Goal: Task Accomplishment & Management: Use online tool/utility

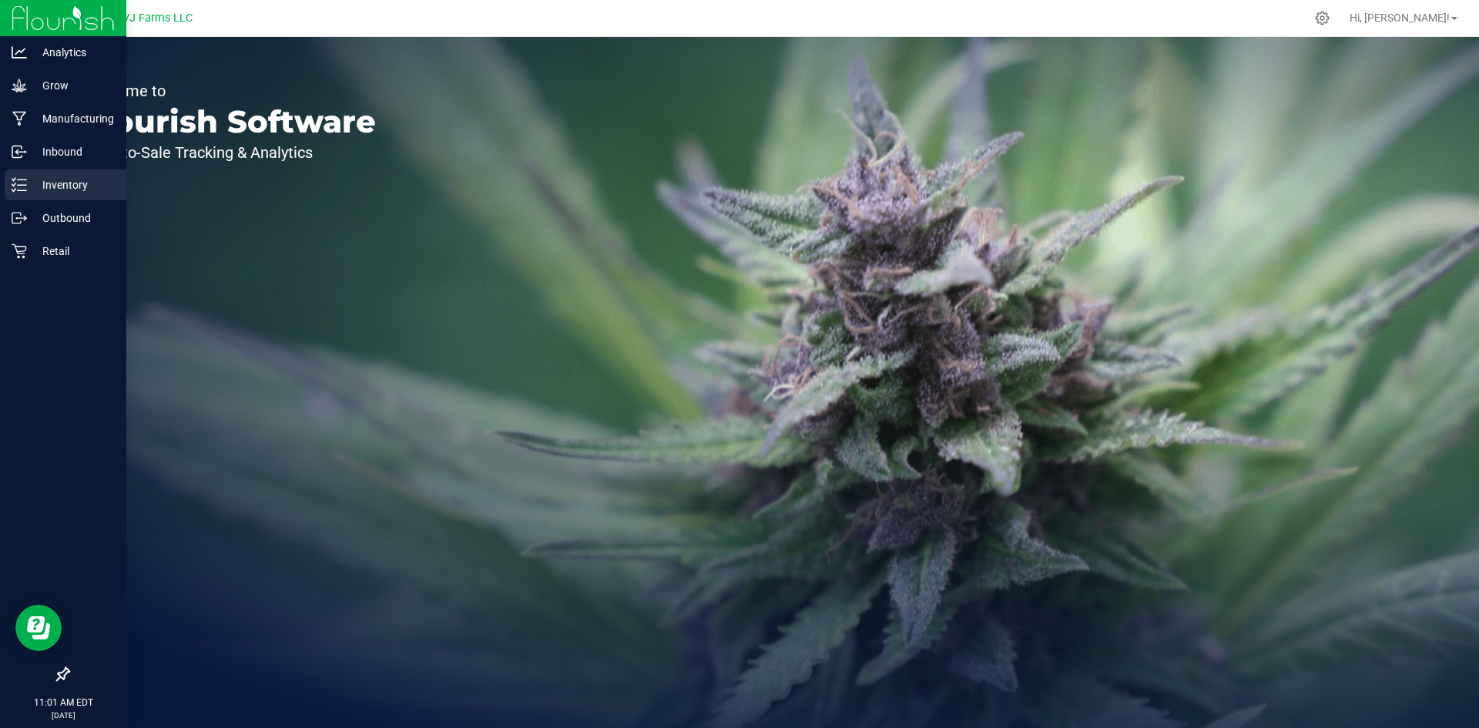
click at [91, 178] on p "Inventory" at bounding box center [73, 185] width 92 height 18
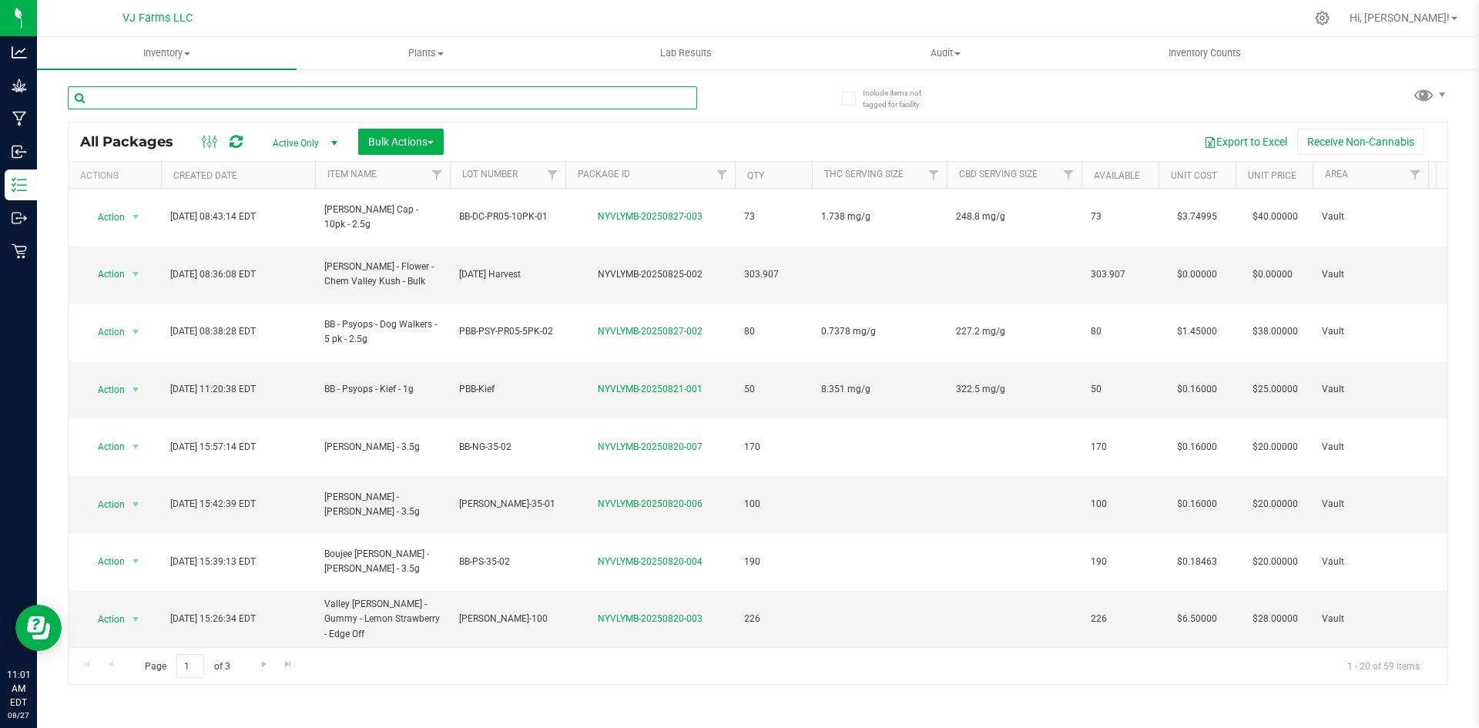
click at [253, 102] on input "text" at bounding box center [382, 97] width 629 height 23
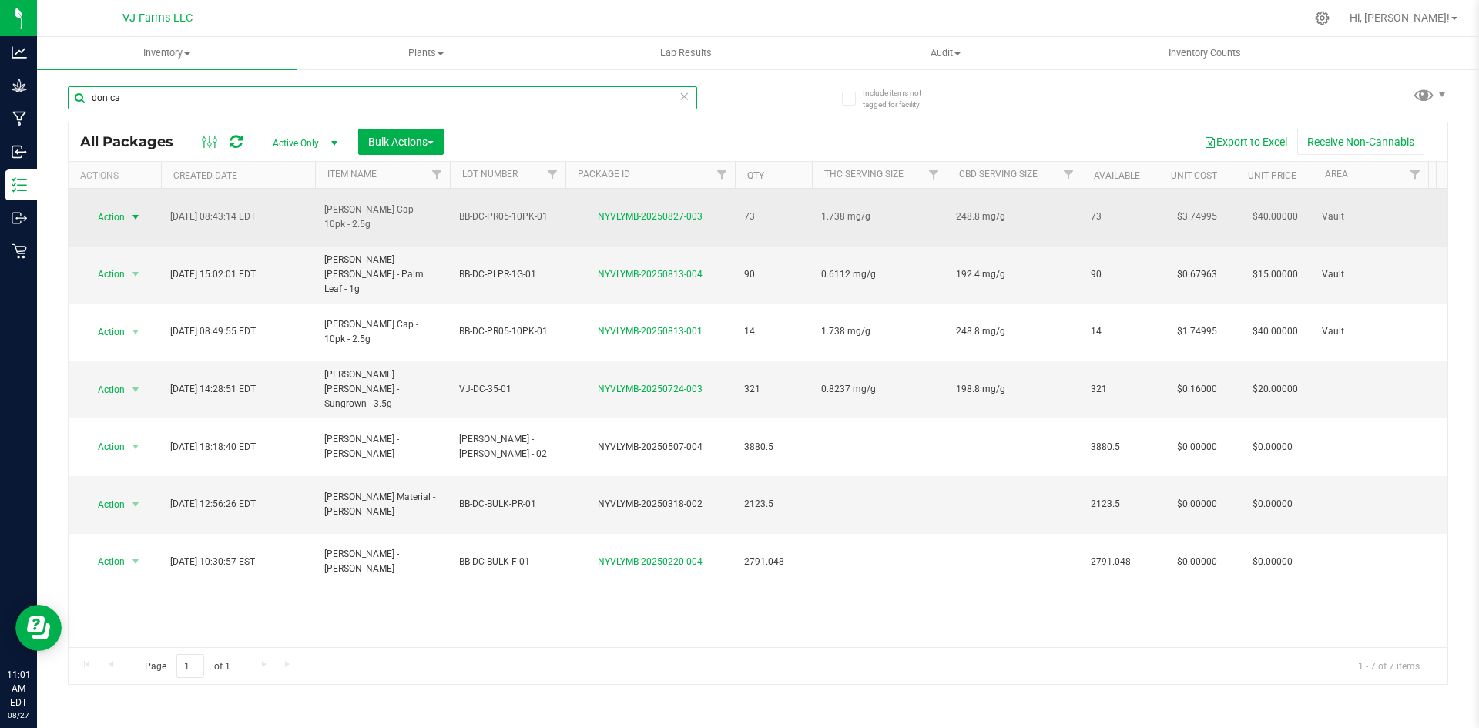
type input "don ca"
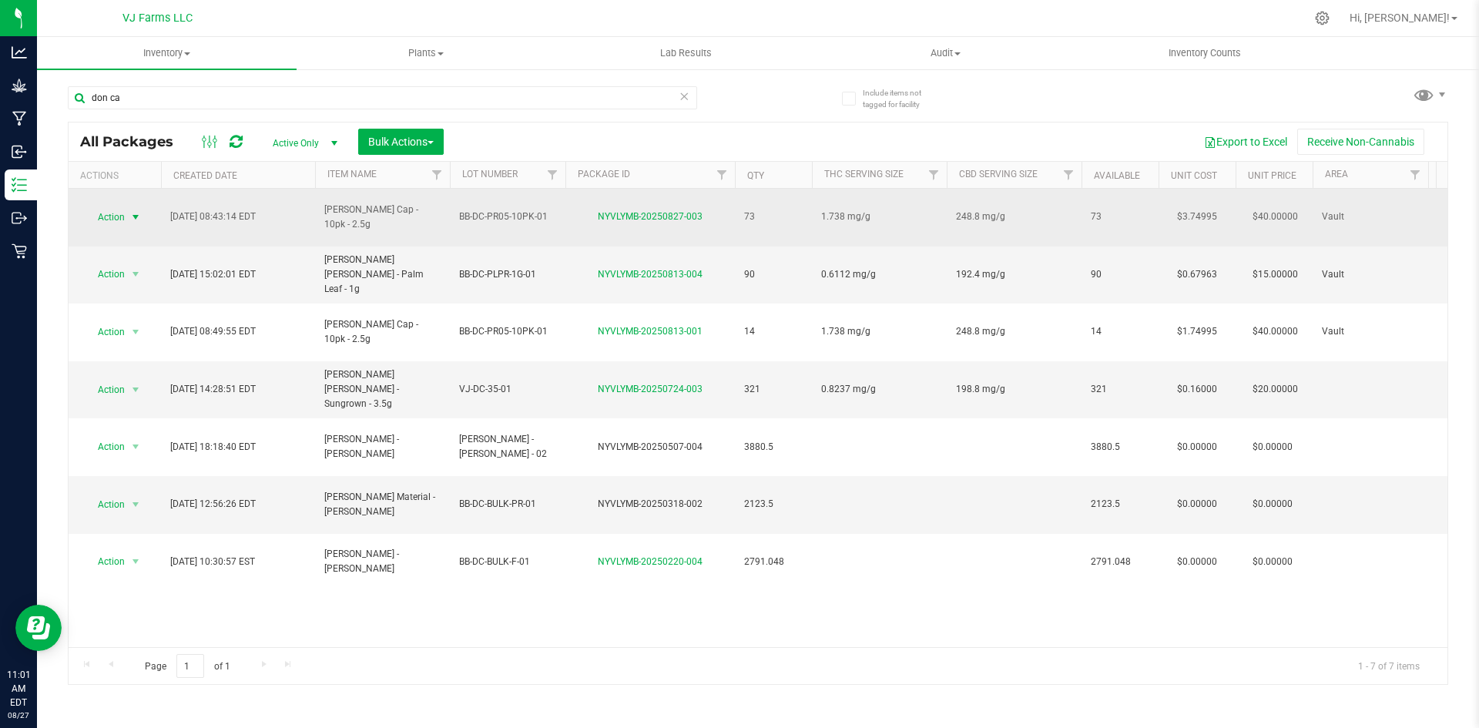
click at [94, 206] on span "Action" at bounding box center [105, 217] width 42 height 22
click at [112, 209] on span "Action" at bounding box center [105, 217] width 42 height 22
click at [119, 212] on span "Action" at bounding box center [105, 217] width 42 height 22
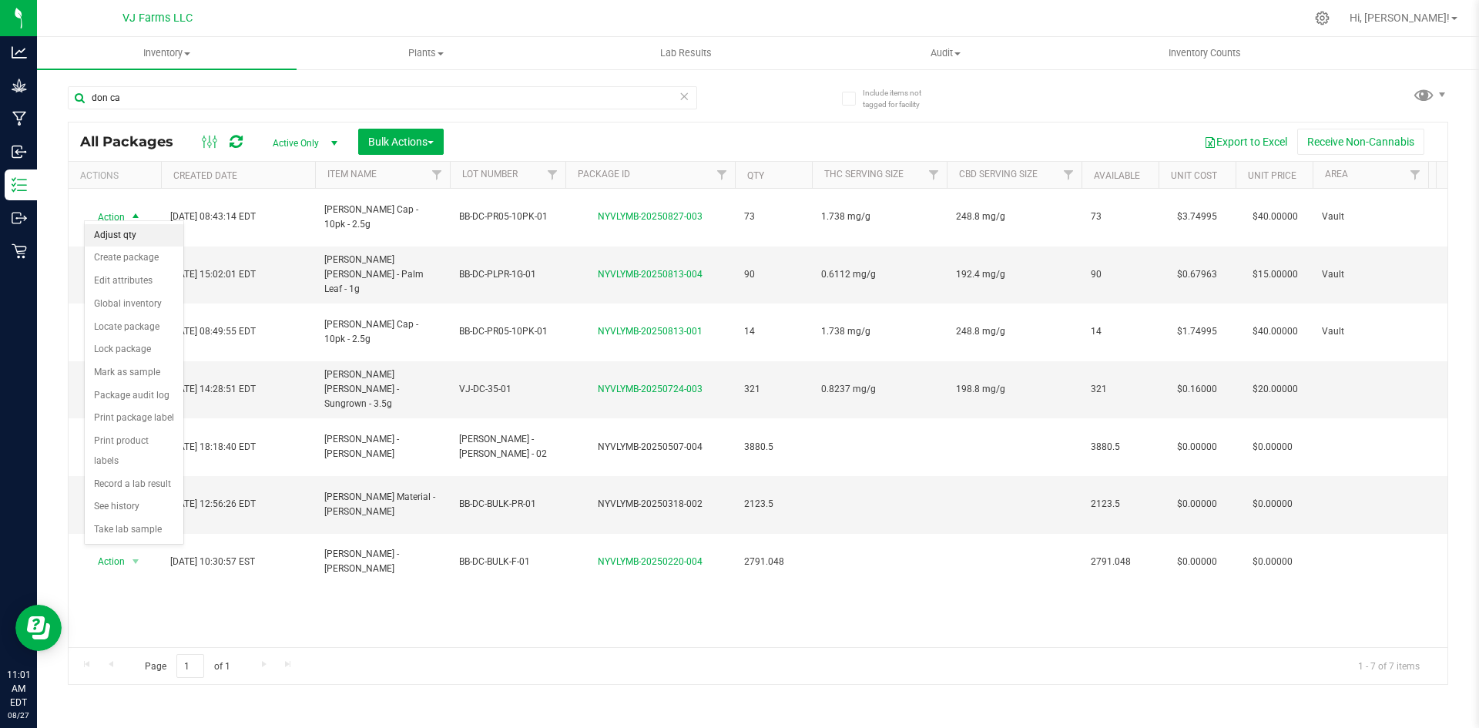
click at [123, 242] on li "Adjust qty" at bounding box center [134, 235] width 99 height 23
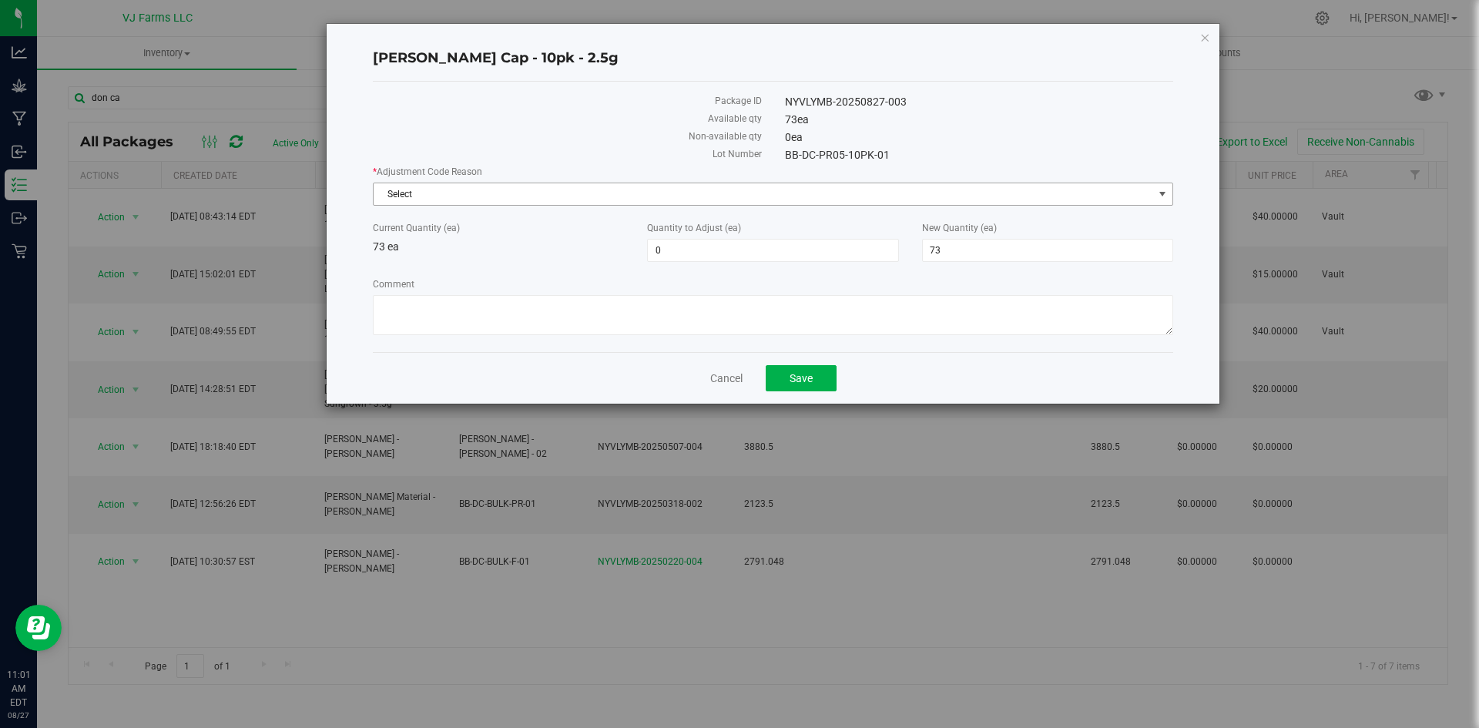
click at [549, 190] on span "Select" at bounding box center [762, 194] width 779 height 22
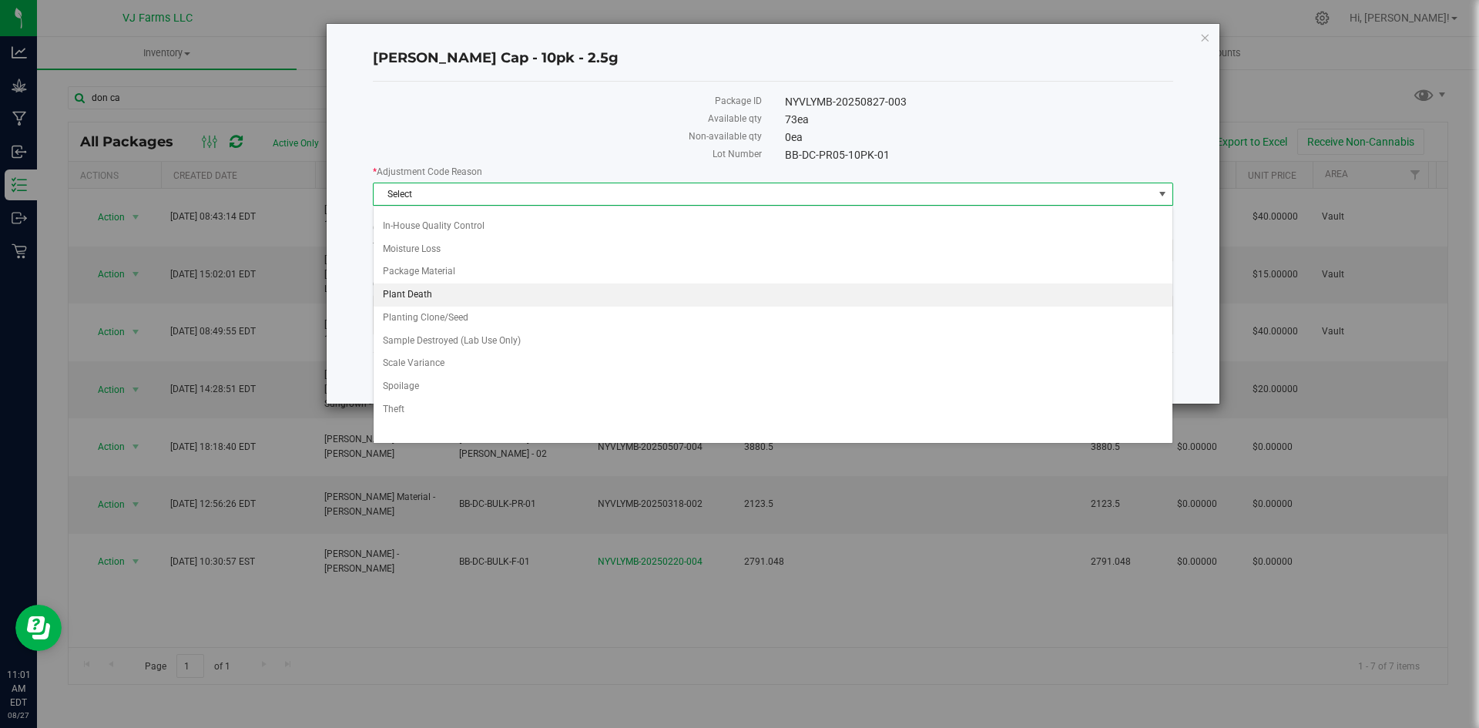
scroll to position [127, 0]
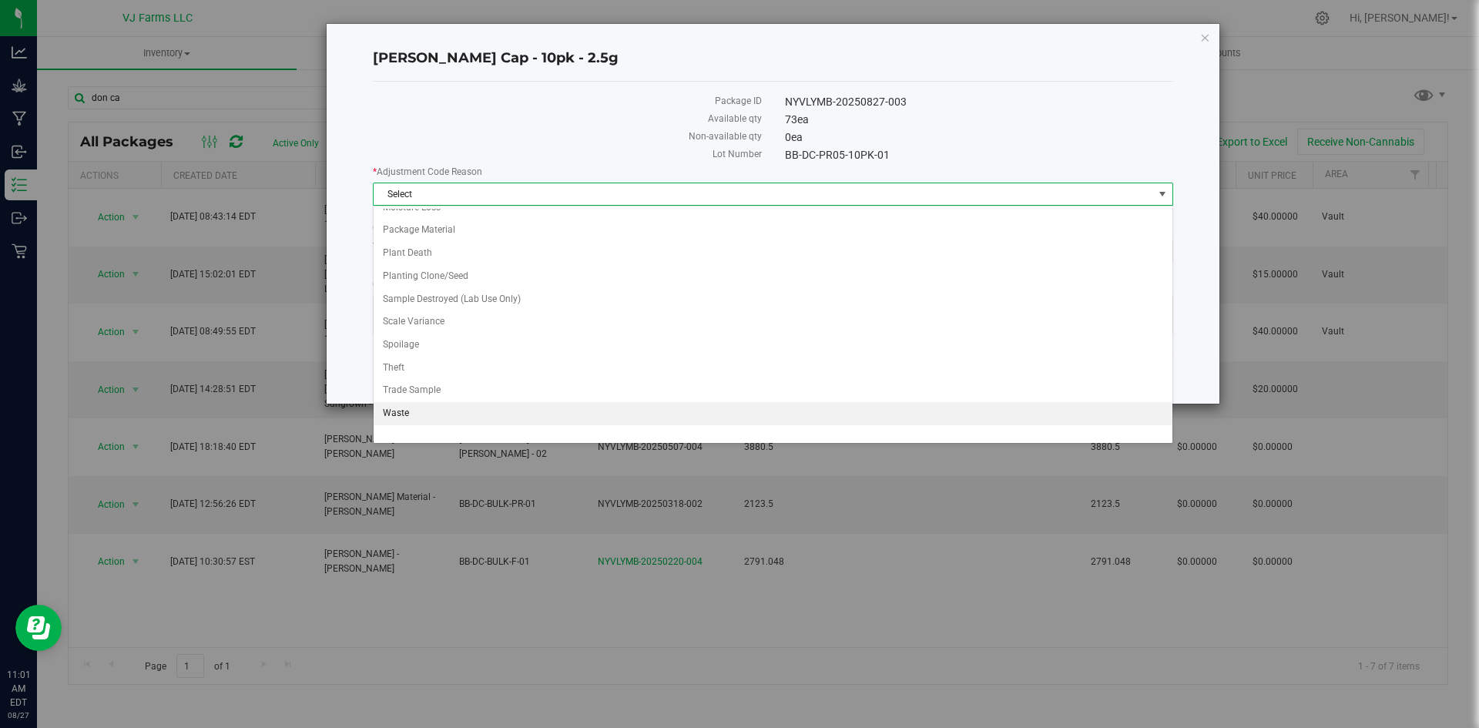
click at [474, 412] on li "Waste" at bounding box center [772, 413] width 799 height 23
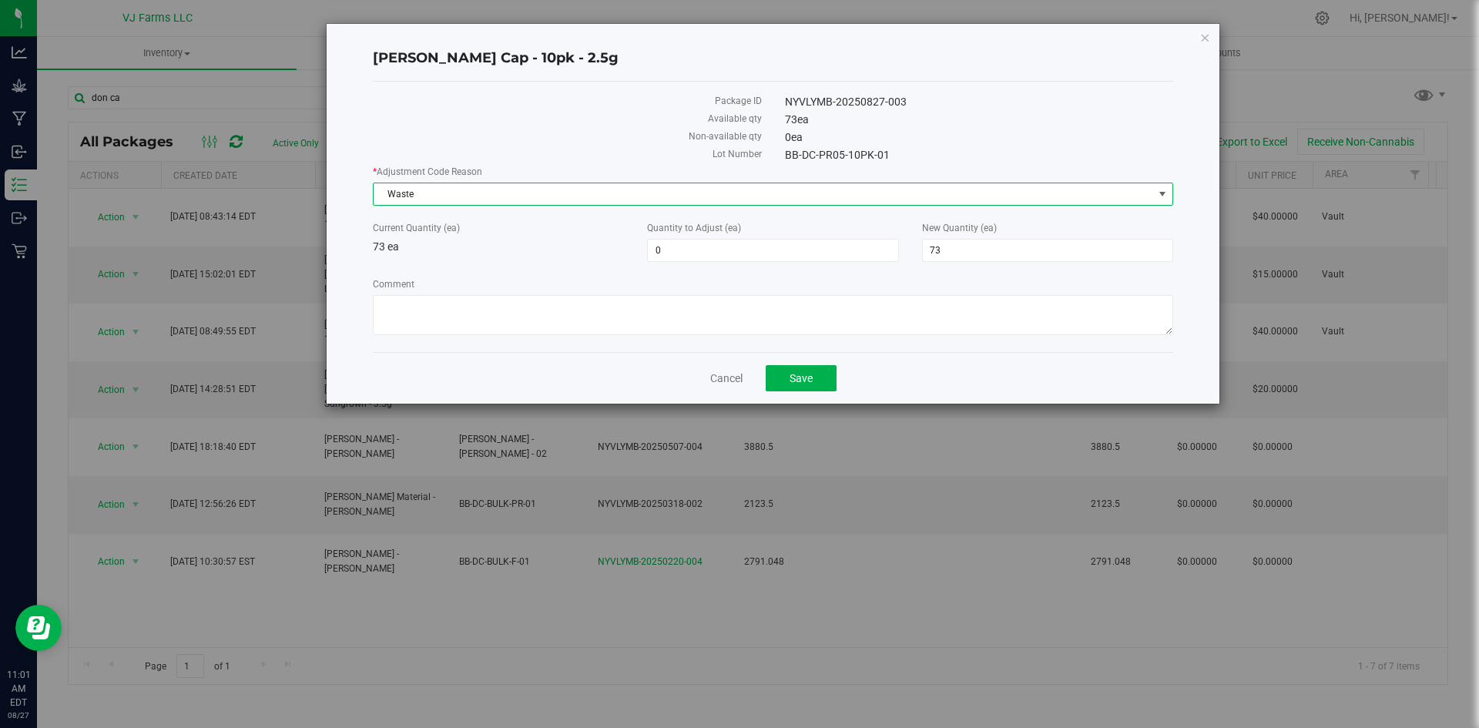
click at [493, 203] on span "Waste" at bounding box center [762, 194] width 779 height 22
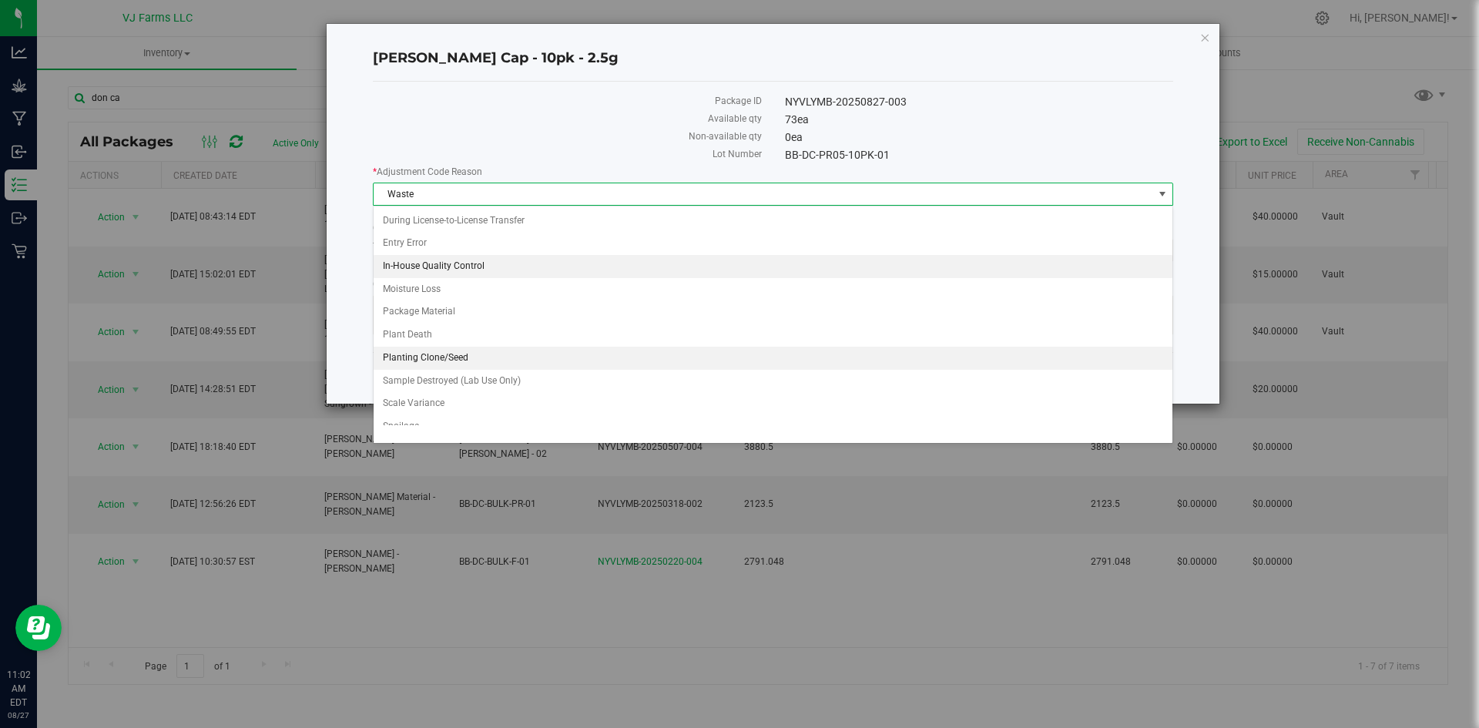
scroll to position [0, 0]
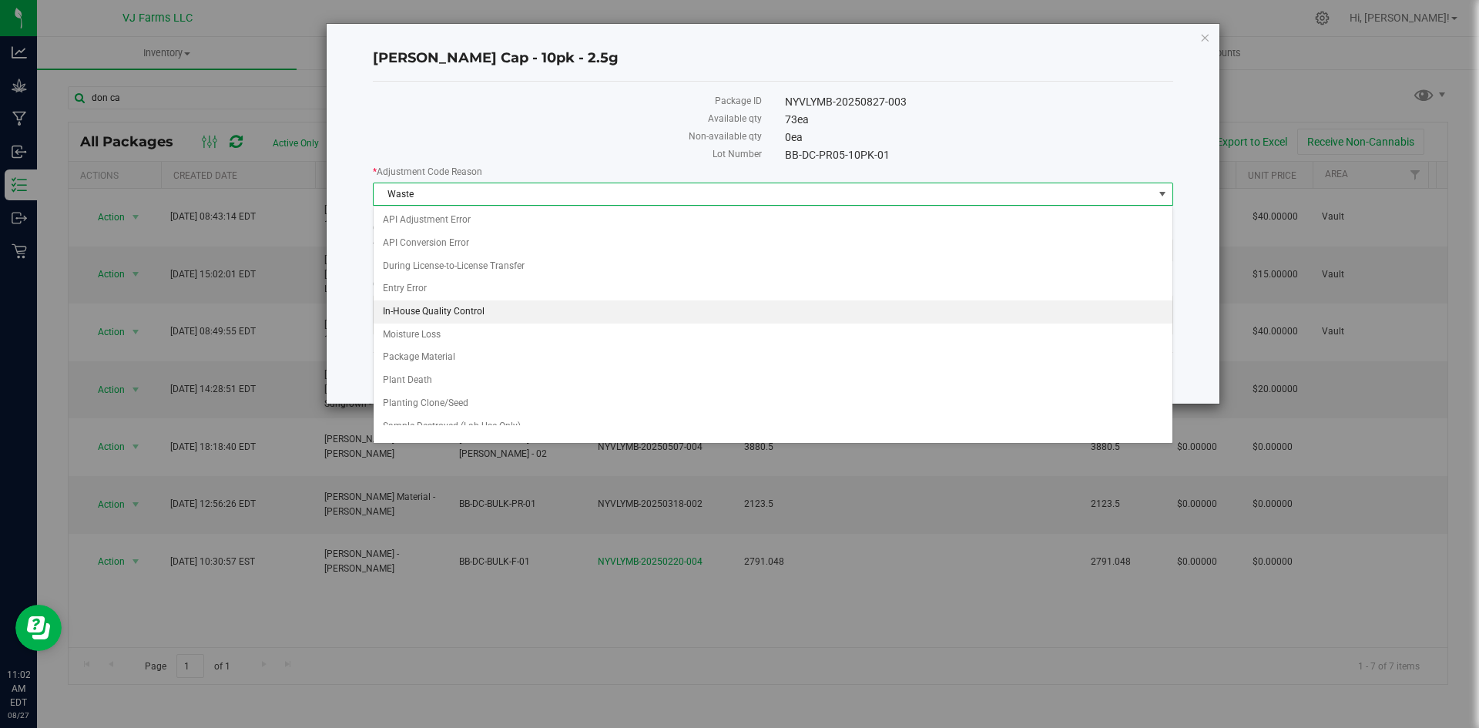
click at [487, 303] on li "In-House Quality Control" at bounding box center [772, 311] width 799 height 23
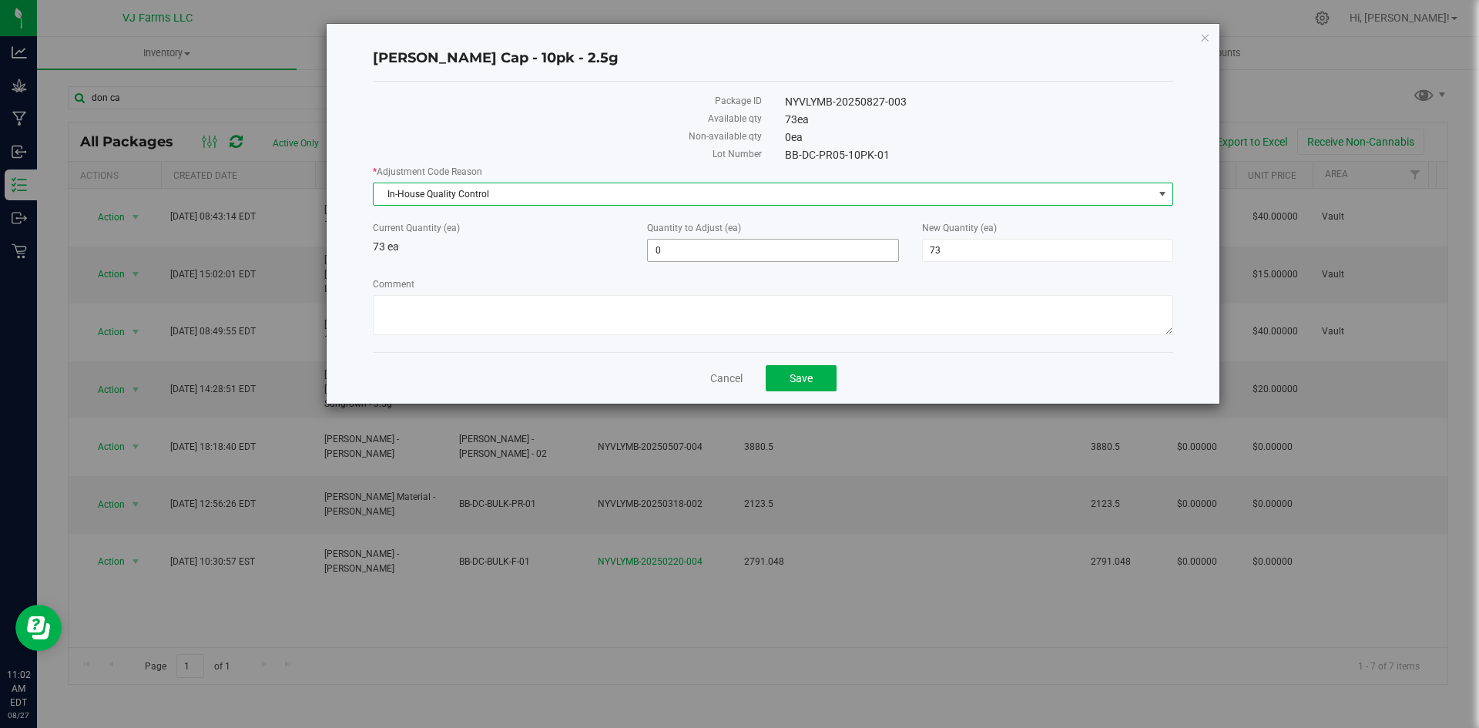
click at [772, 257] on span "0 0" at bounding box center [772, 250] width 251 height 23
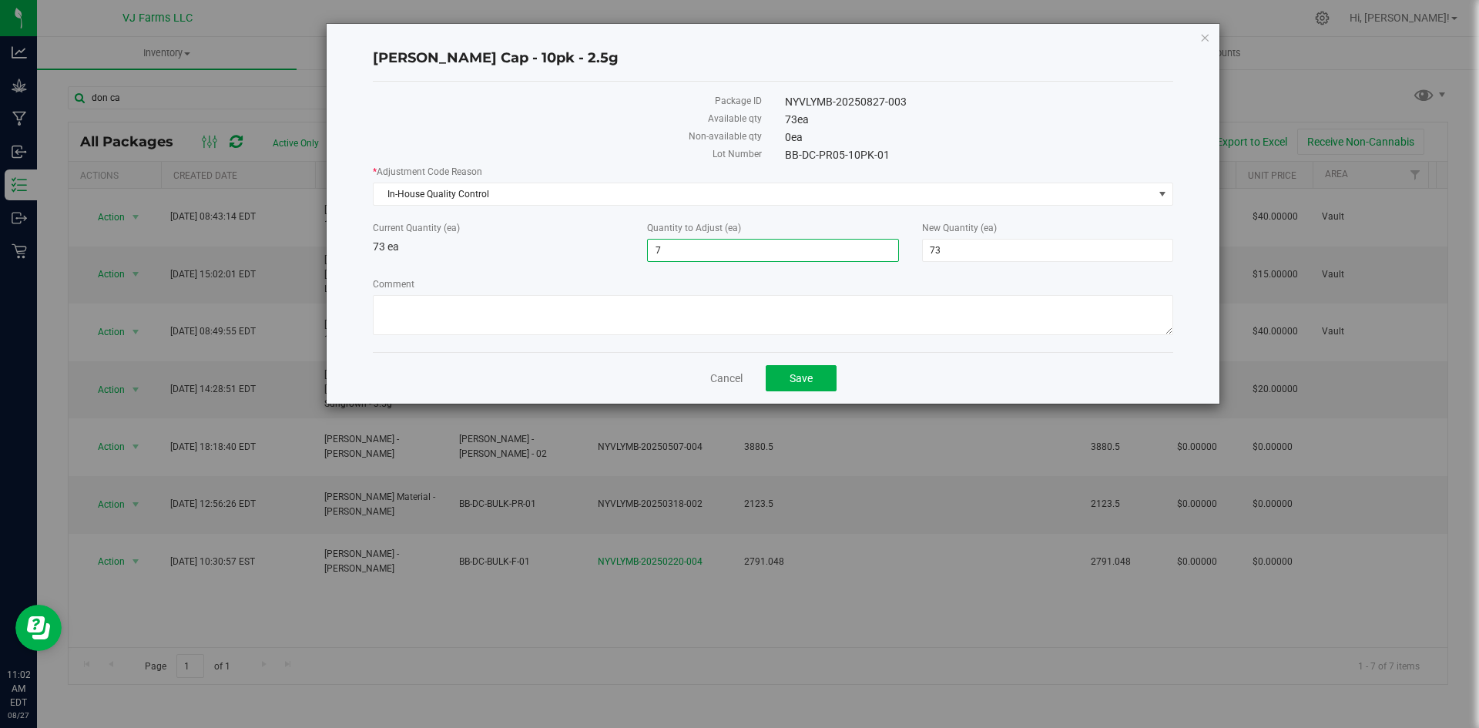
type input "72"
type input "145"
click at [796, 302] on textarea "Comment" at bounding box center [773, 315] width 800 height 40
drag, startPoint x: 789, startPoint y: 252, endPoint x: 633, endPoint y: 264, distance: 156.8
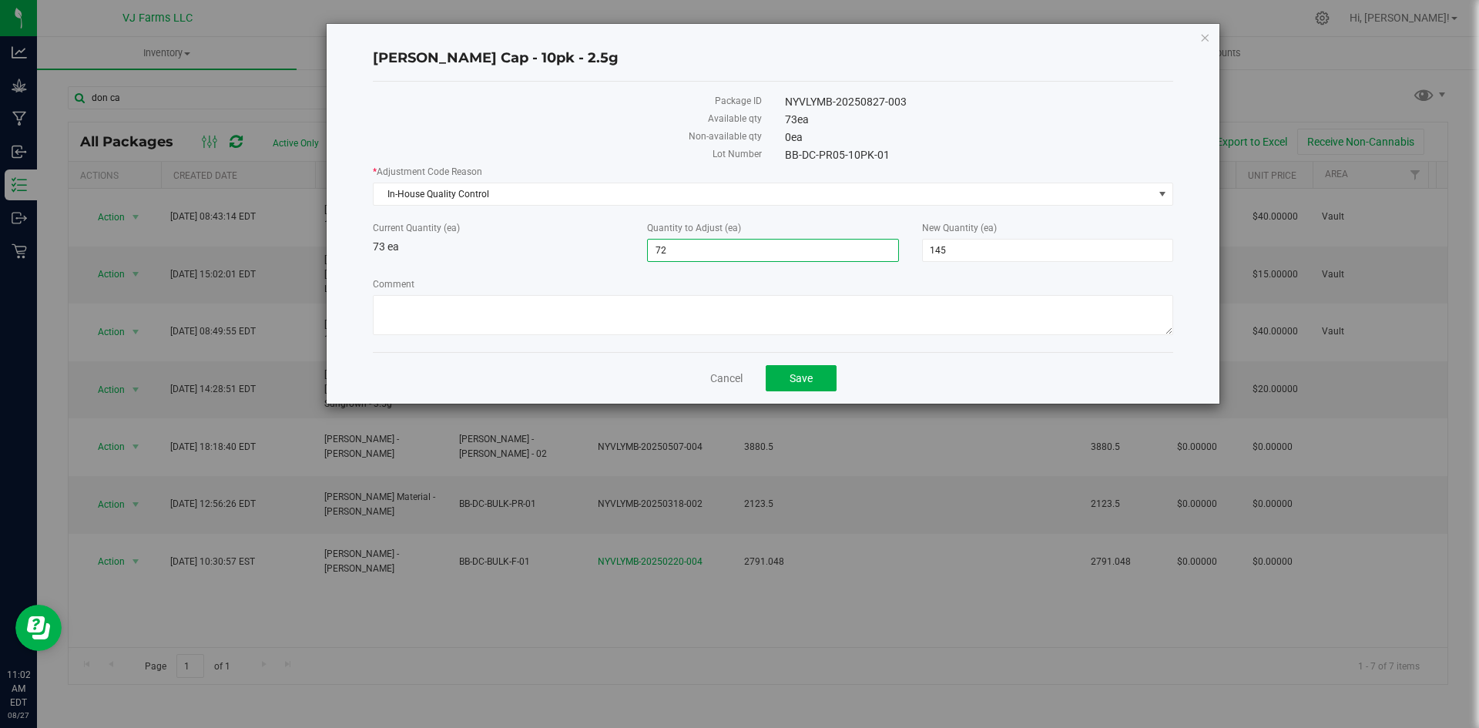
click at [633, 264] on div "* Adjustment Code Reason In-House Quality Control Select API Adjustment Error A…" at bounding box center [773, 252] width 800 height 175
click at [1025, 250] on span "145 145" at bounding box center [1047, 250] width 251 height 23
drag, startPoint x: 1025, startPoint y: 250, endPoint x: 932, endPoint y: 255, distance: 93.3
click at [932, 255] on input "145" at bounding box center [1048, 250] width 250 height 22
type input "72"
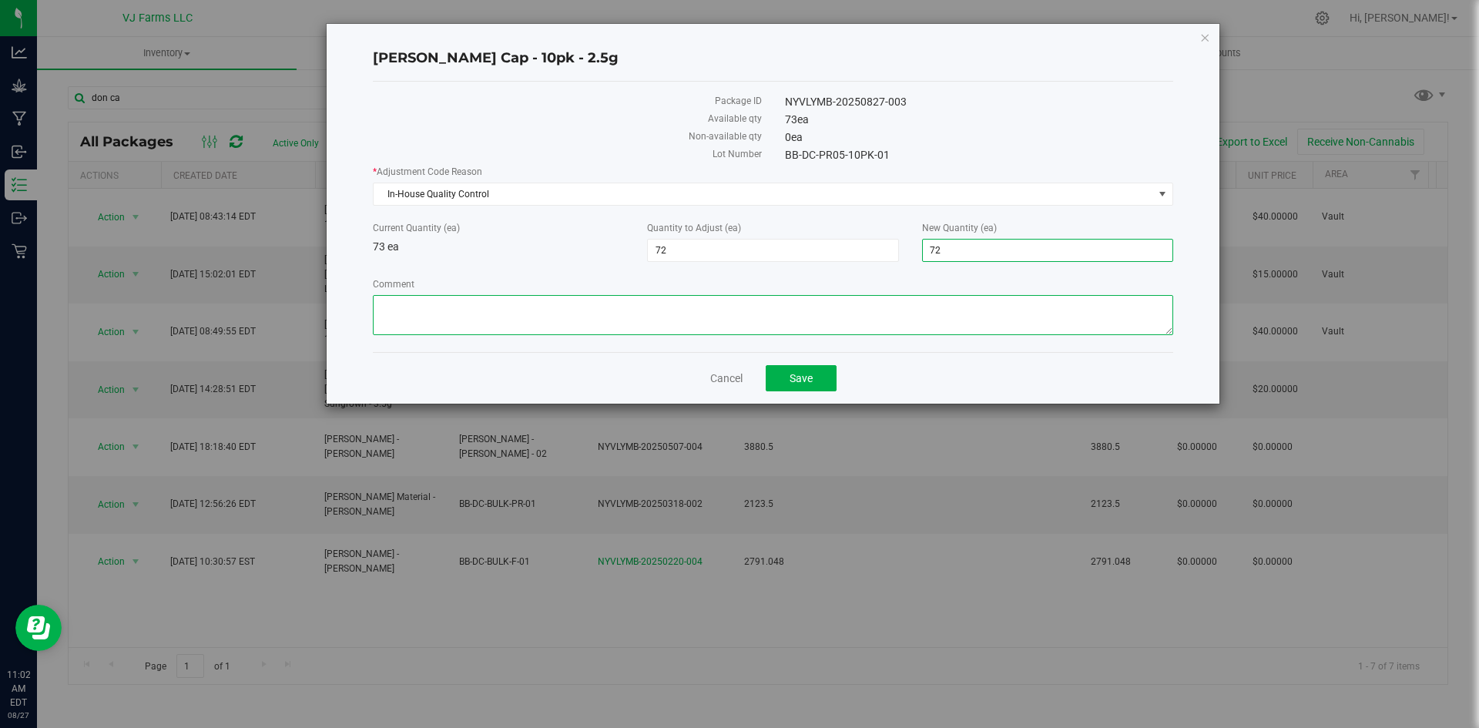
type input "-1"
type input "72"
click at [832, 301] on textarea "Comment" at bounding box center [773, 315] width 800 height 40
click at [669, 305] on textarea "Comment" at bounding box center [773, 315] width 800 height 40
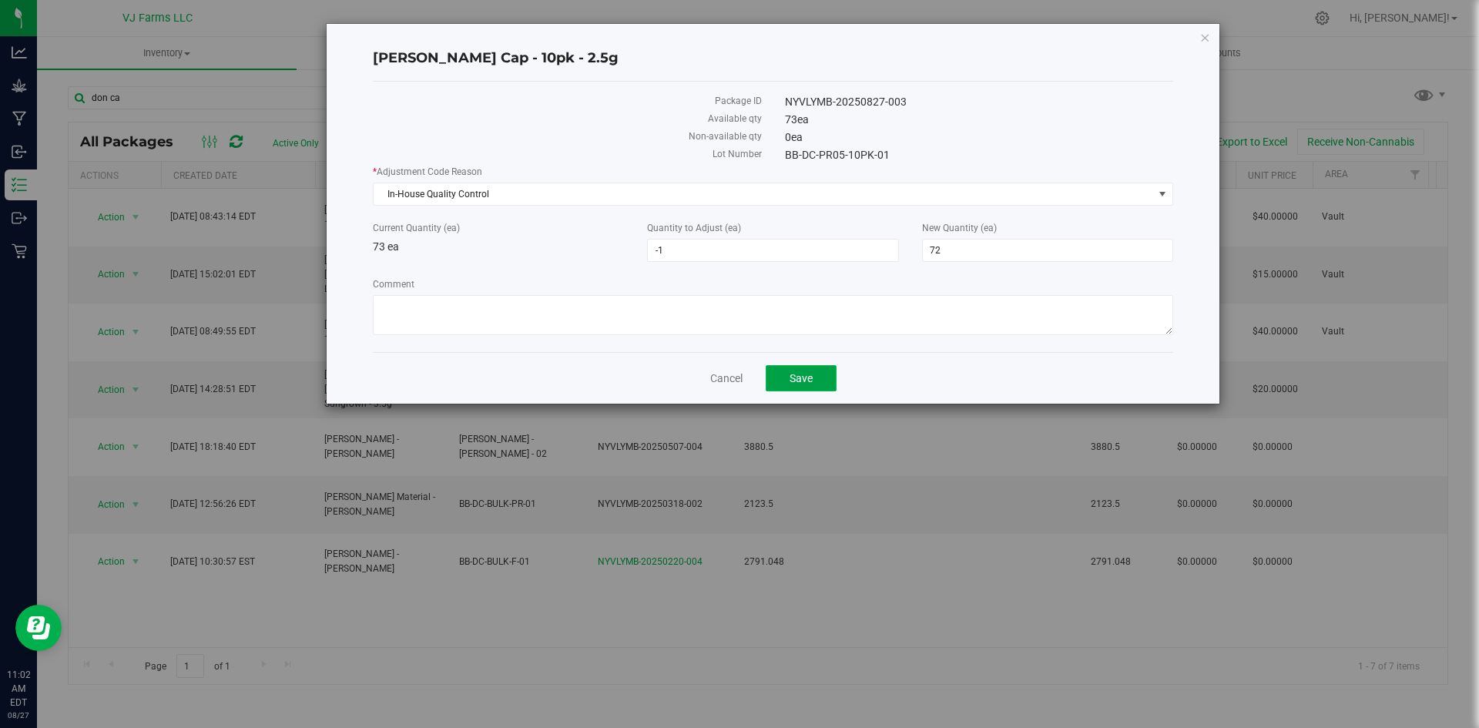
click at [808, 367] on button "Save" at bounding box center [800, 378] width 71 height 26
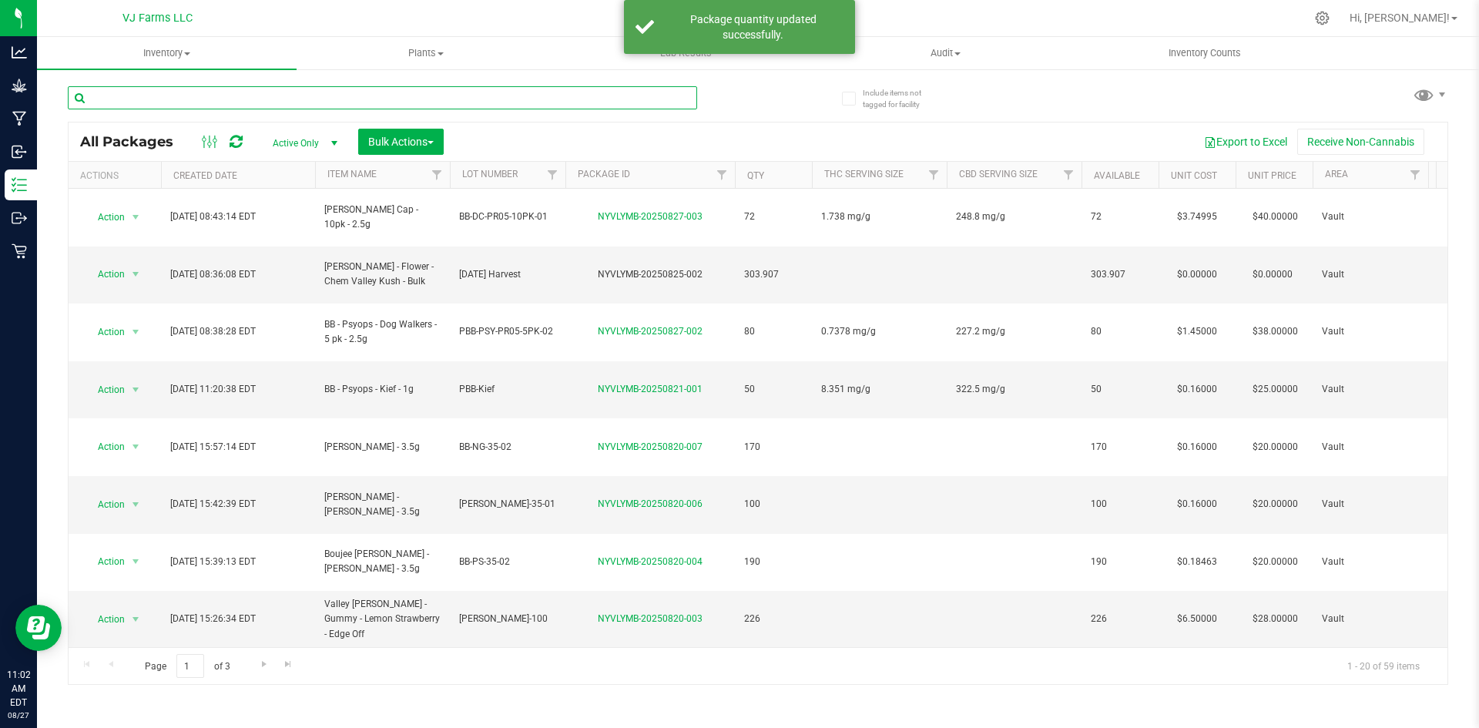
click at [233, 92] on input "text" at bounding box center [382, 97] width 629 height 23
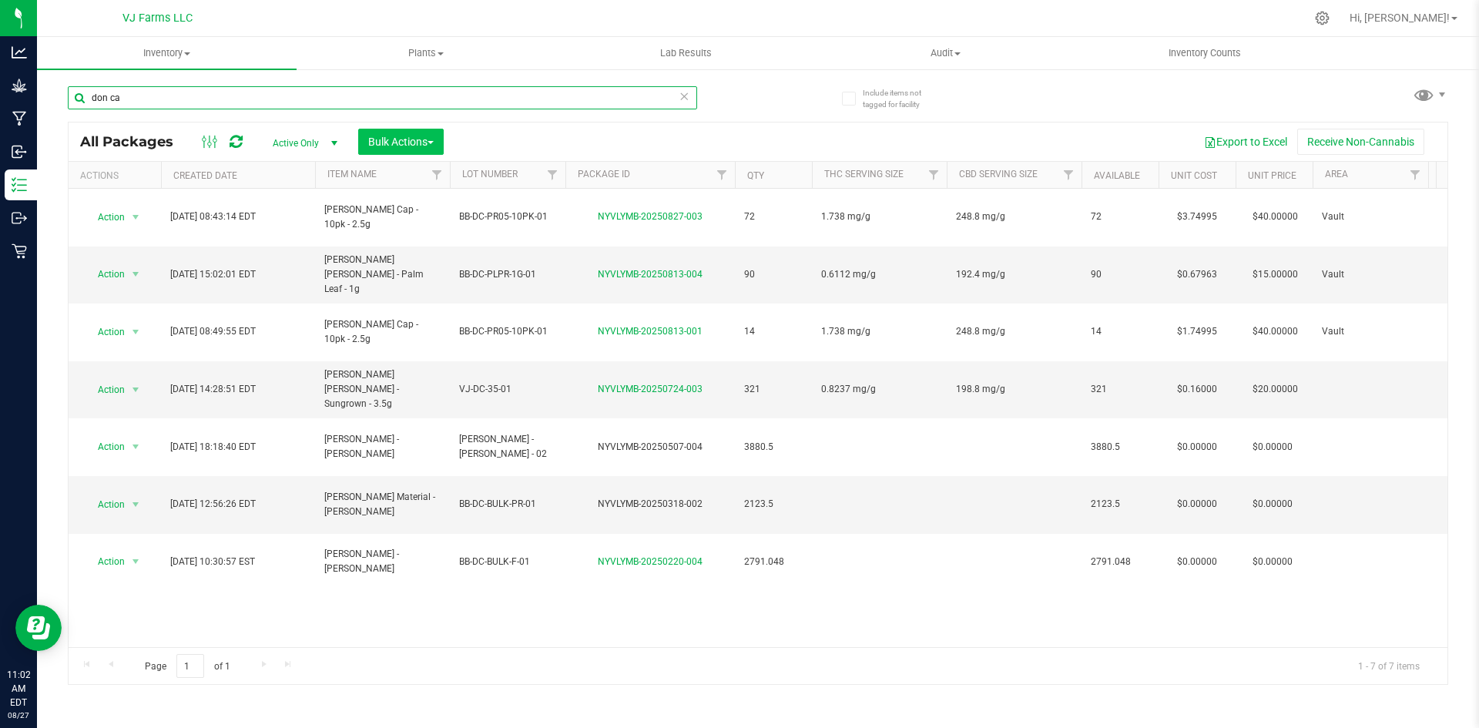
type input "don ca"
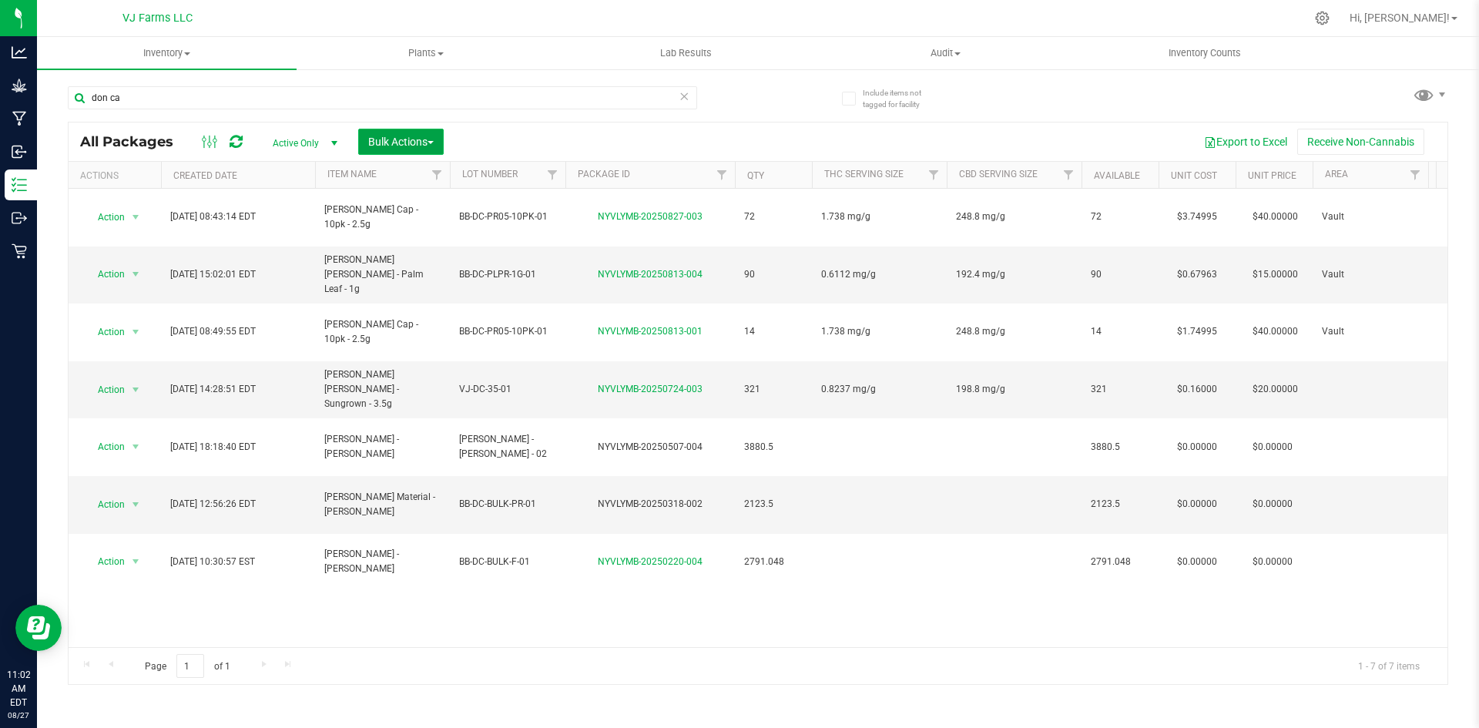
click at [420, 139] on span "Bulk Actions" at bounding box center [400, 142] width 65 height 12
click at [432, 239] on span "Combine packages" at bounding box center [411, 232] width 89 height 12
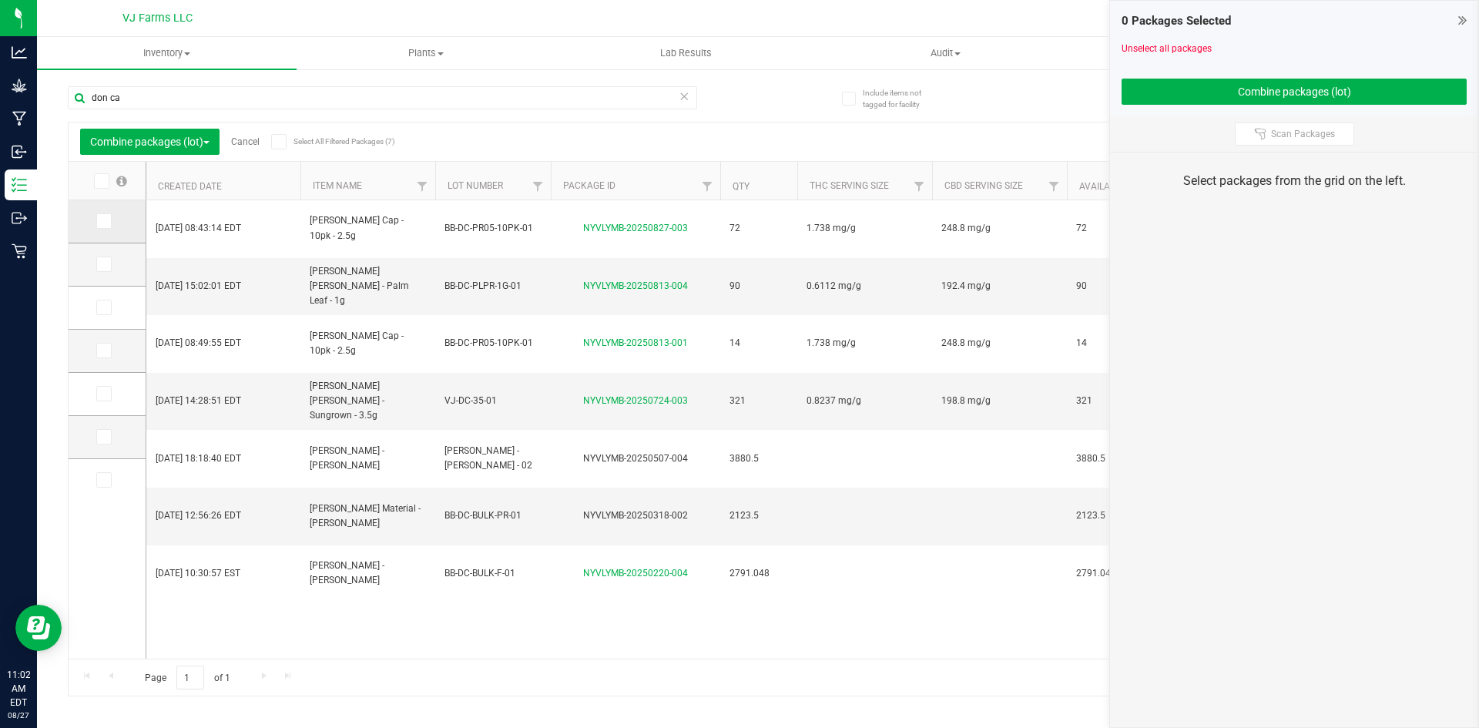
click at [105, 221] on icon at bounding box center [103, 221] width 10 height 0
click at [0, 0] on input "checkbox" at bounding box center [0, 0] width 0 height 0
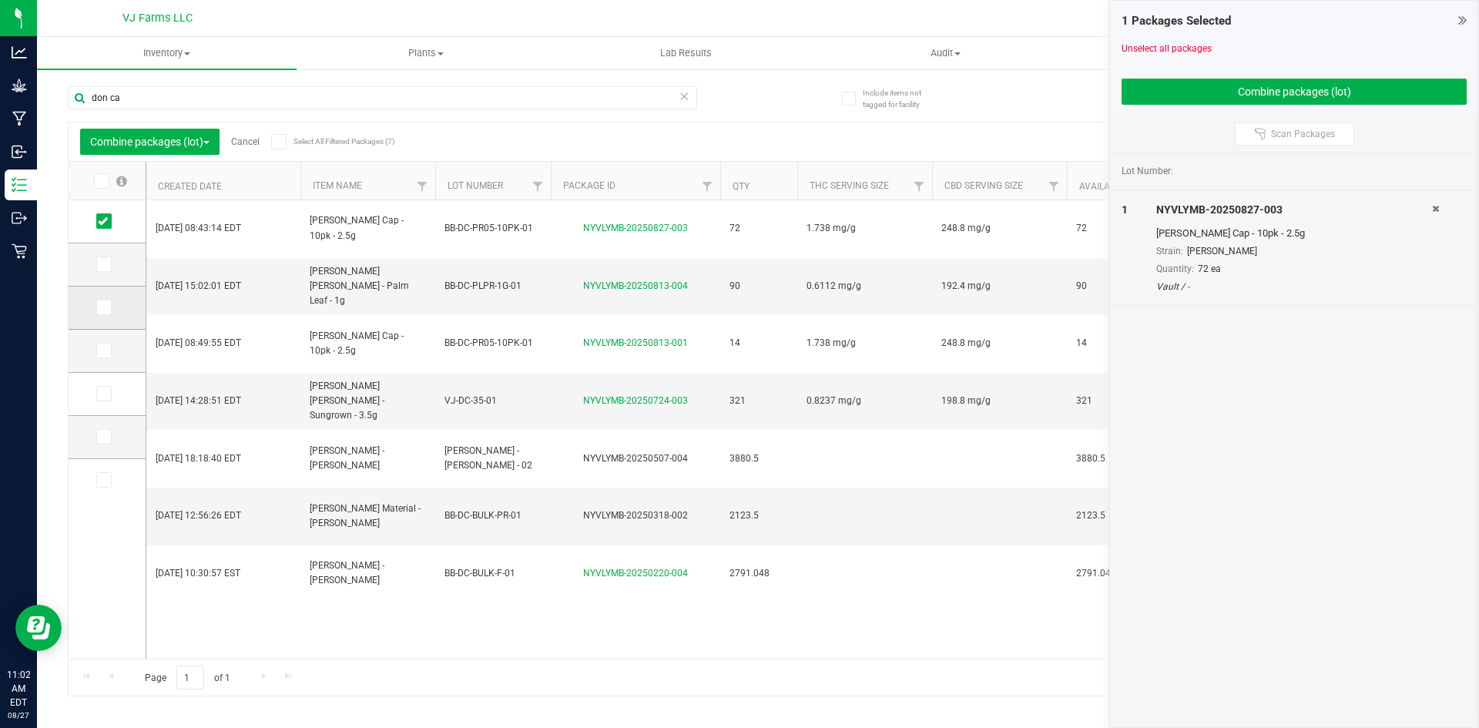
click at [102, 299] on td at bounding box center [107, 307] width 77 height 43
click at [102, 307] on icon at bounding box center [103, 307] width 10 height 0
click at [0, 0] on input "checkbox" at bounding box center [0, 0] width 0 height 0
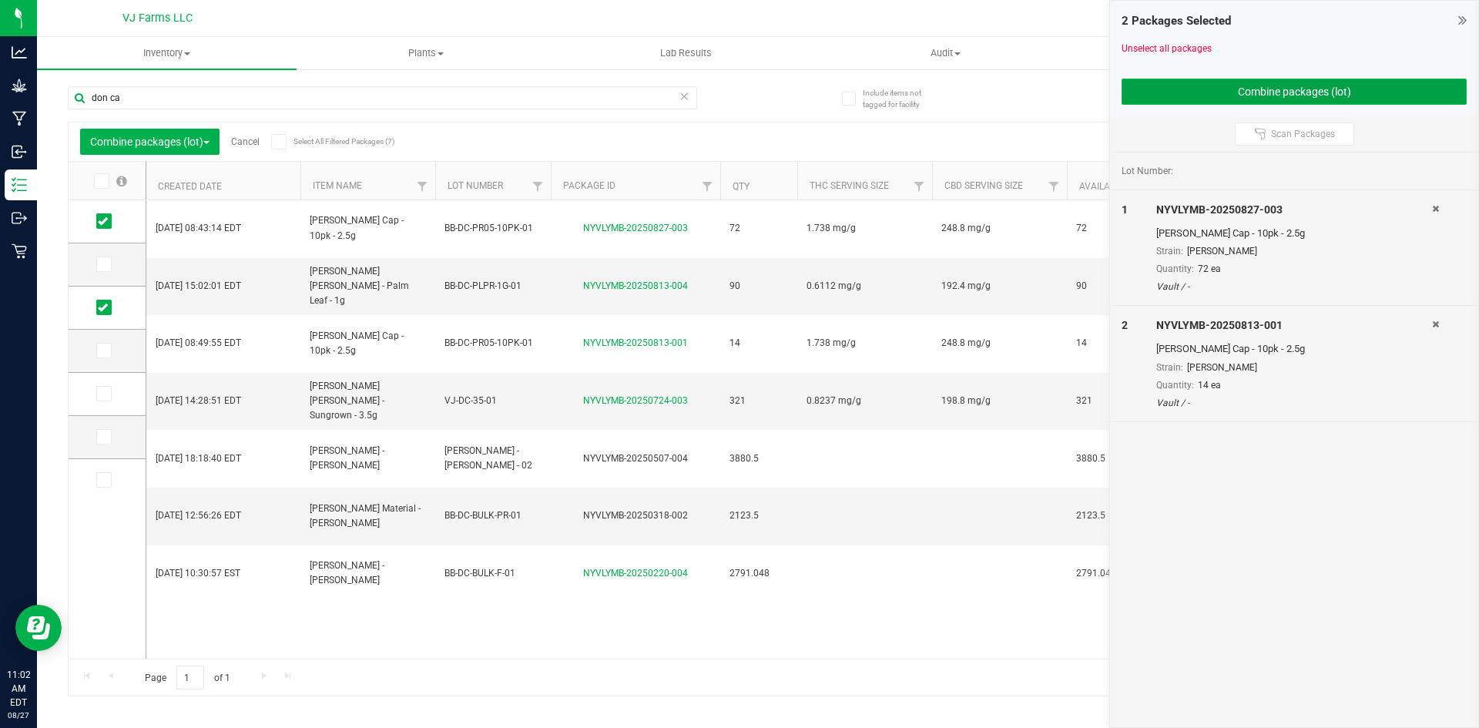
drag, startPoint x: 1160, startPoint y: 80, endPoint x: 1153, endPoint y: 82, distance: 8.0
click at [1026, 80] on button "Combine packages (lot)" at bounding box center [1293, 92] width 345 height 26
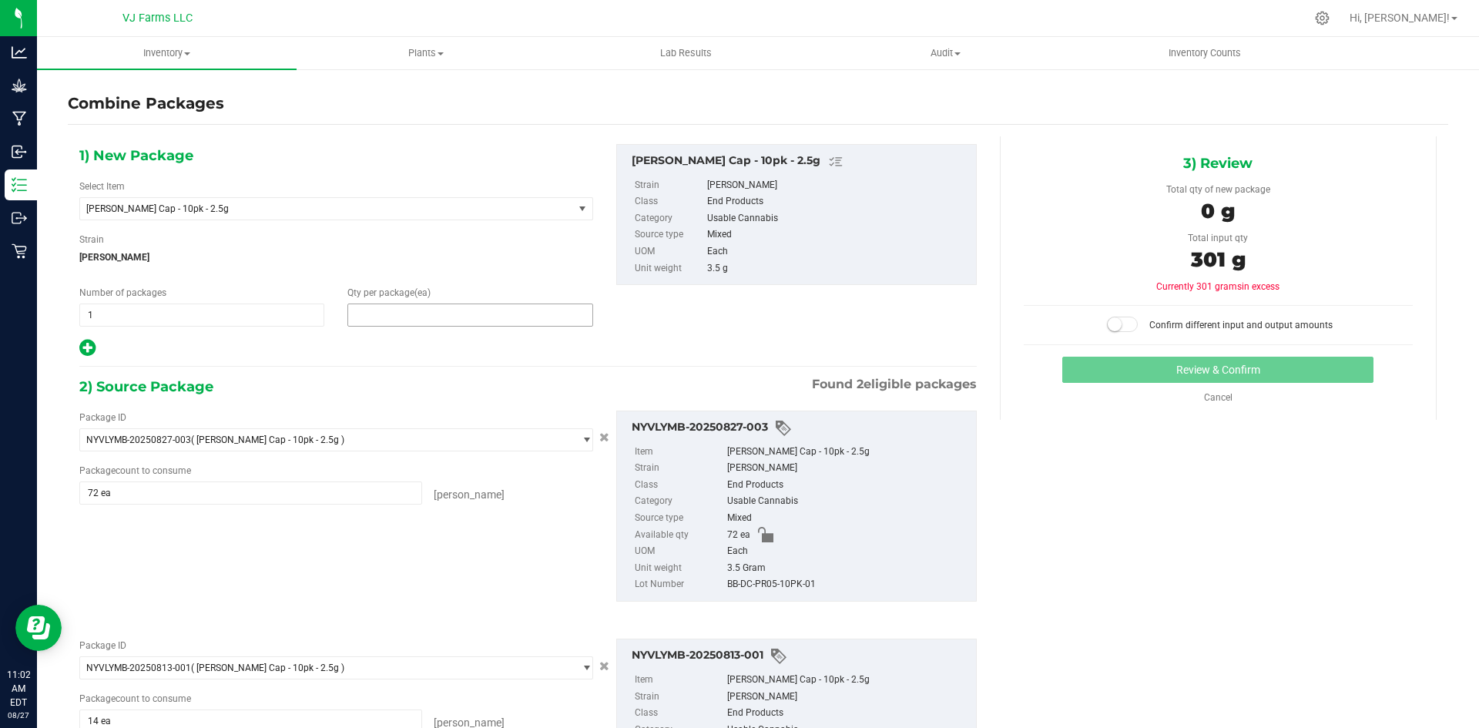
click at [507, 310] on span at bounding box center [469, 314] width 245 height 23
type input "86"
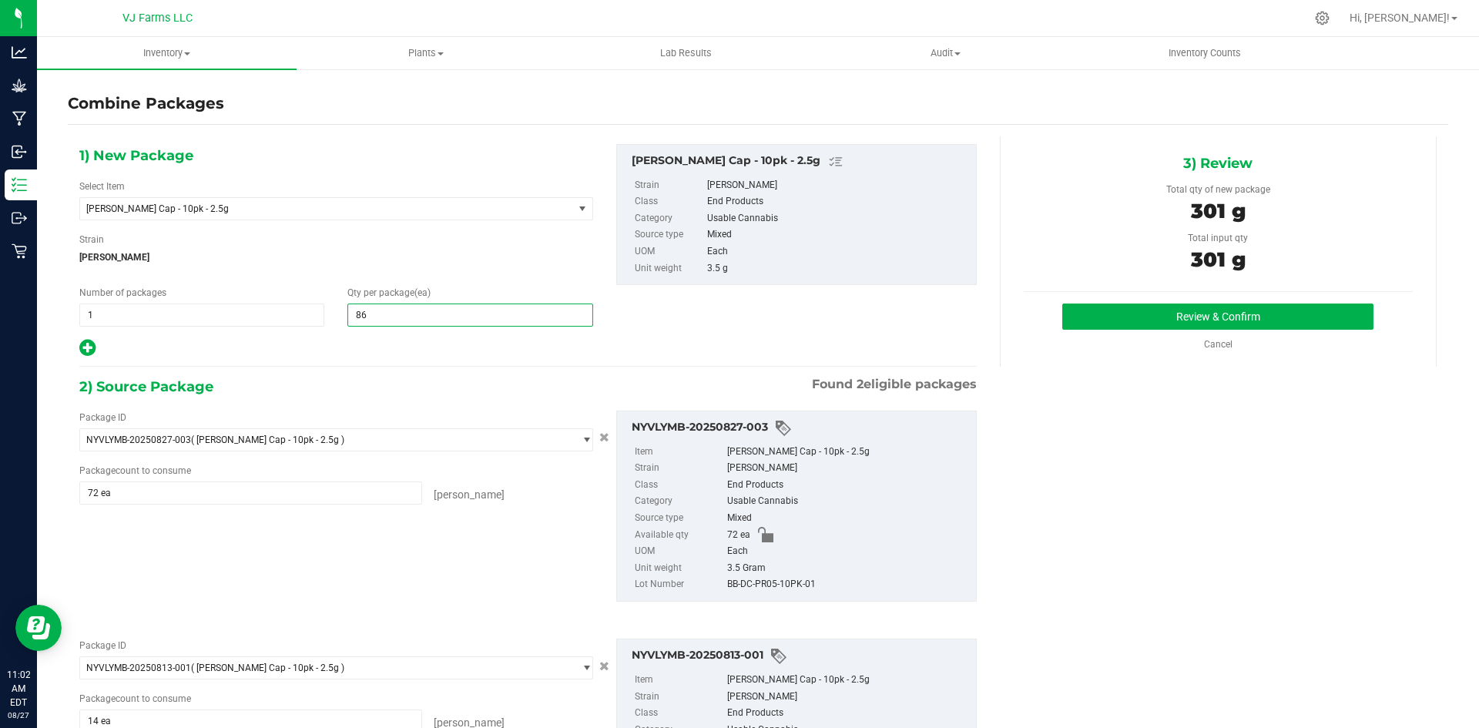
type input "86"
drag, startPoint x: 1037, startPoint y: 395, endPoint x: 1090, endPoint y: 332, distance: 82.5
click at [1026, 381] on div "1) New Package Select Item Boujee Ben - Don Carlos - Kief Cap - 10pk - 2.5g BB …" at bounding box center [758, 499] width 1380 height 726
click at [1026, 298] on div "3) Review Total qty of new package 301 g Total input qty 301 g Review & Confirm" at bounding box center [1218, 251] width 437 height 230
click at [1026, 306] on button "Review & Confirm" at bounding box center [1217, 316] width 311 height 26
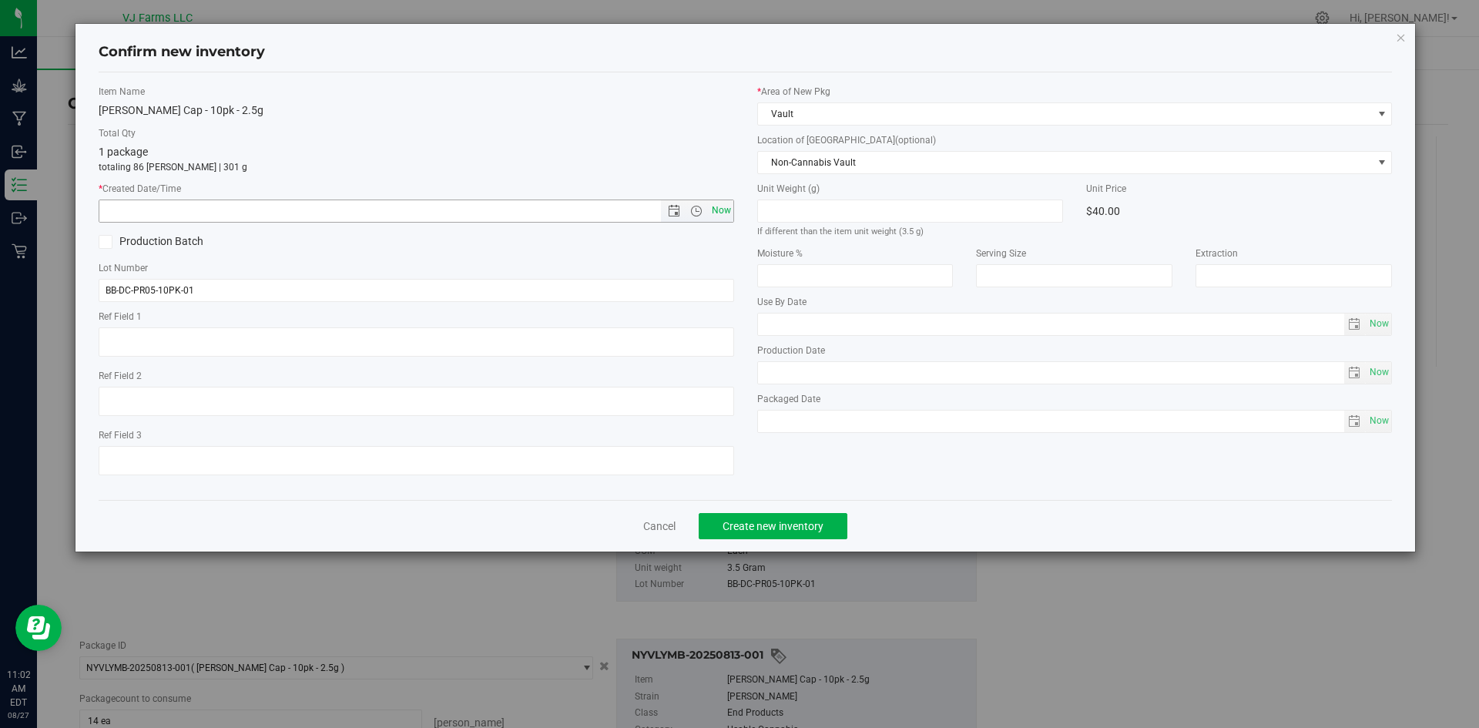
click at [722, 209] on span "Now" at bounding box center [721, 210] width 26 height 22
type input "8/27/2025 11:02 AM"
click at [794, 521] on span "Create new inventory" at bounding box center [772, 526] width 101 height 12
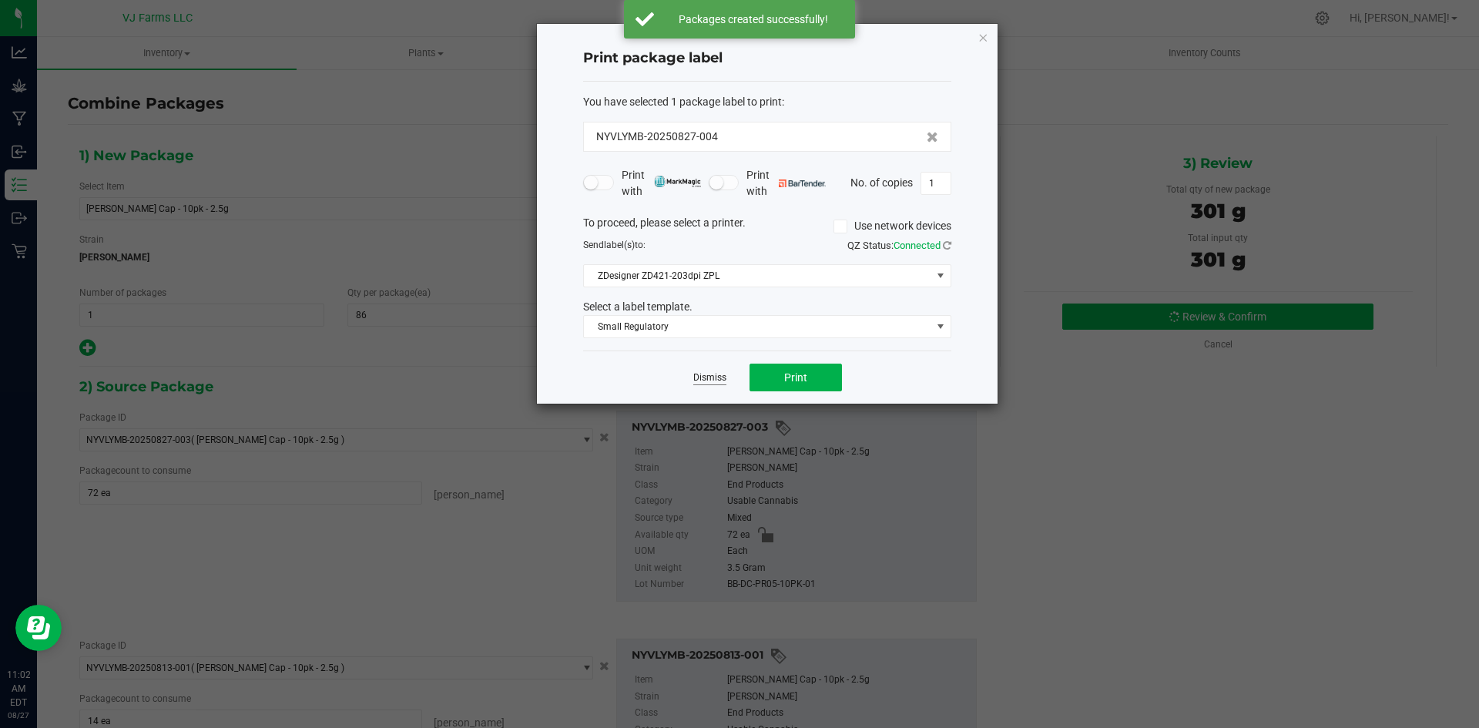
click at [693, 380] on link "Dismiss" at bounding box center [709, 377] width 33 height 13
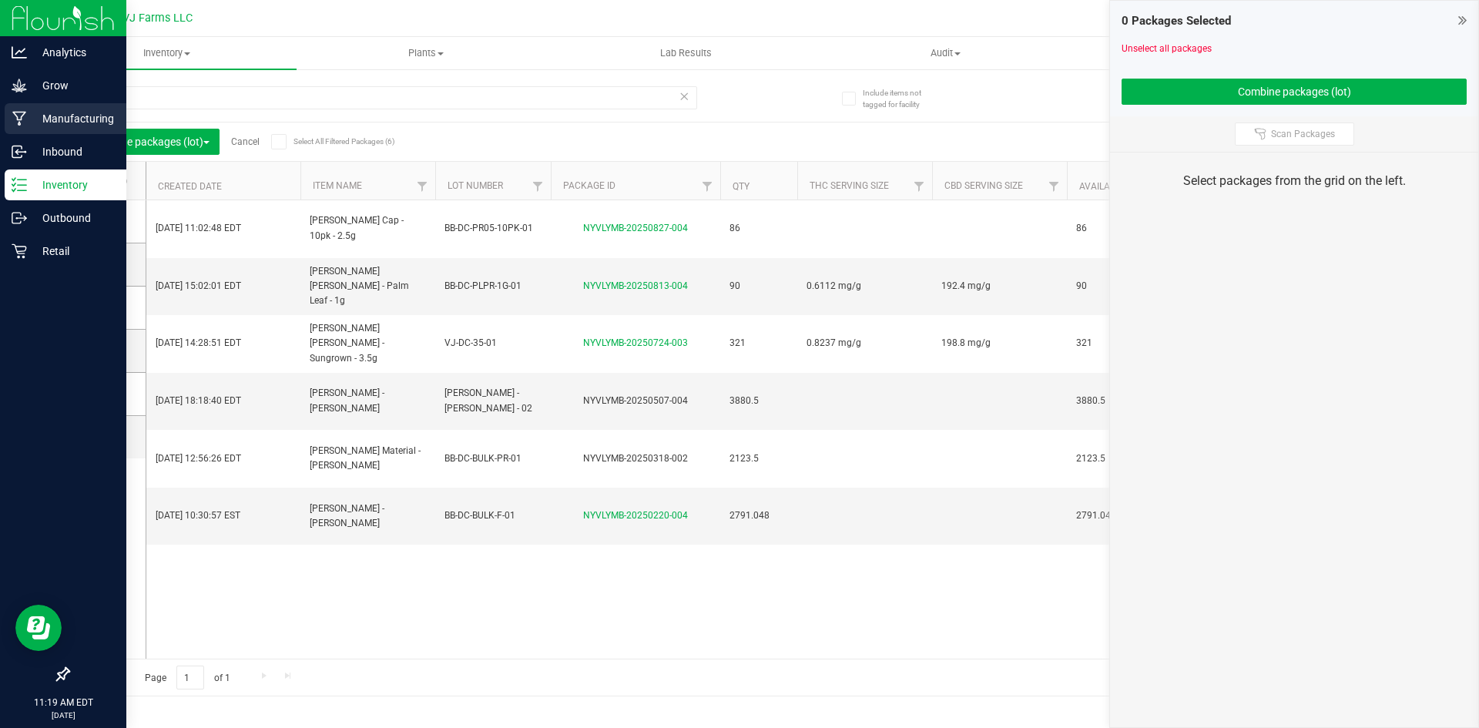
click at [67, 118] on p "Manufacturing" at bounding box center [73, 118] width 92 height 18
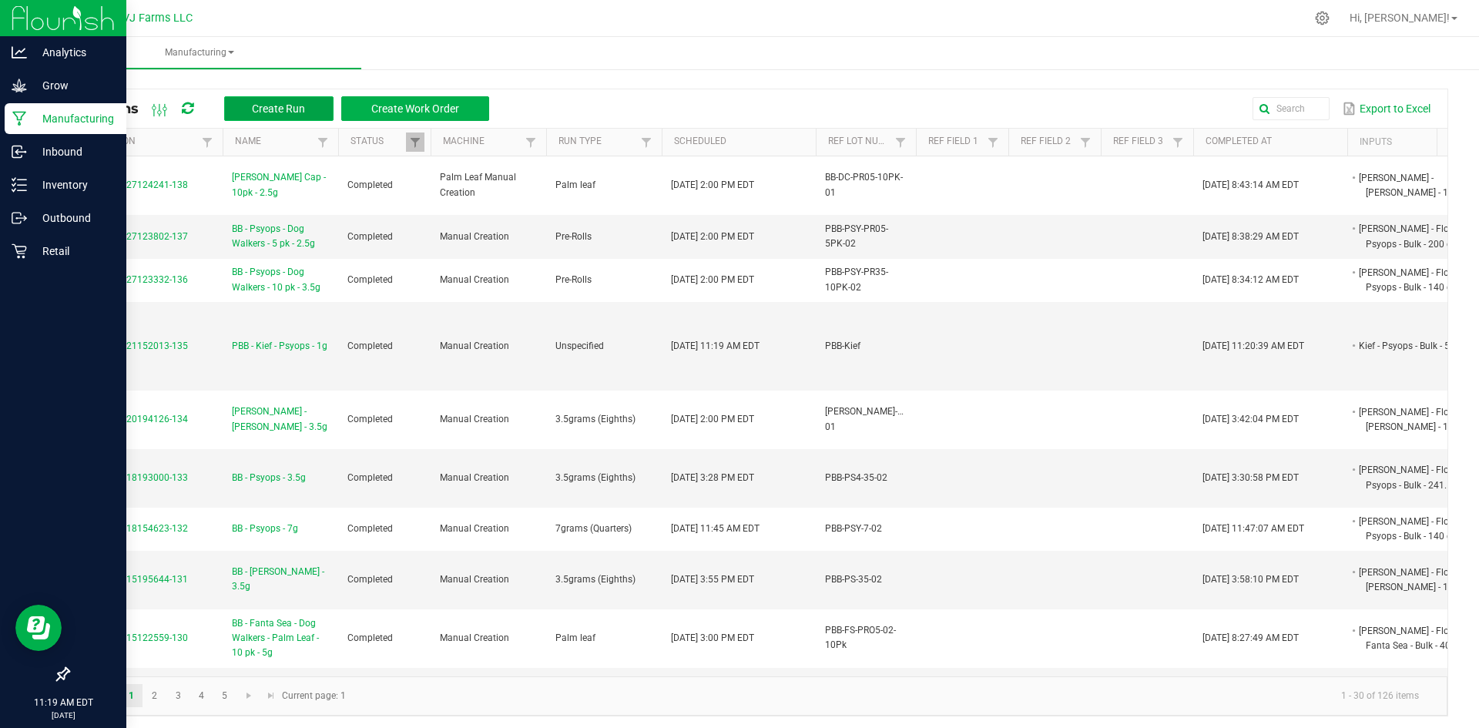
click at [252, 102] on button "Create Run" at bounding box center [278, 108] width 109 height 25
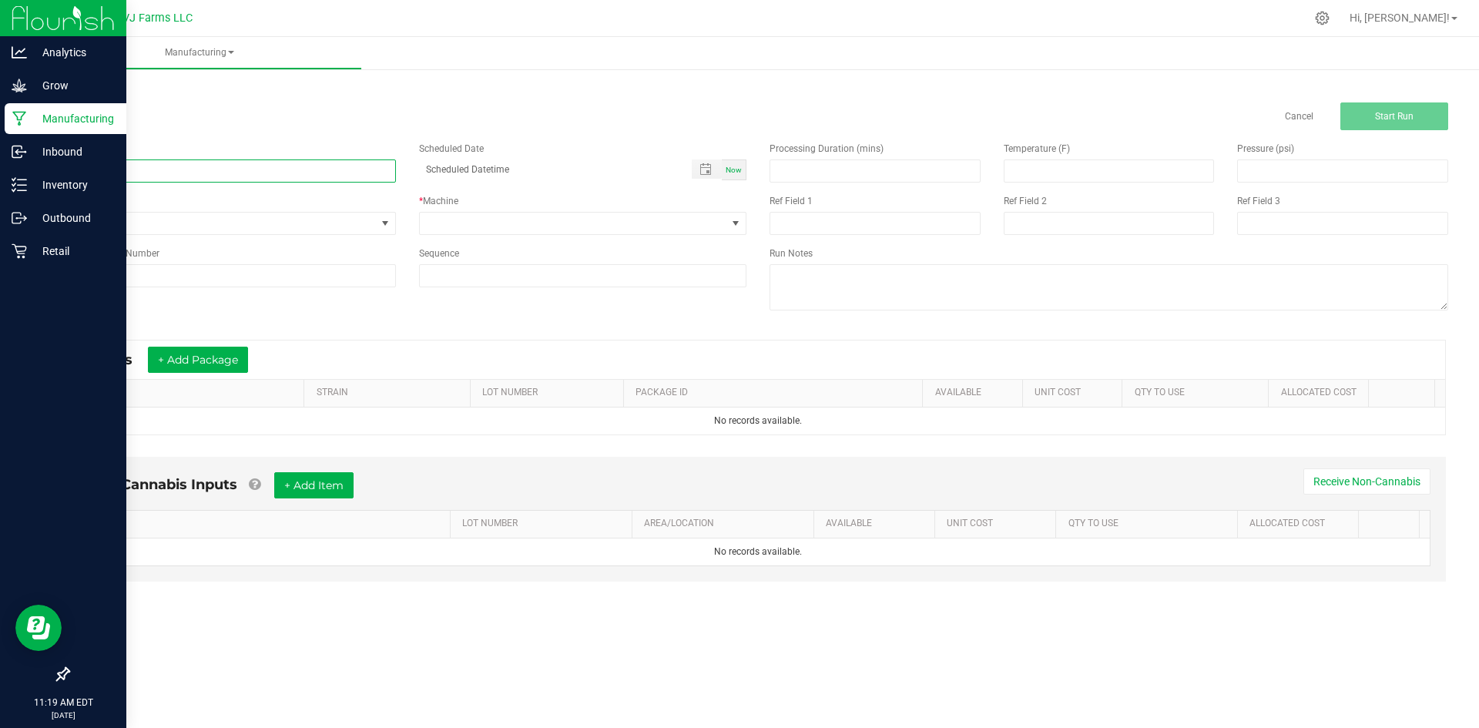
click at [246, 171] on input at bounding box center [232, 170] width 328 height 23
click at [120, 172] on input at bounding box center [232, 170] width 328 height 23
paste input "BB - GG4 - Dog Walkers - 5 pk - 2.5g"
type input "BB - GG4 - Dog Walkers - 5 pk - 2.5g"
click at [183, 261] on div "Reference Lot Number" at bounding box center [231, 266] width 351 height 41
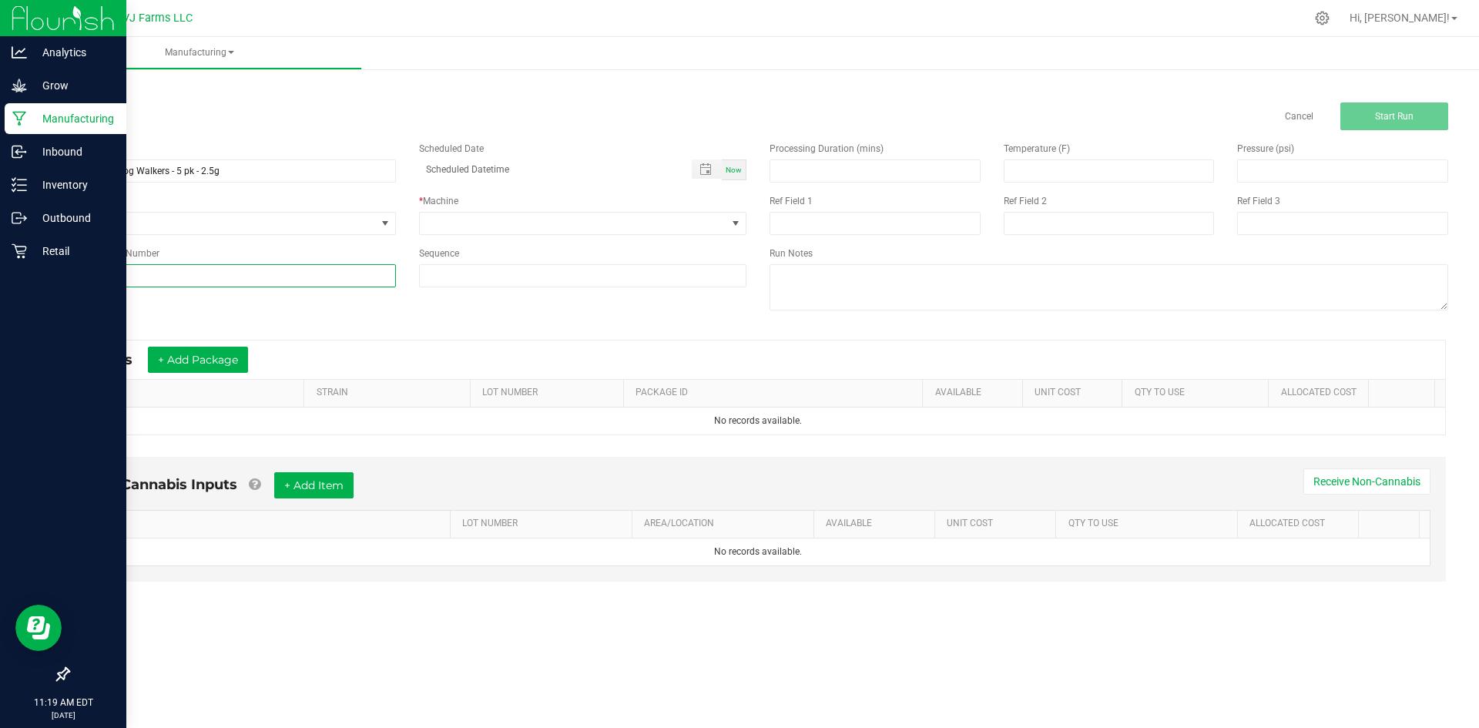
click at [174, 280] on input at bounding box center [232, 275] width 328 height 23
paste input "PBB-GG4-PR05-5PK-02"
type input "PBB-GG4-PR05-5PK-02"
drag, startPoint x: 93, startPoint y: 313, endPoint x: 102, endPoint y: 306, distance: 11.6
click at [93, 313] on div "Name BB - GG4 - Dog Walkers - 5 pk - 2.5g Scheduled Date Now Run Type None * Ma…" at bounding box center [757, 228] width 1403 height 196
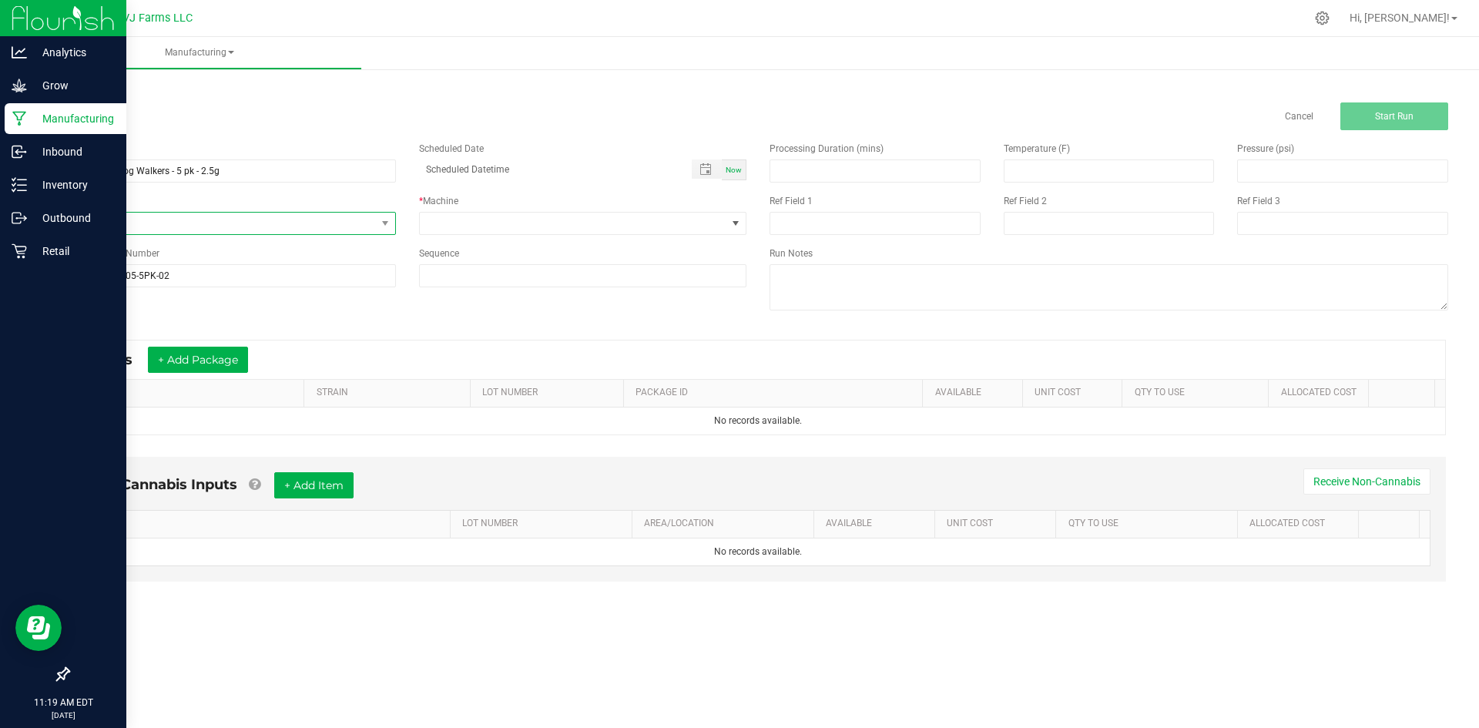
click at [139, 224] on span "None" at bounding box center [222, 224] width 307 height 22
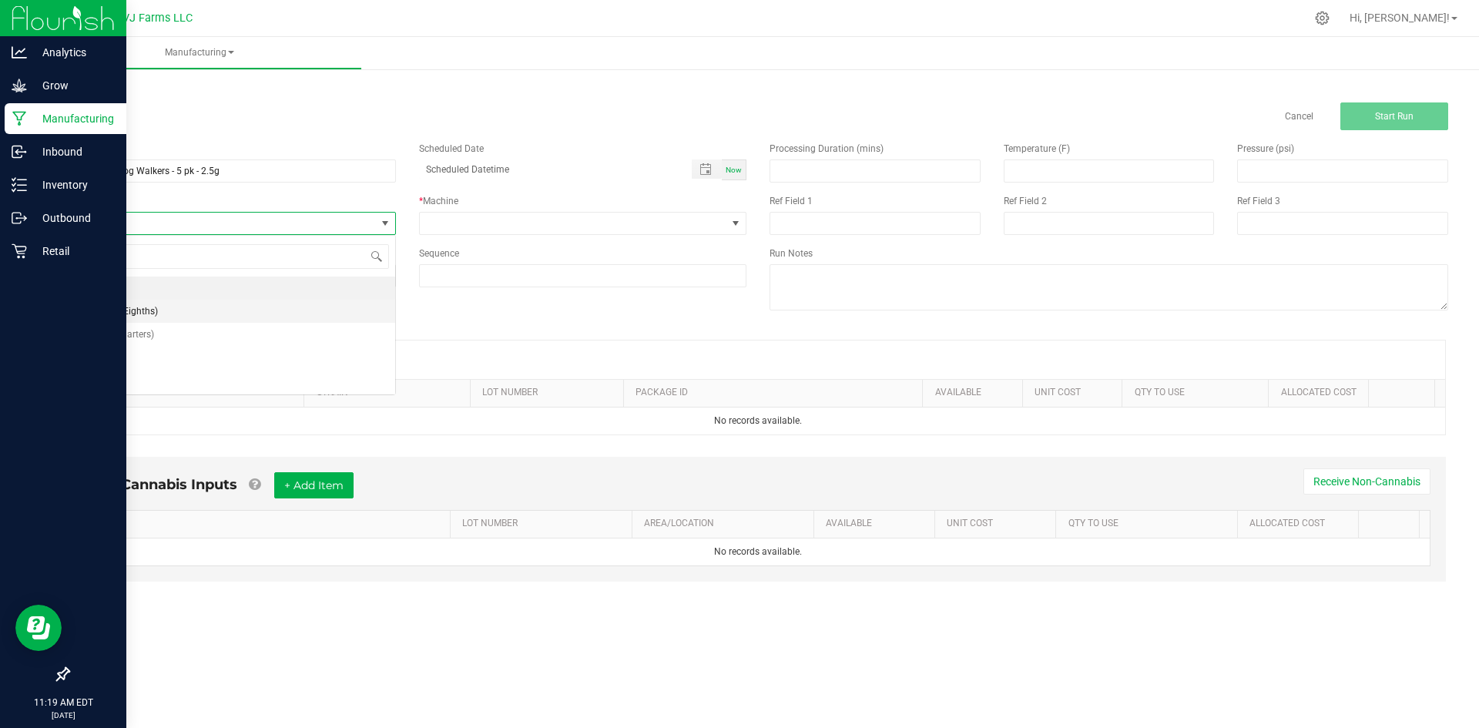
scroll to position [23, 327]
click at [135, 370] on li "Pre-Rolls" at bounding box center [232, 380] width 327 height 23
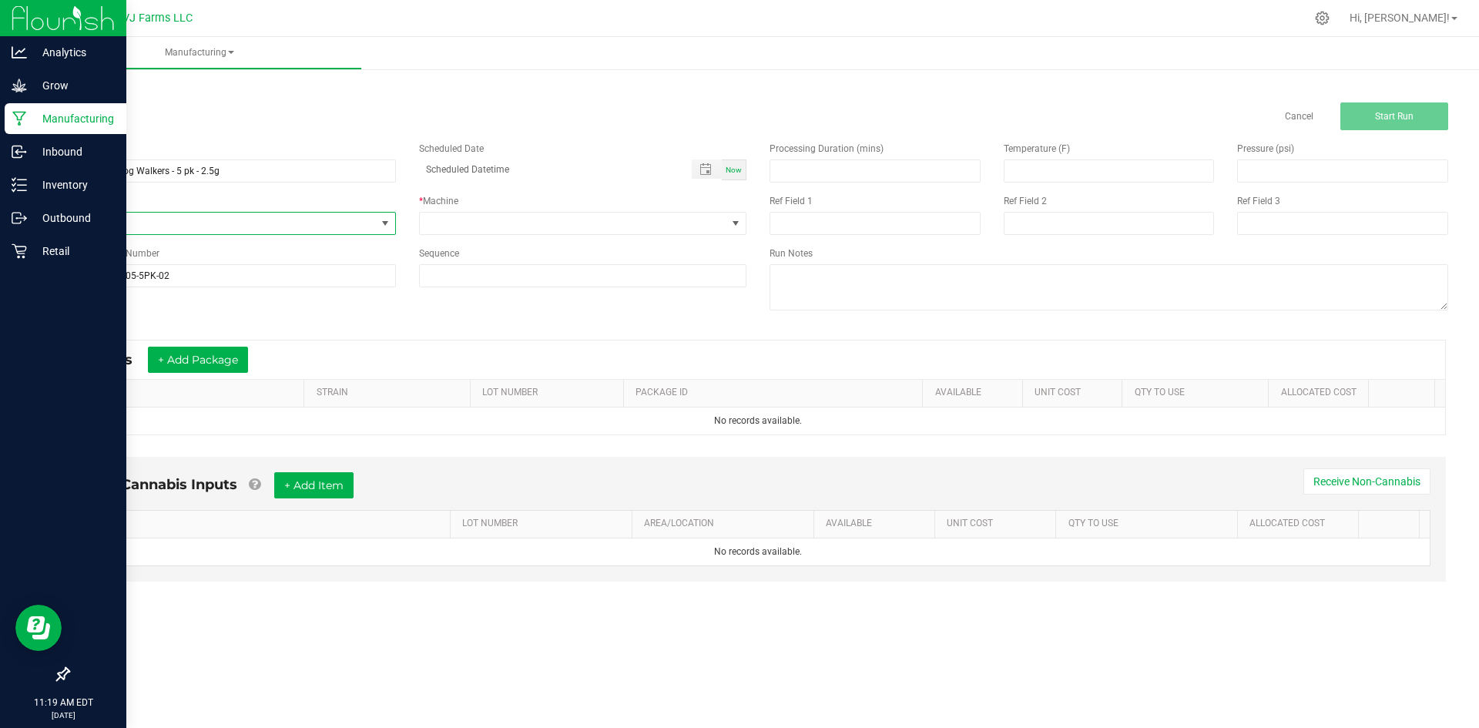
click at [544, 205] on div "* Machine" at bounding box center [583, 201] width 328 height 14
click at [541, 215] on span at bounding box center [573, 224] width 307 height 22
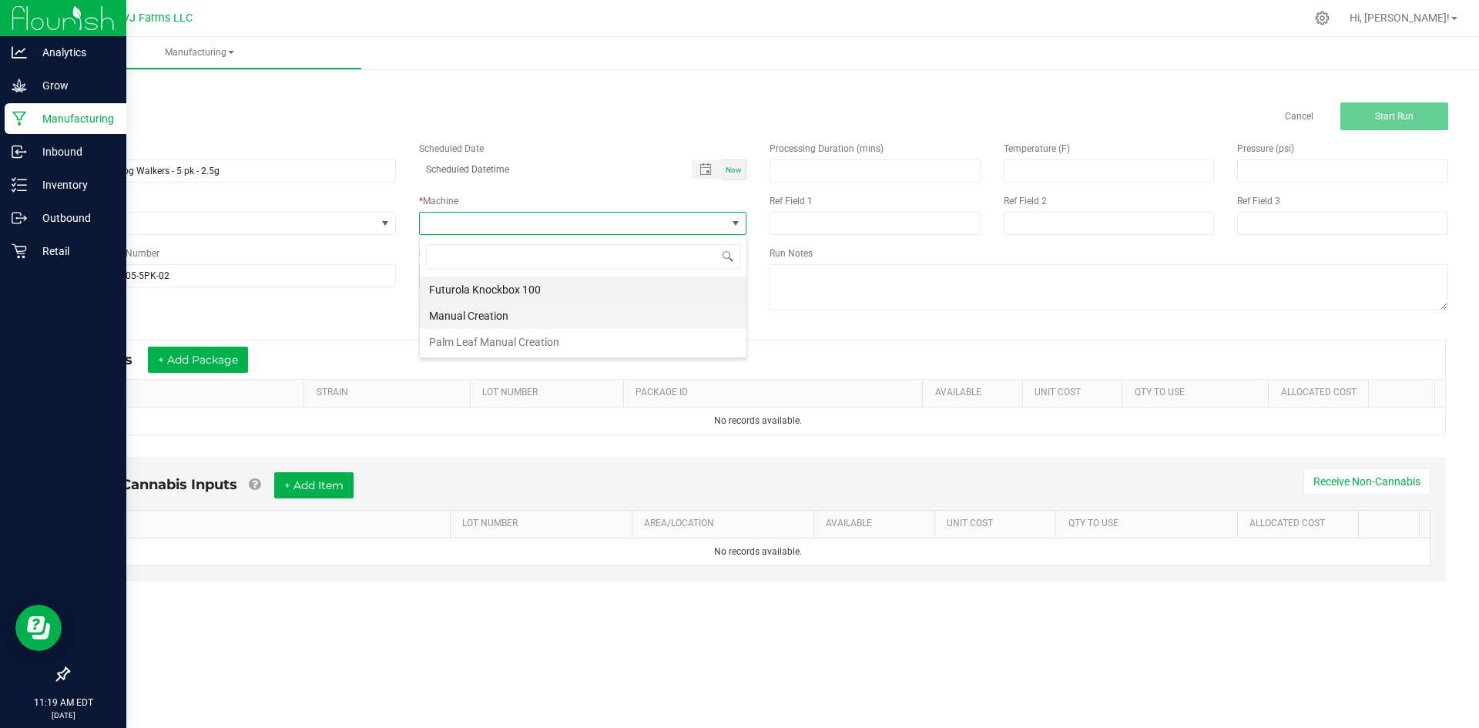
click at [494, 317] on li "Manual Creation" at bounding box center [583, 316] width 327 height 26
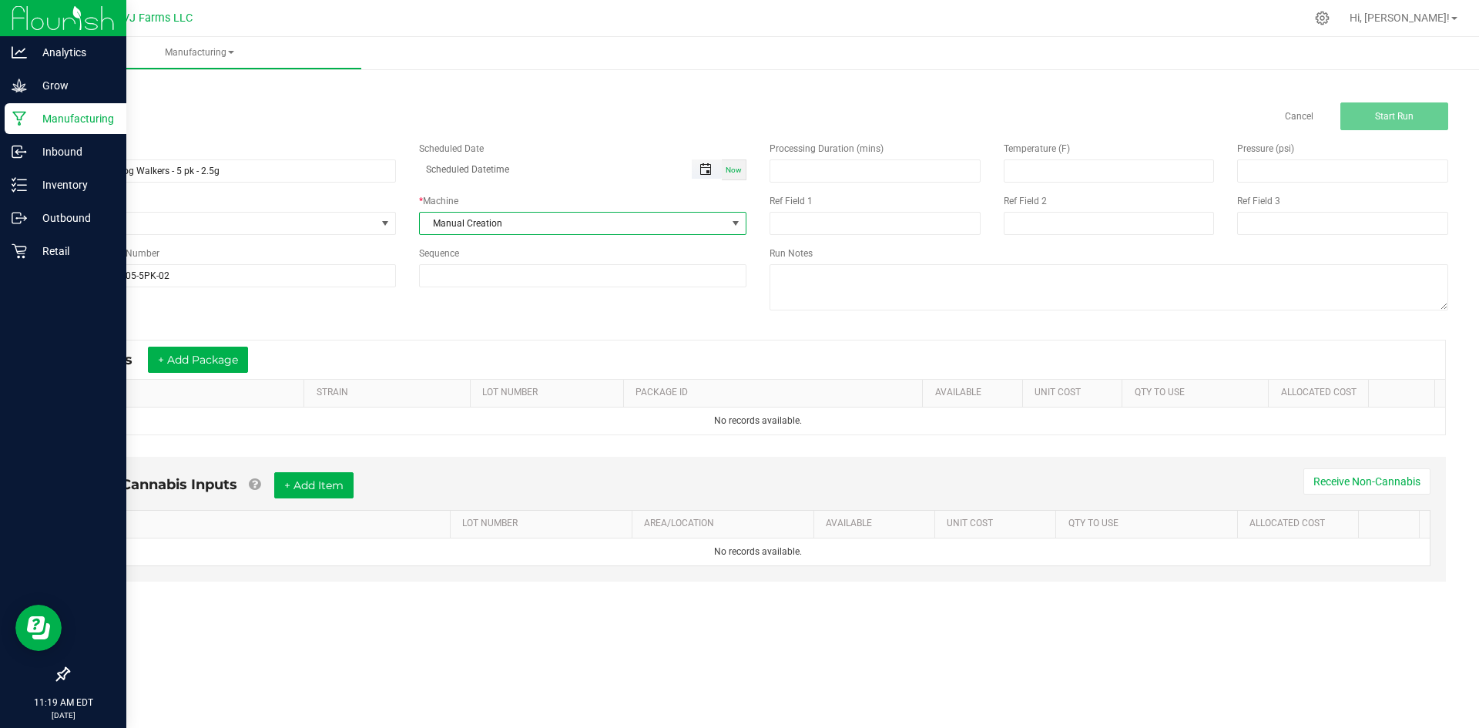
click at [701, 166] on span "Toggle popup" at bounding box center [705, 169] width 12 height 12
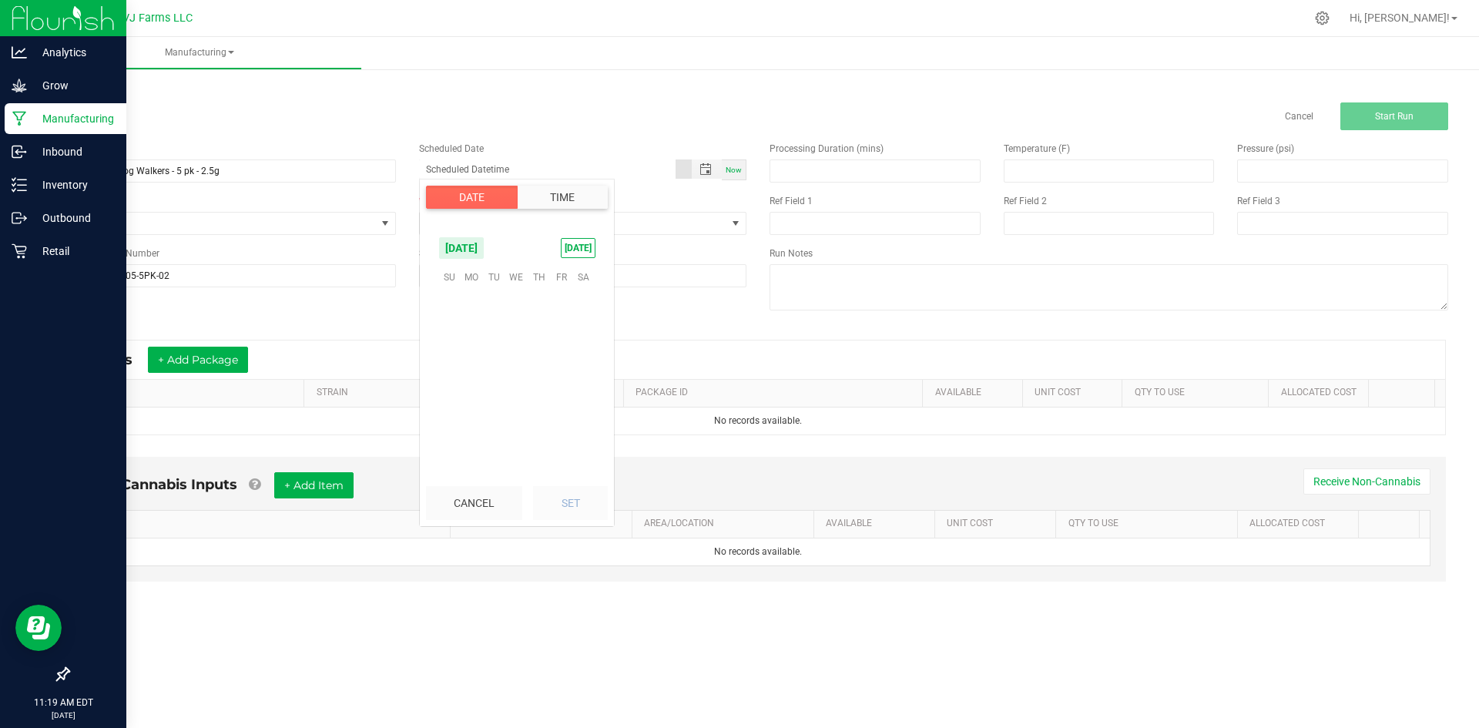
scroll to position [249576, 0]
click at [517, 390] on span "27" at bounding box center [516, 396] width 22 height 24
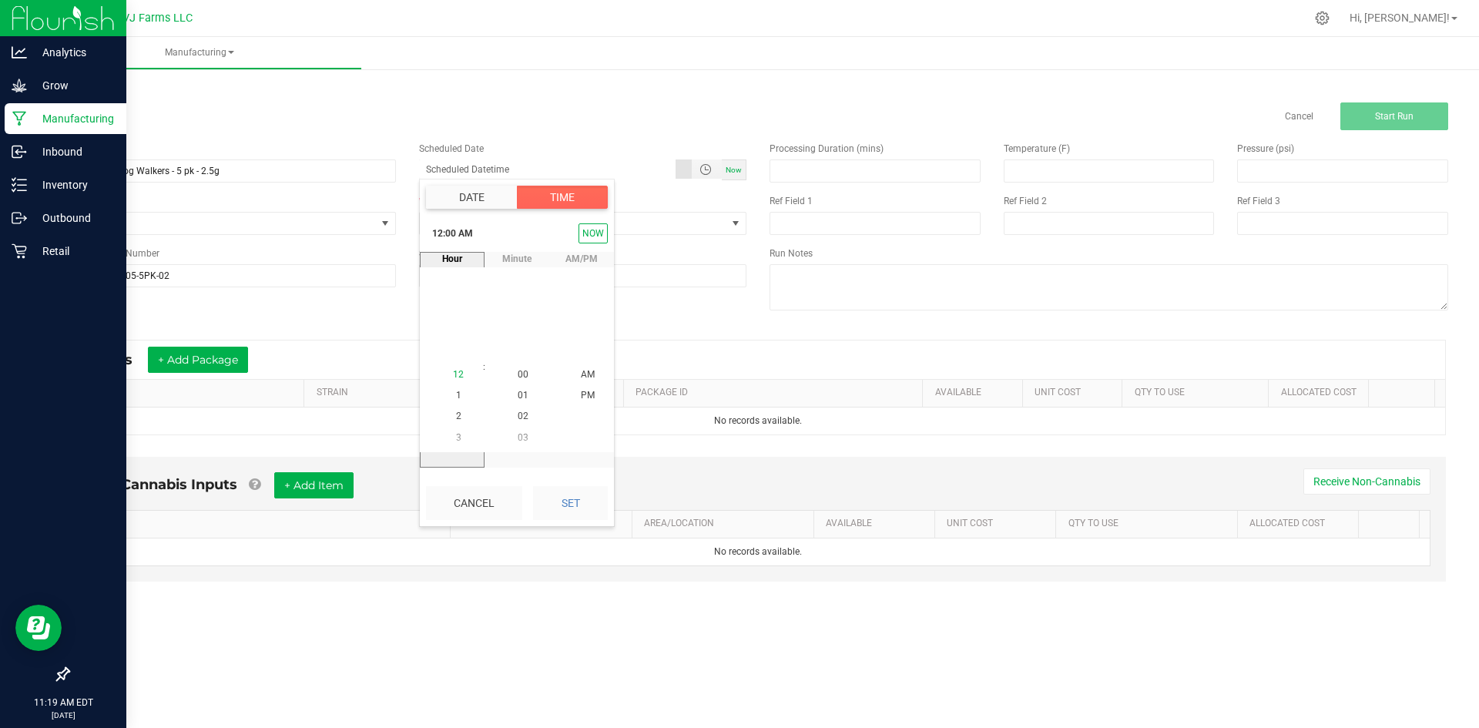
click at [454, 373] on span "12" at bounding box center [458, 375] width 11 height 11
click at [589, 395] on li "PM" at bounding box center [587, 396] width 37 height 21
click at [554, 504] on button "Set" at bounding box center [570, 503] width 75 height 34
type input "08/27/2025 12:00 PM"
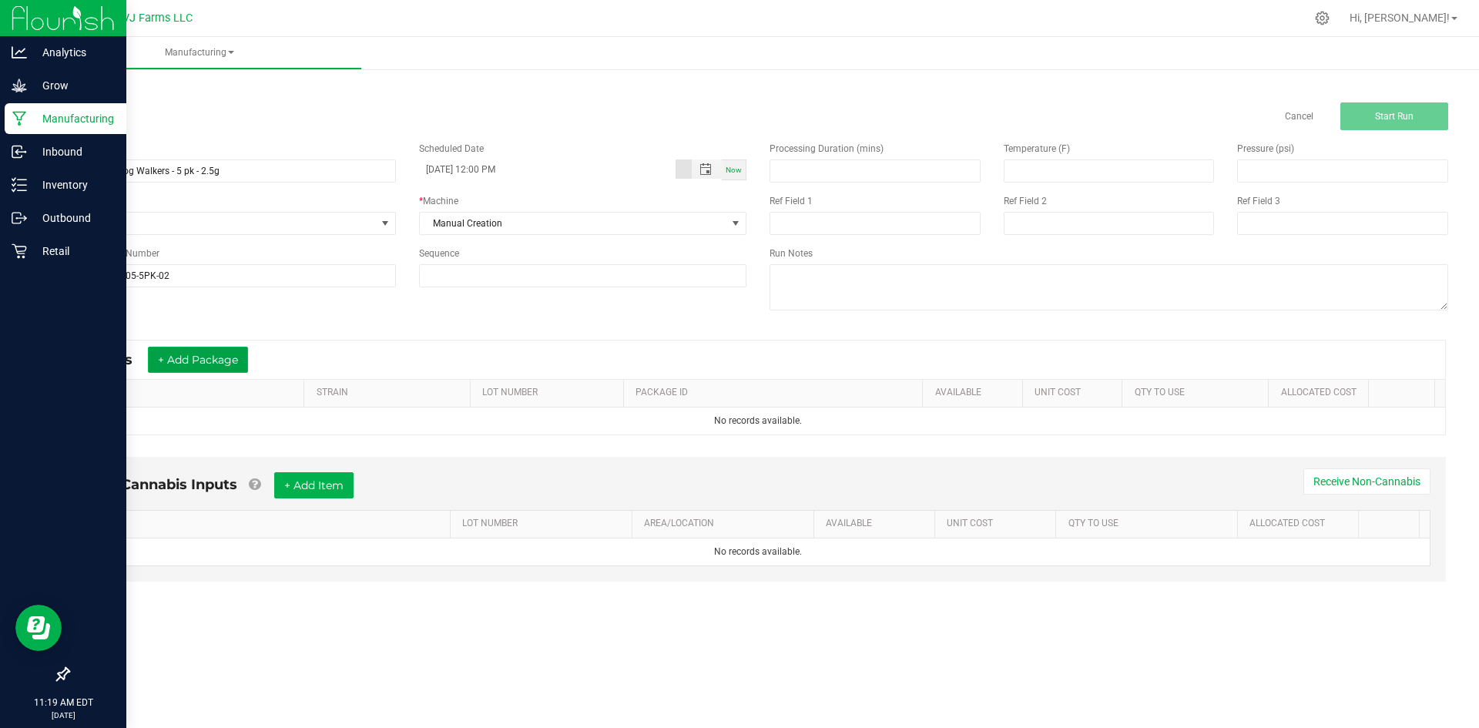
click at [194, 355] on button "+ Add Package" at bounding box center [198, 360] width 100 height 26
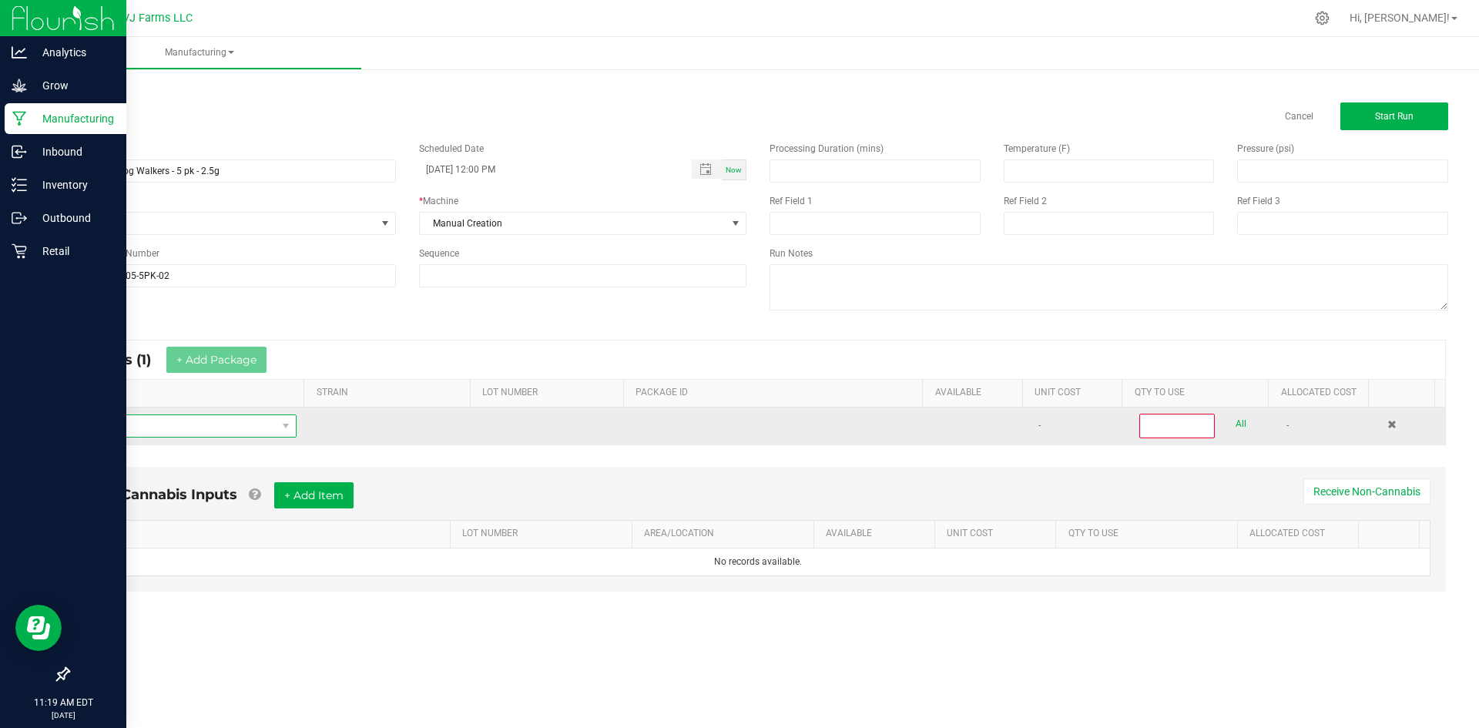
click at [185, 417] on span "NO DATA FOUND" at bounding box center [179, 426] width 196 height 22
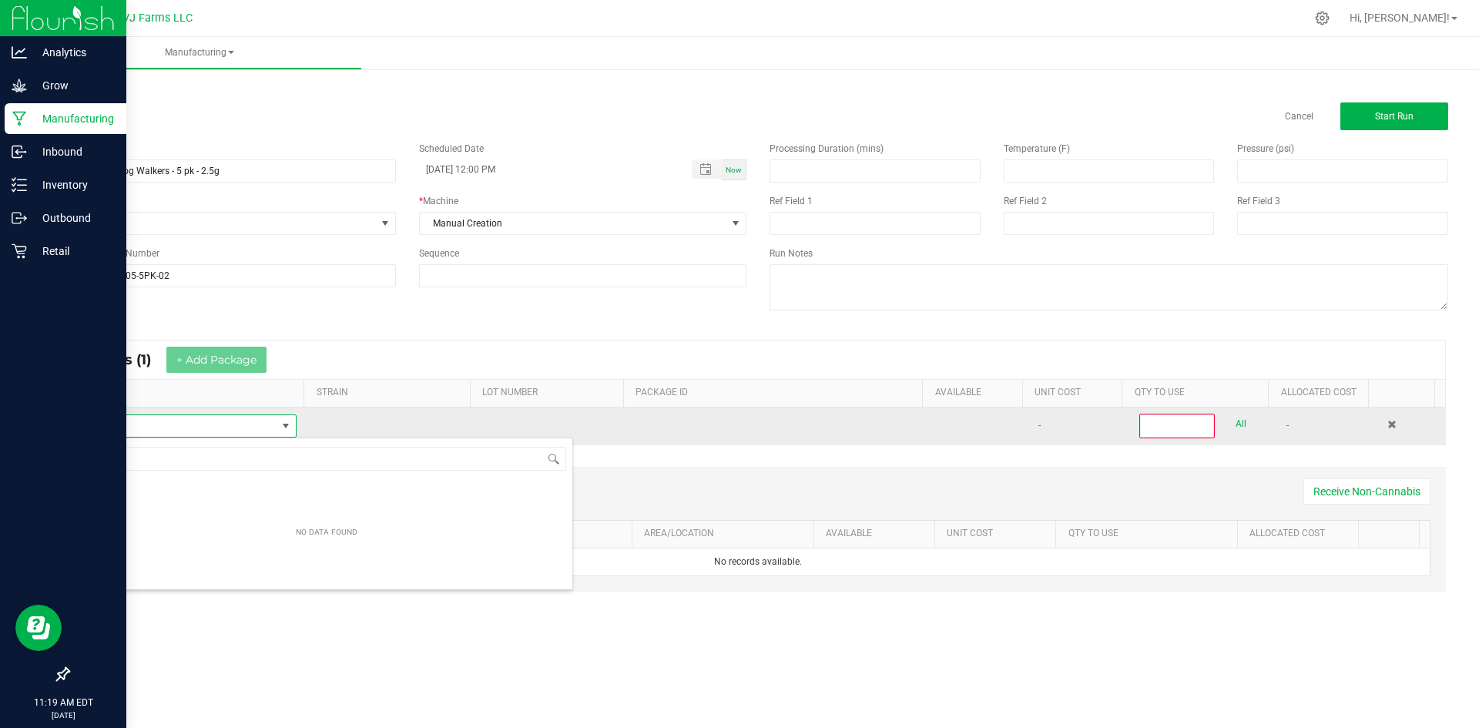
scroll to position [23, 213]
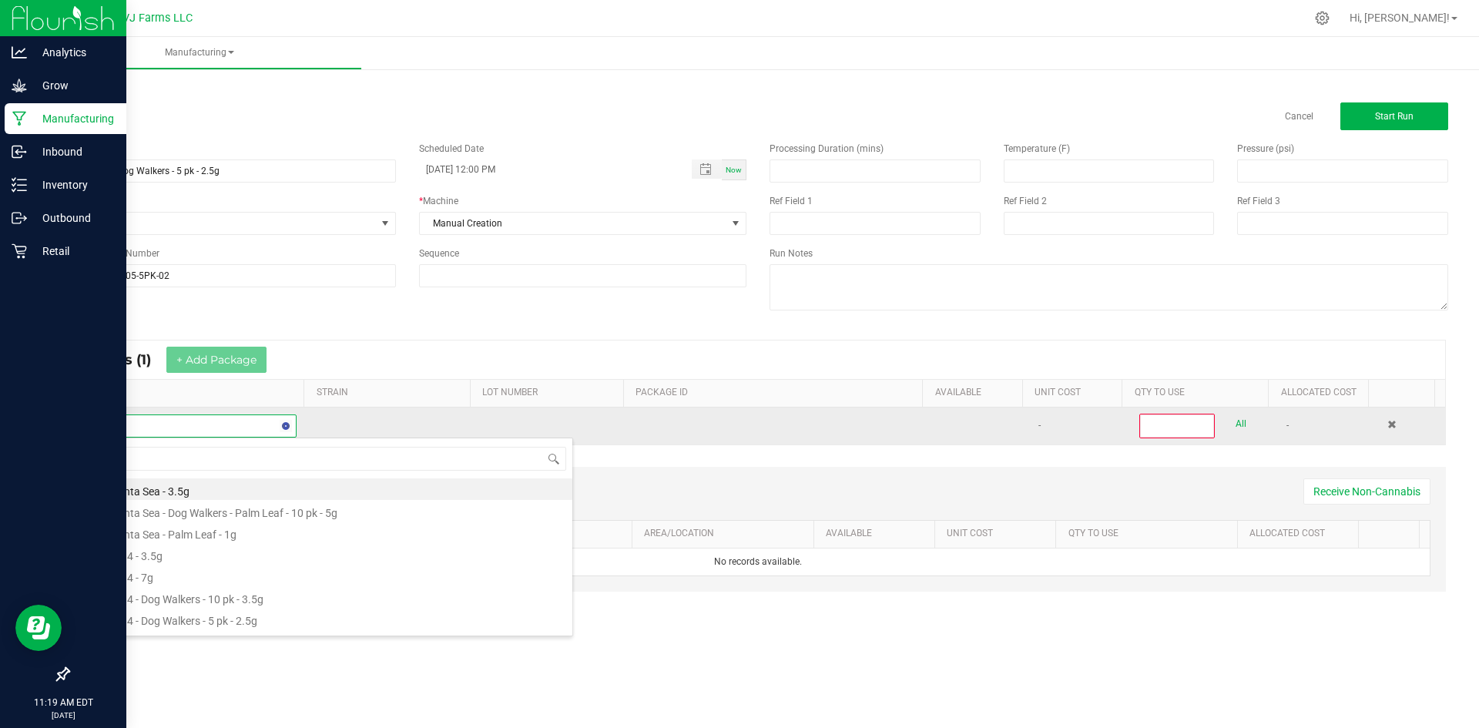
type input "gg4"
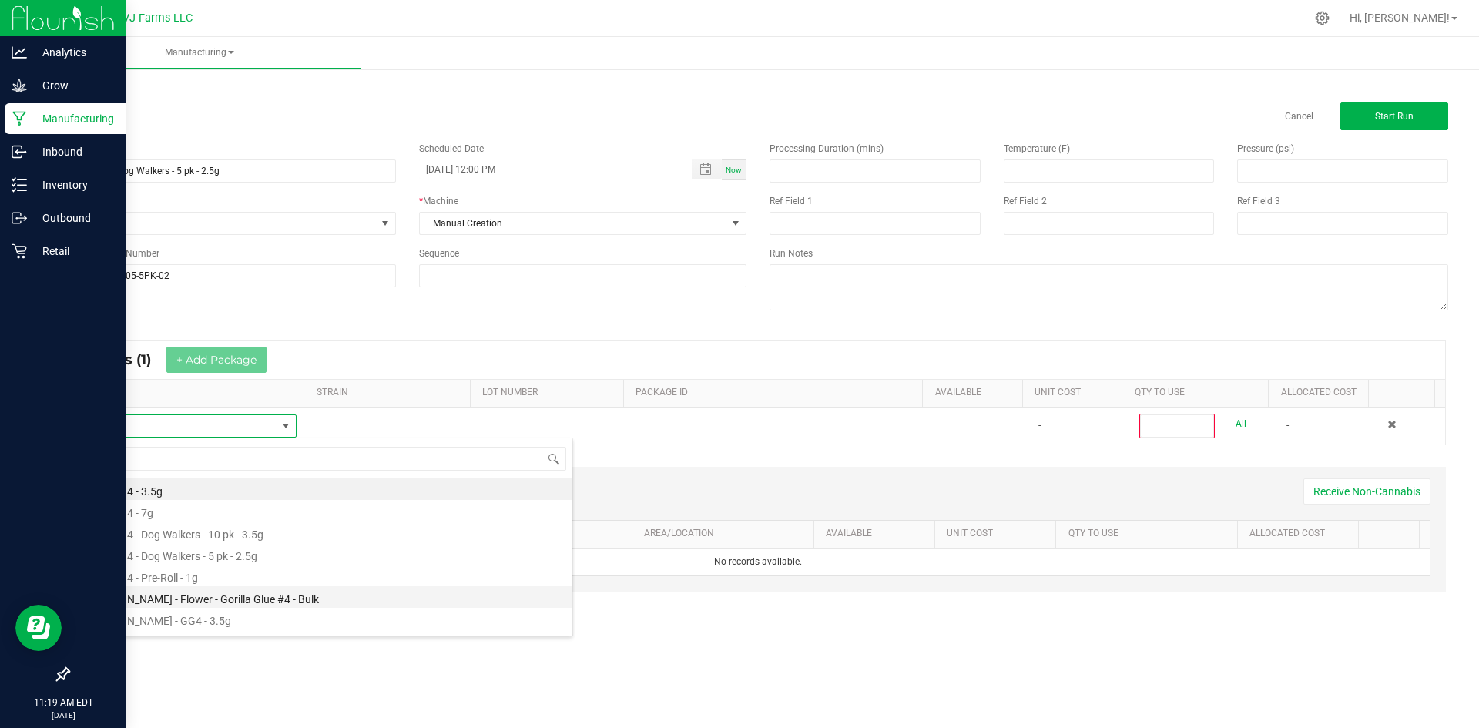
click at [235, 605] on li "[PERSON_NAME] - Flower - Gorilla Glue #4 - Bulk" at bounding box center [326, 597] width 491 height 22
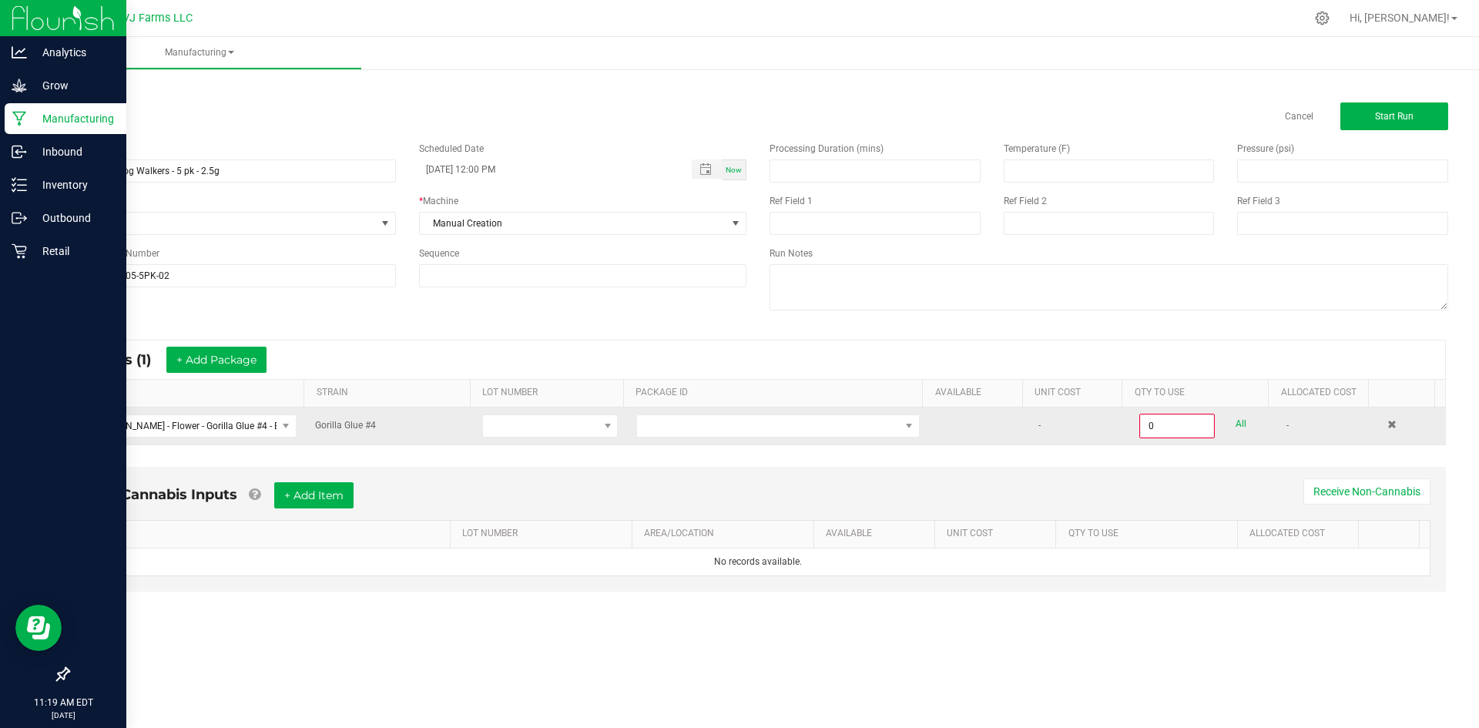
click at [514, 413] on td at bounding box center [550, 425] width 154 height 37
click at [517, 428] on span at bounding box center [540, 426] width 115 height 22
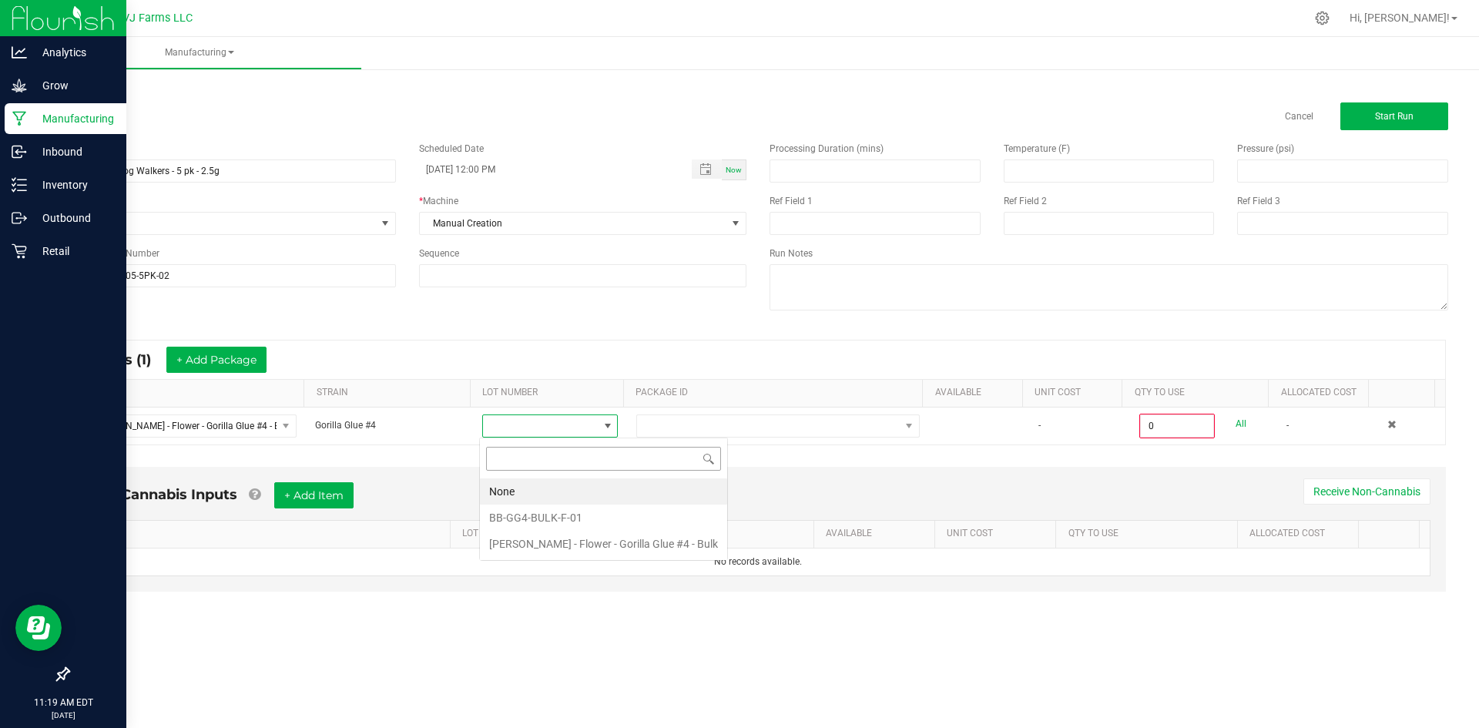
scroll to position [23, 135]
click at [542, 526] on li "BB-GG4-BULK-F-01" at bounding box center [603, 517] width 247 height 26
click at [725, 400] on th "PACKAGE ID" at bounding box center [773, 394] width 300 height 28
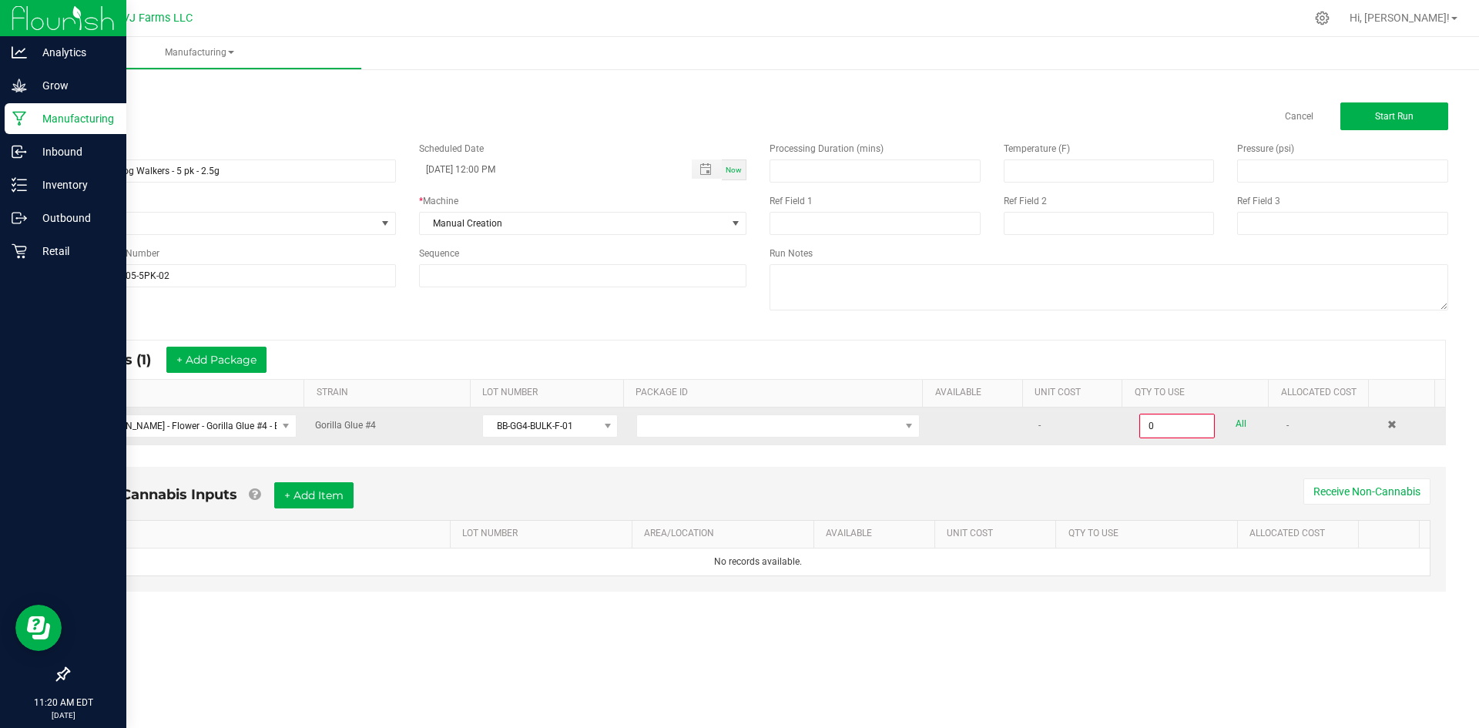
click at [725, 412] on td at bounding box center [778, 425] width 302 height 37
click at [788, 428] on span at bounding box center [768, 426] width 263 height 22
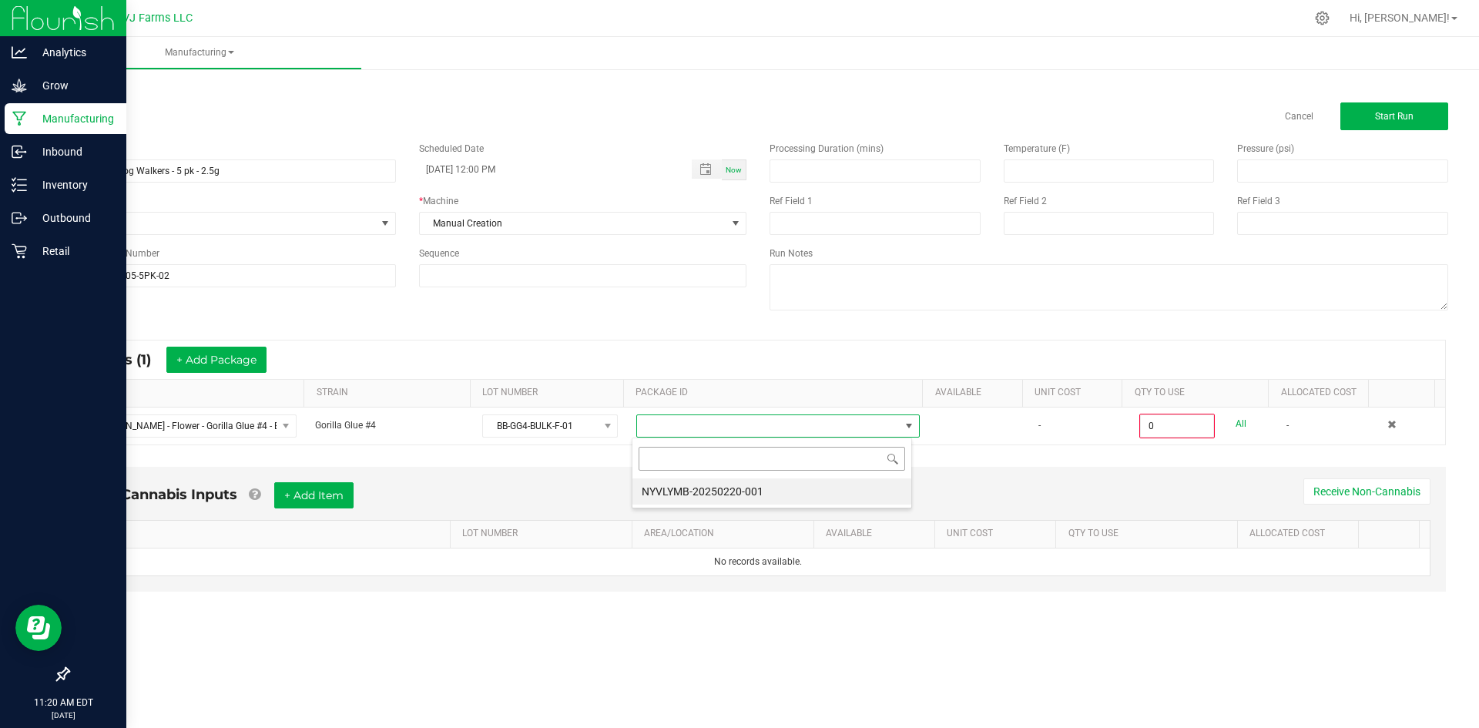
scroll to position [23, 281]
click at [793, 495] on li "NYVLYMB-20250220-001" at bounding box center [771, 491] width 279 height 26
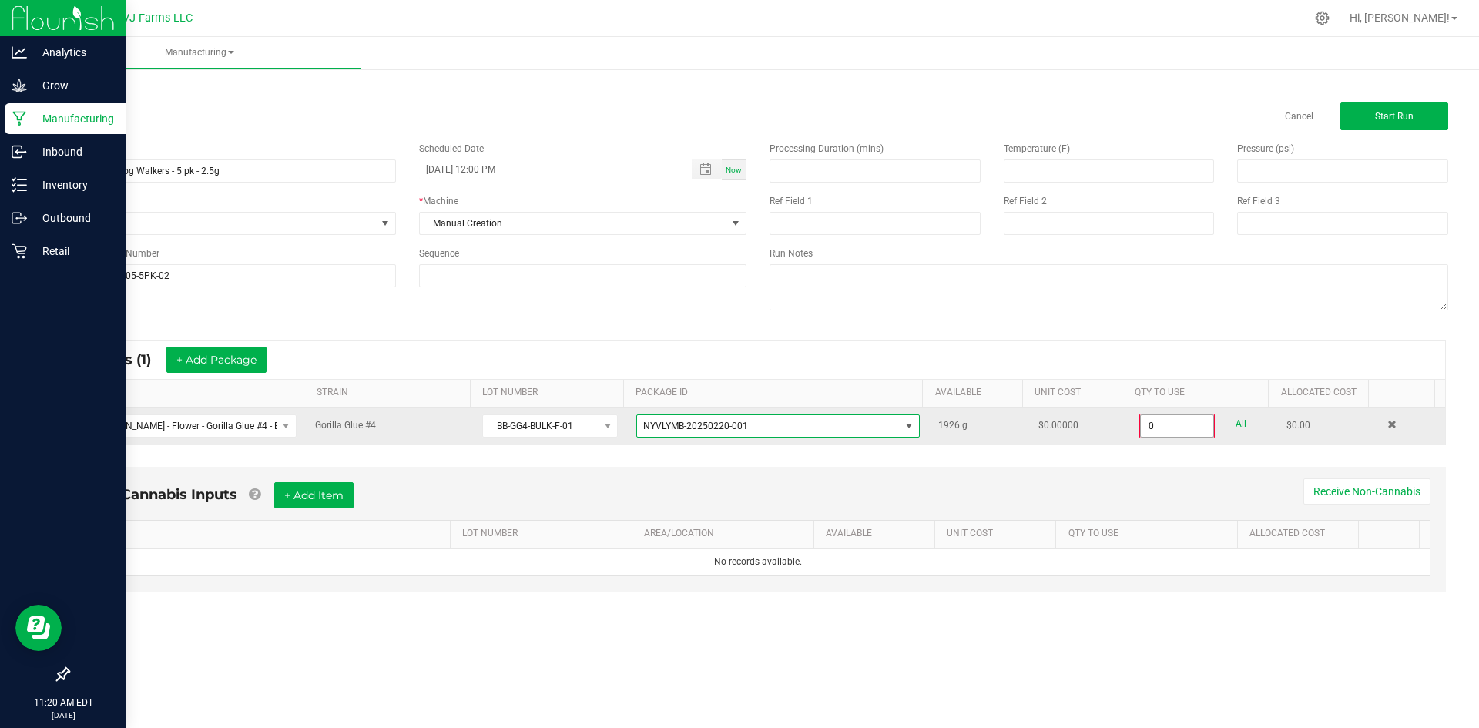
click at [1026, 428] on input "0" at bounding box center [1176, 426] width 72 height 22
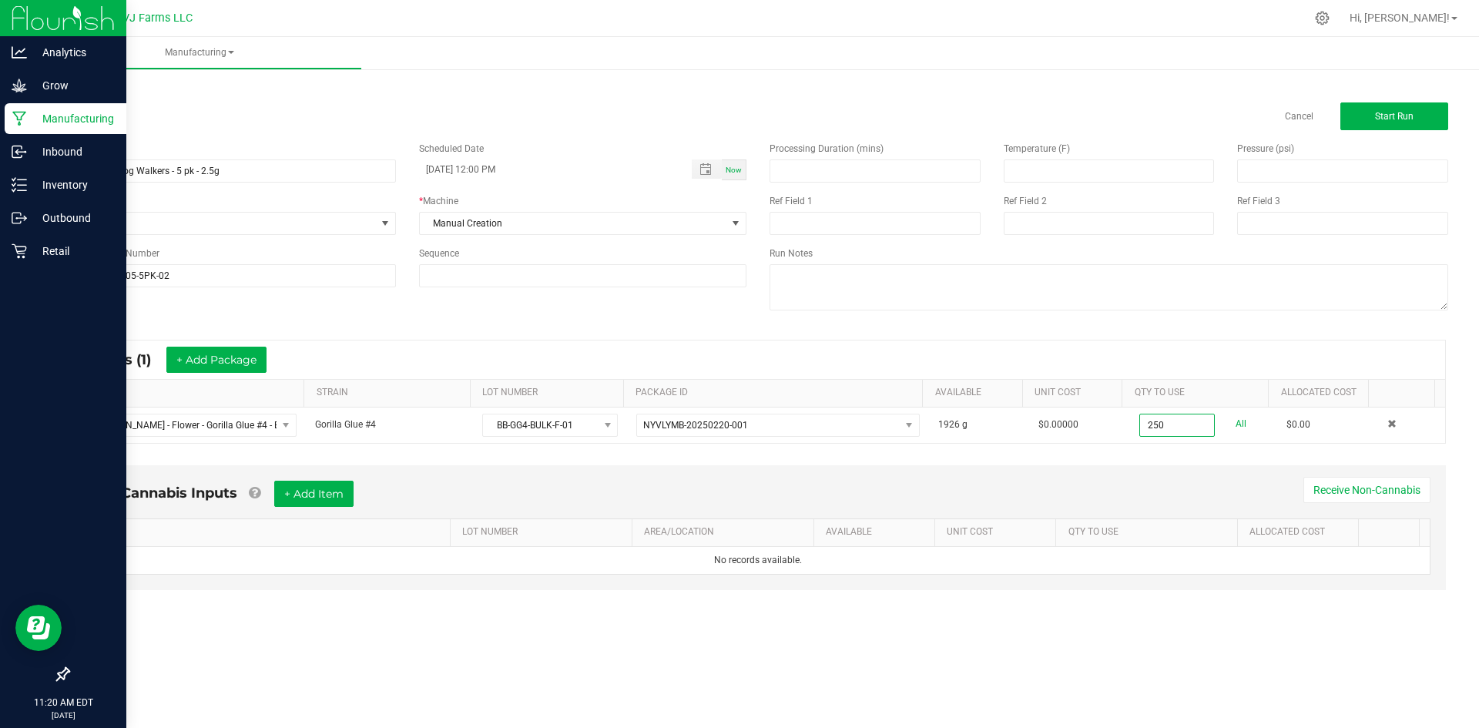
type input "250.0000 g"
click at [1026, 489] on div "Non-Cannabis Inputs + Add Item Receive Non-Cannabis" at bounding box center [757, 500] width 1345 height 38
click at [334, 498] on button "+ Add Item" at bounding box center [313, 494] width 79 height 26
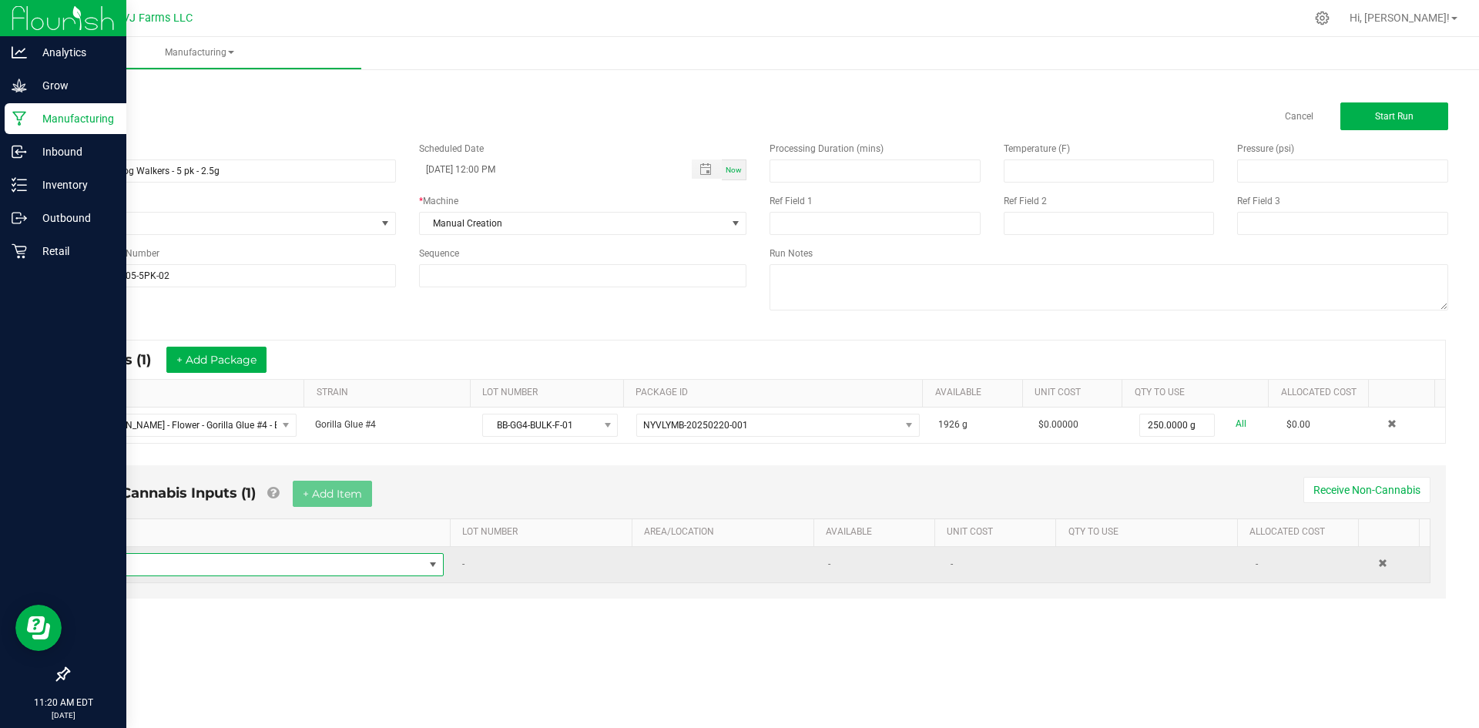
click at [253, 553] on span "NO DATA FOUND" at bounding box center [269, 564] width 348 height 23
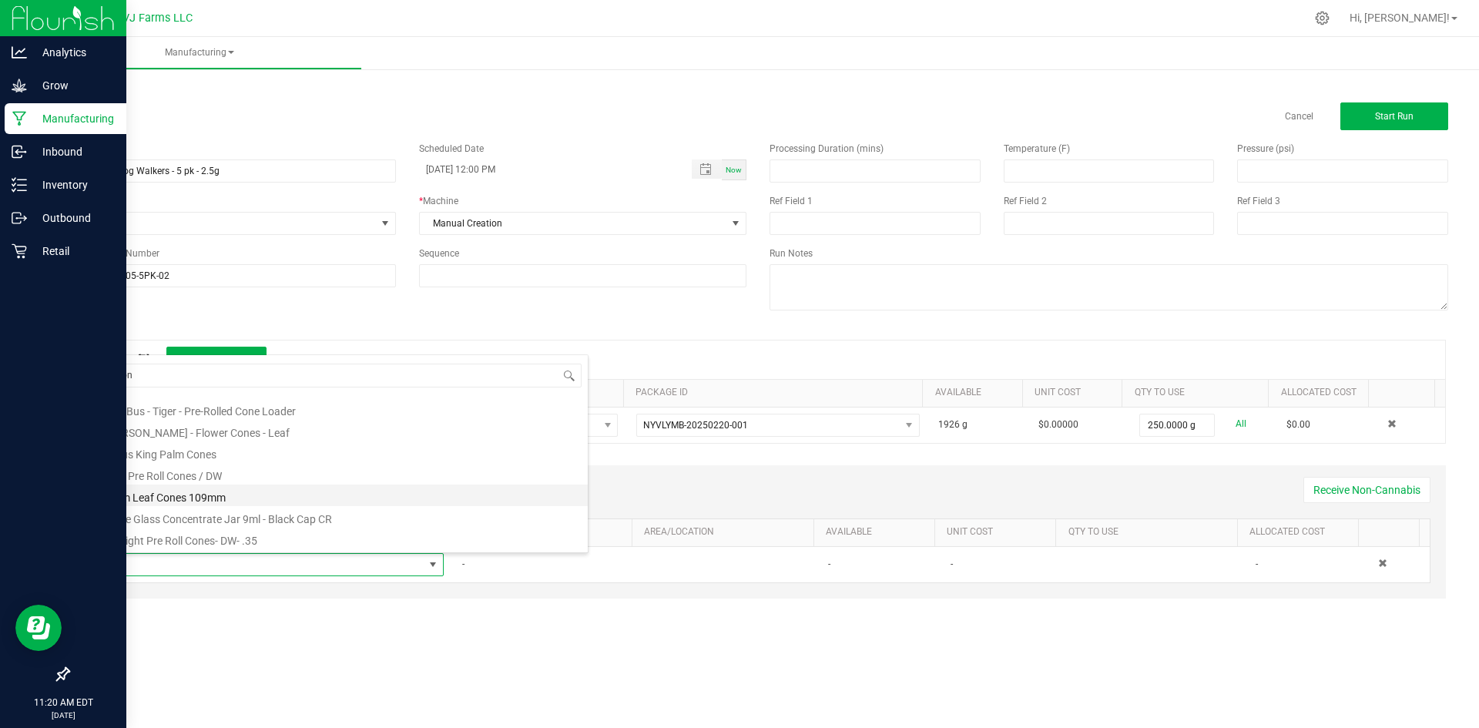
scroll to position [0, 0]
drag, startPoint x: 150, startPoint y: 380, endPoint x: 116, endPoint y: 387, distance: 35.2
click at [116, 387] on input "con" at bounding box center [341, 375] width 479 height 24
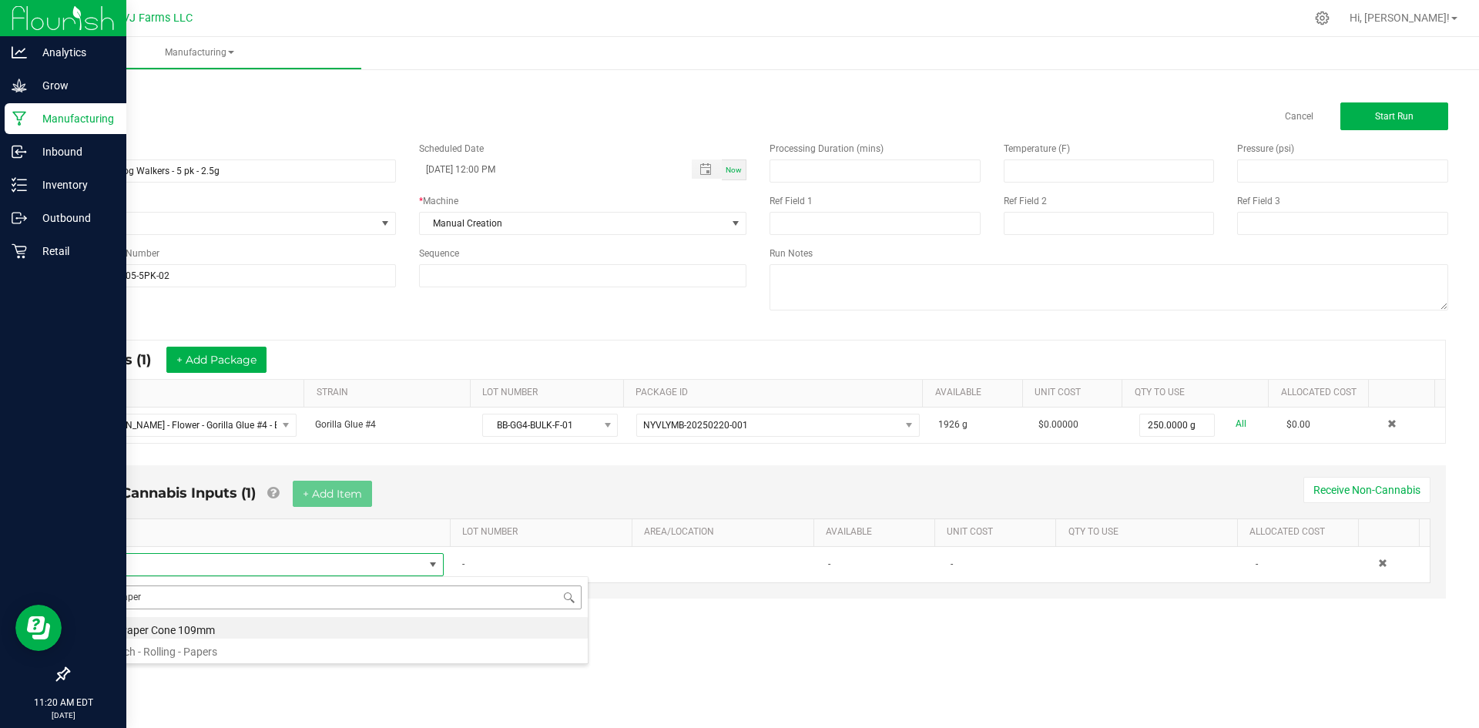
drag, startPoint x: 162, startPoint y: 593, endPoint x: 105, endPoint y: 593, distance: 56.2
click at [105, 593] on input "paper" at bounding box center [341, 597] width 479 height 24
type input "cone"
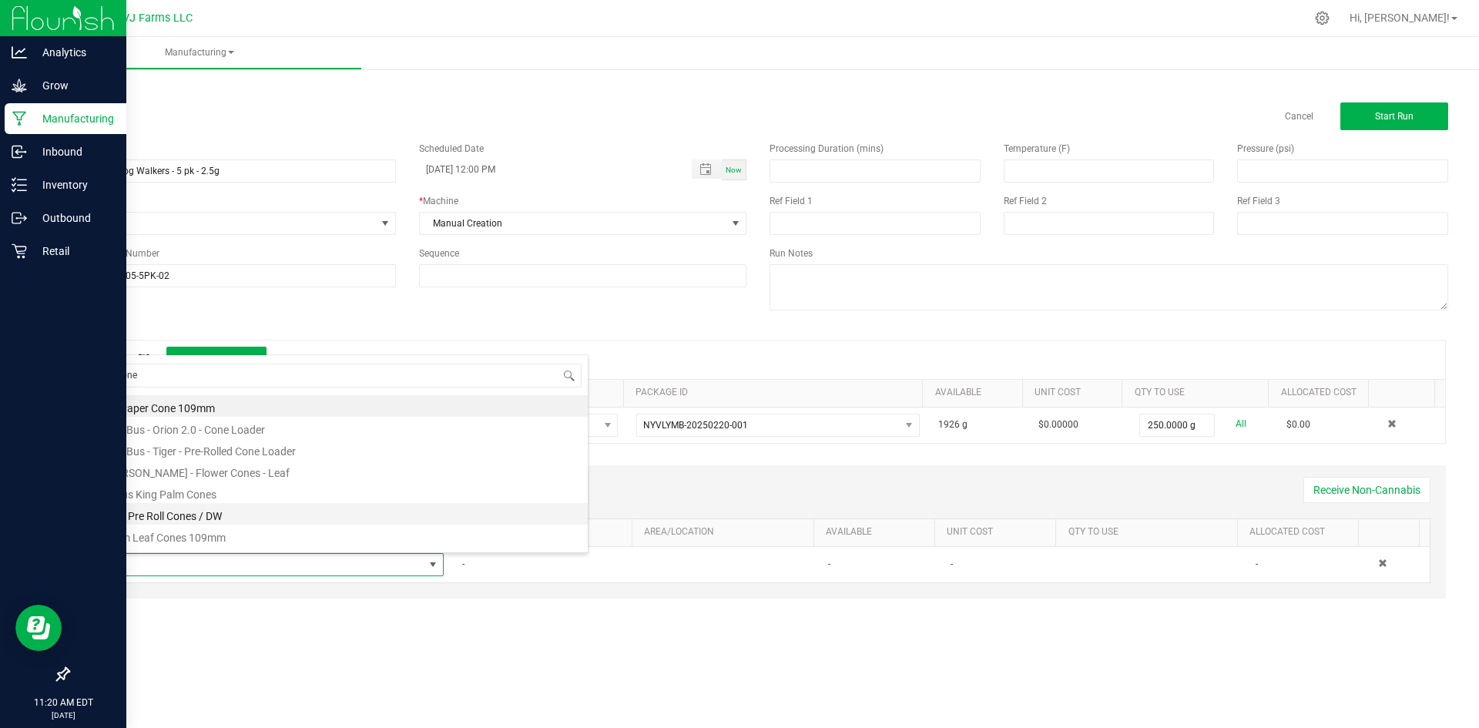
click at [147, 511] on li "Mini Pre Roll Cones / DW" at bounding box center [341, 514] width 491 height 22
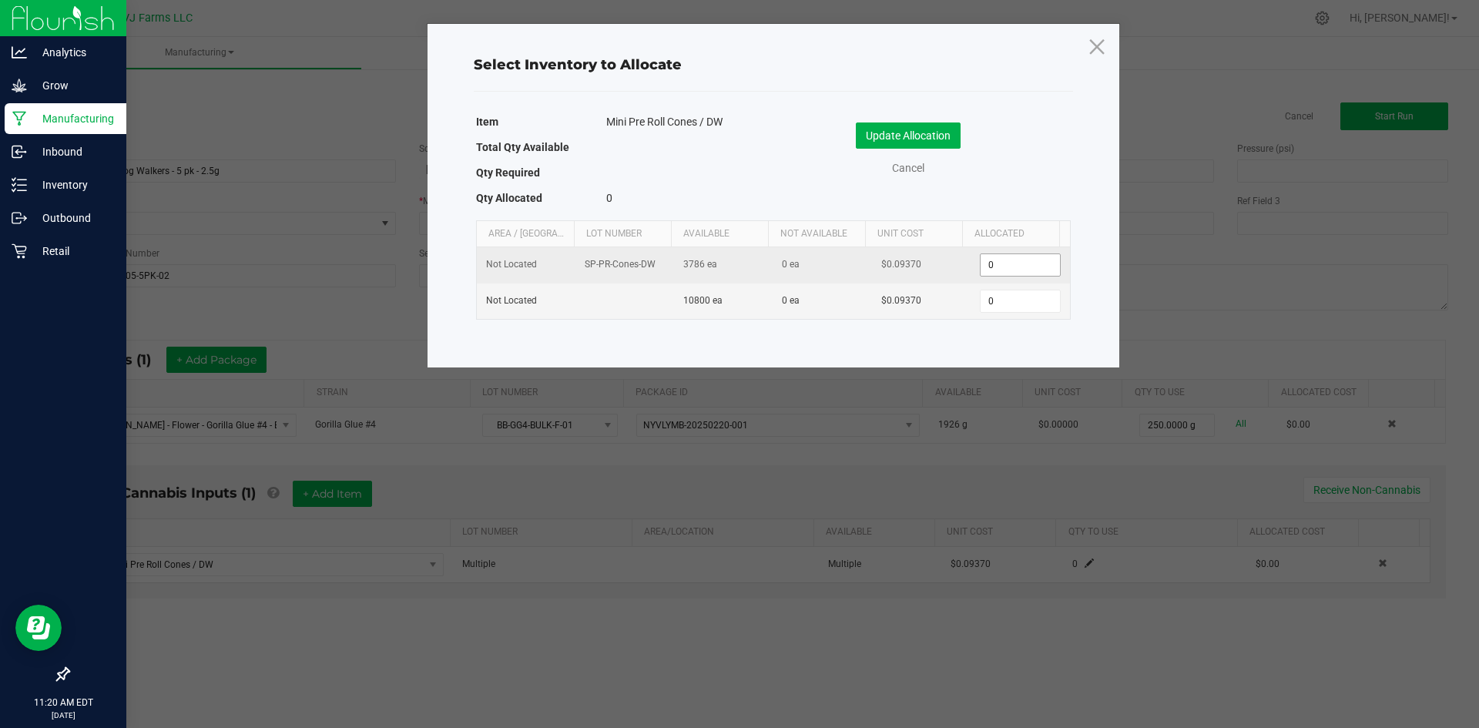
click at [1010, 275] on input "0" at bounding box center [1019, 265] width 79 height 22
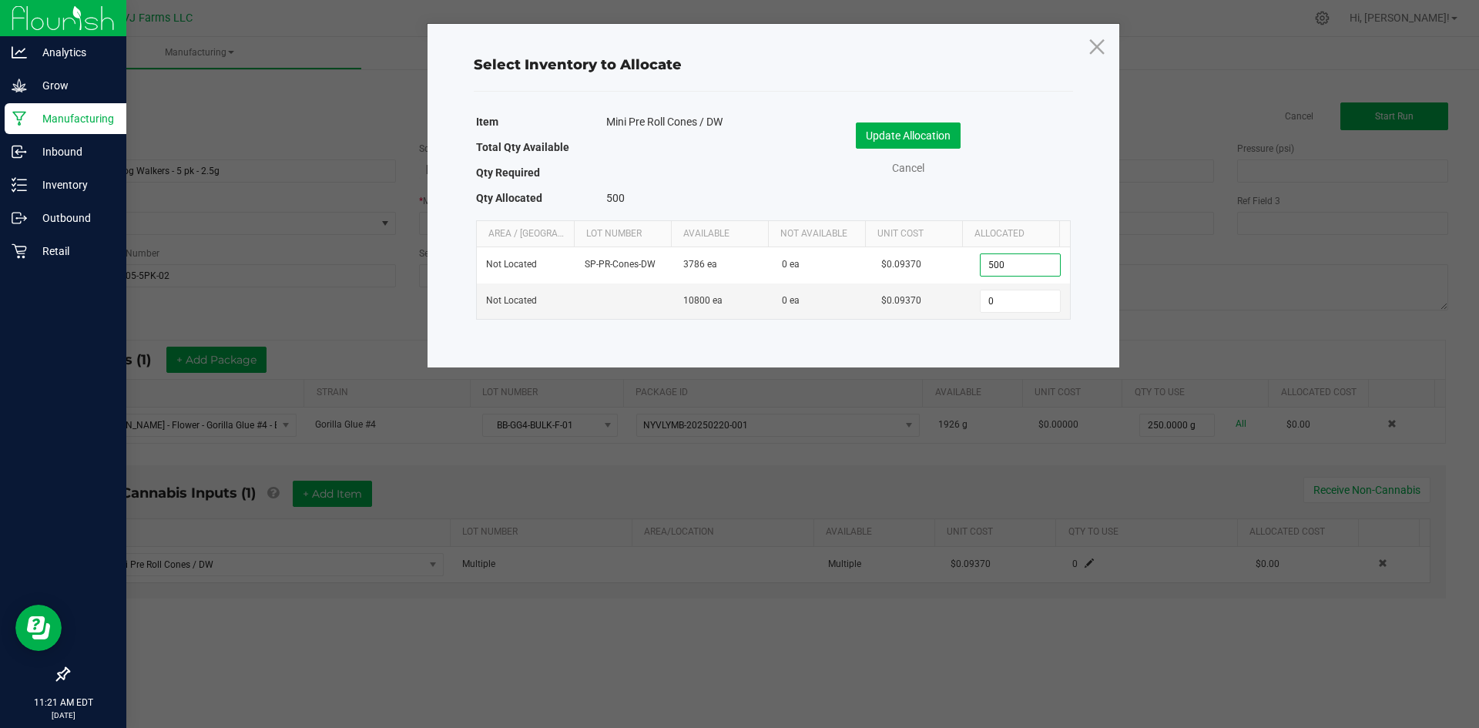
type input "500"
click at [996, 184] on div "Update Allocation Cancel" at bounding box center [922, 151] width 274 height 81
click at [898, 119] on div "Update Allocation Cancel" at bounding box center [922, 151] width 274 height 81
click at [905, 137] on button "Update Allocation" at bounding box center [908, 135] width 105 height 26
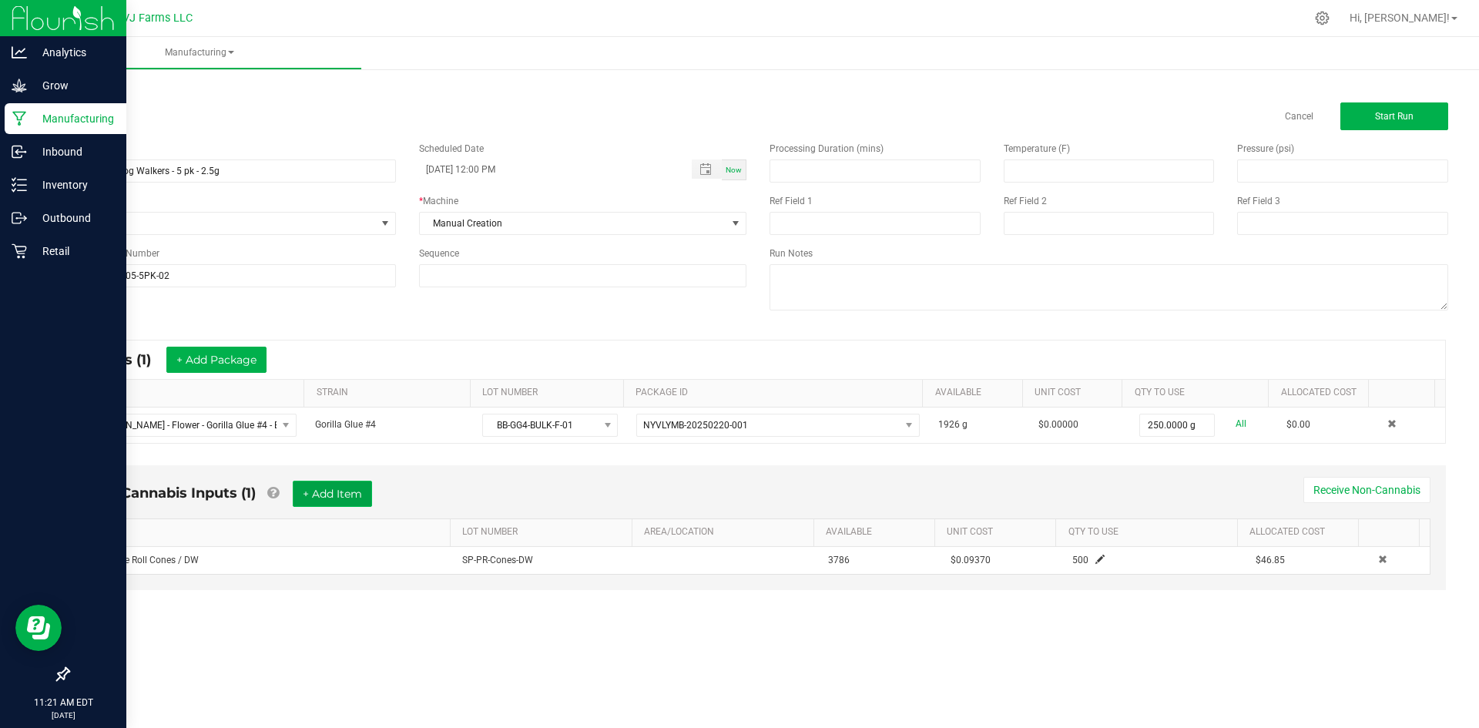
click at [337, 484] on button "+ Add Item" at bounding box center [332, 494] width 79 height 26
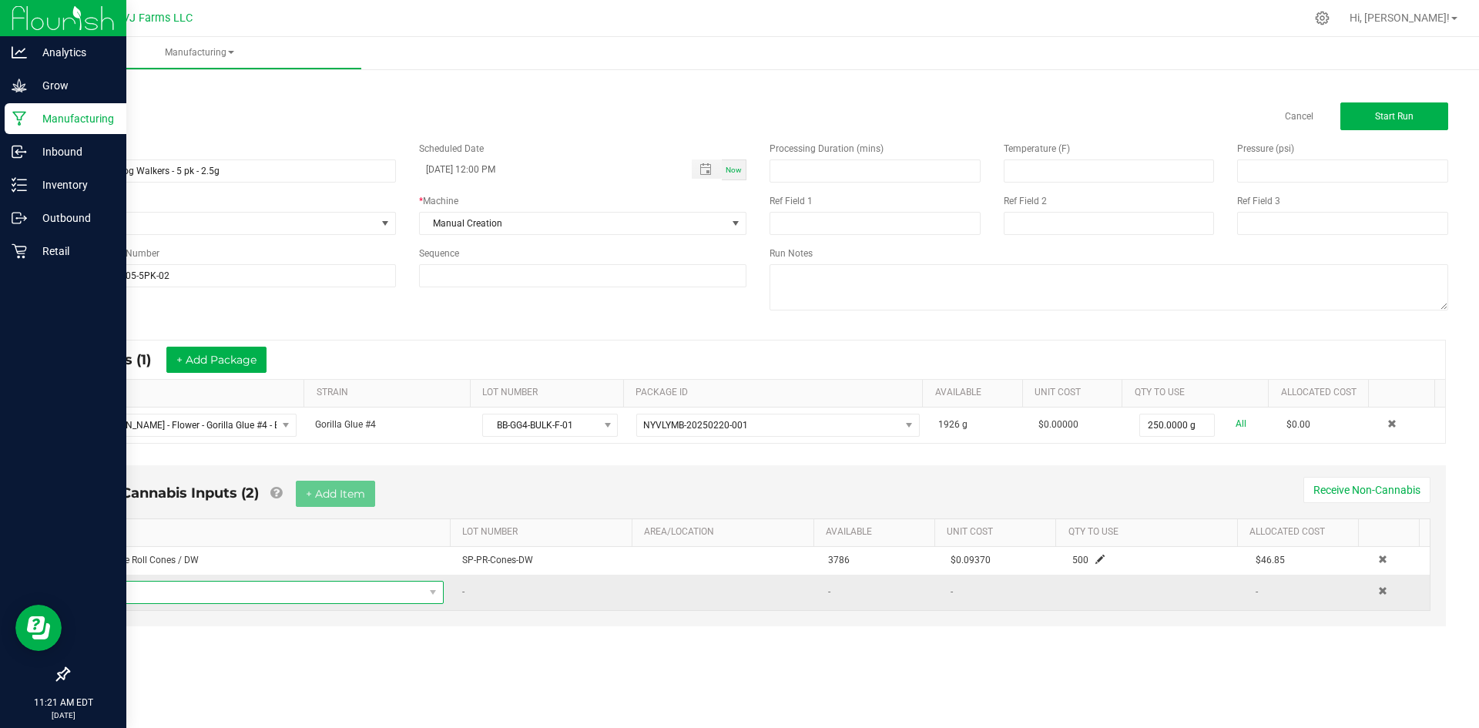
click at [232, 582] on span "NO DATA FOUND" at bounding box center [259, 592] width 327 height 22
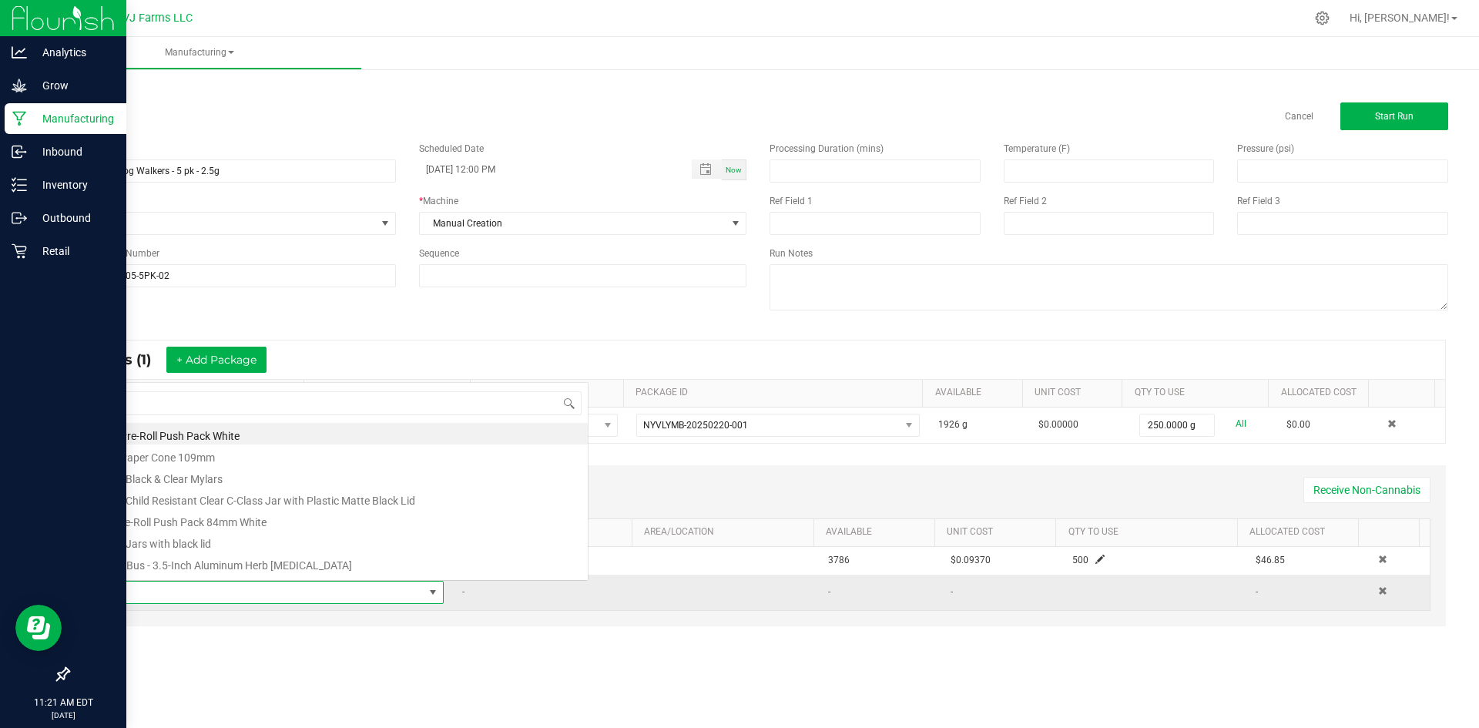
scroll to position [23, 342]
click at [257, 521] on li "5 Pre-Roll Push Pack 84mm White" at bounding box center [341, 520] width 491 height 22
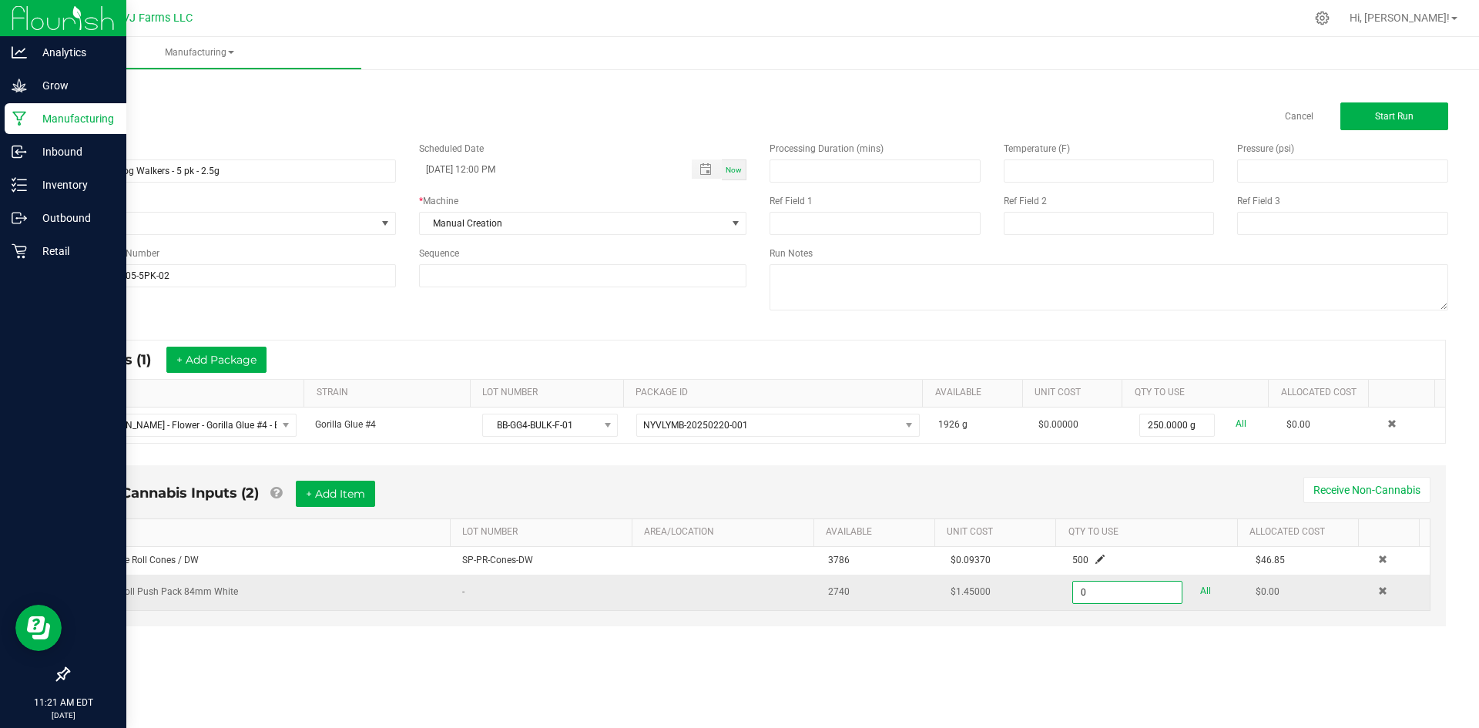
click at [1026, 594] on input "0" at bounding box center [1127, 592] width 108 height 22
type input "100 ea"
click at [1026, 635] on div "Non-Cannabis Inputs (2) + Add Item Receive Non-Cannabis ITEM LOT NUMBER AREA/LO…" at bounding box center [757, 556] width 1403 height 198
click at [1026, 121] on button "Start Run" at bounding box center [1394, 116] width 108 height 28
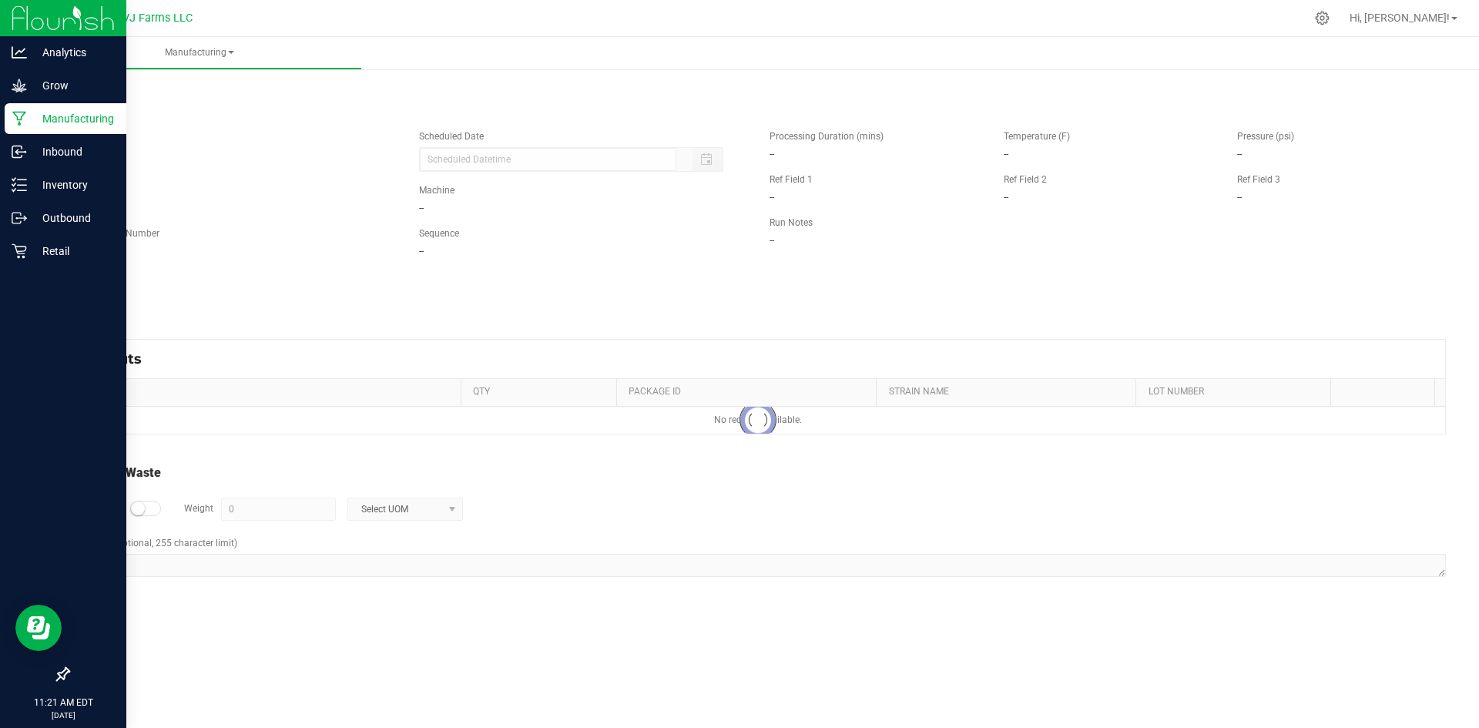
type input "08/27/2025 12:00 PM"
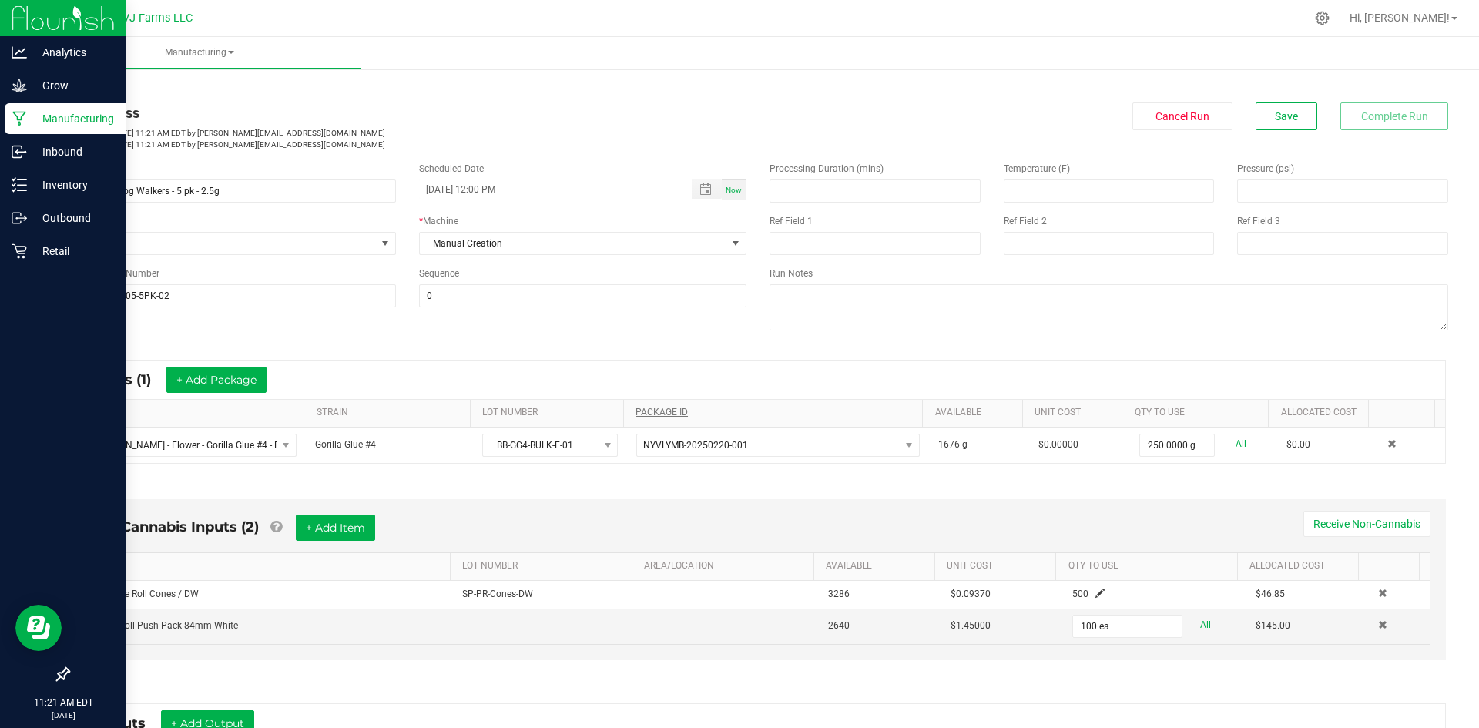
scroll to position [246, 0]
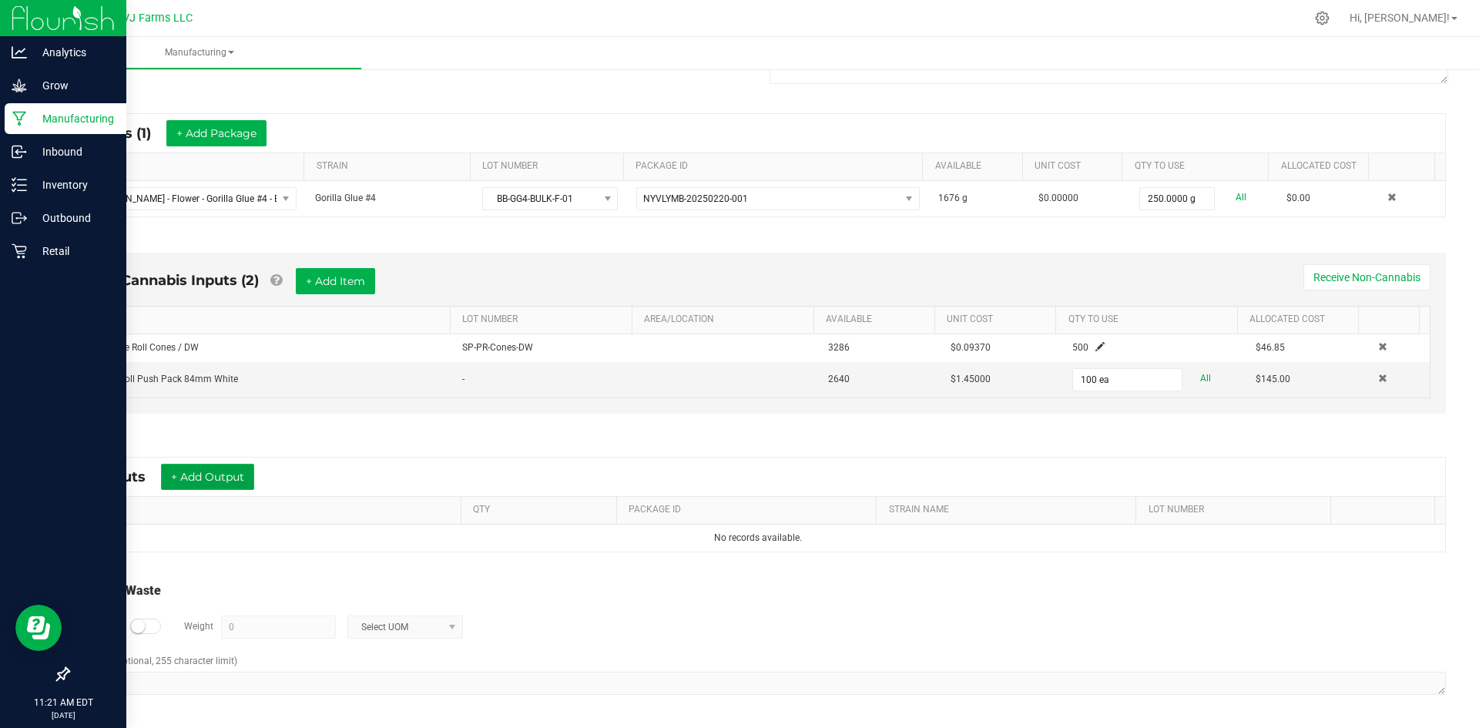
click at [246, 480] on button "+ Add Output" at bounding box center [207, 477] width 93 height 26
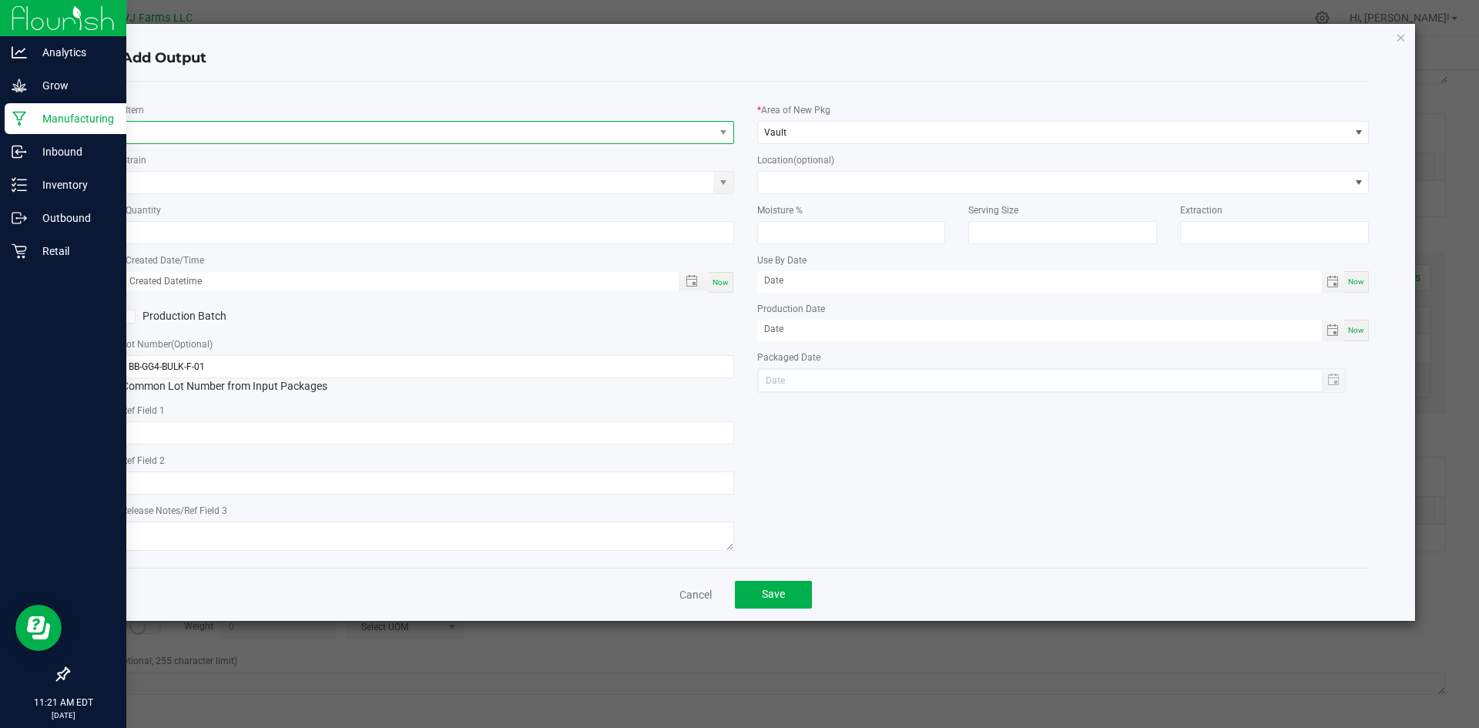
click at [277, 130] on span "NO DATA FOUND" at bounding box center [417, 133] width 591 height 22
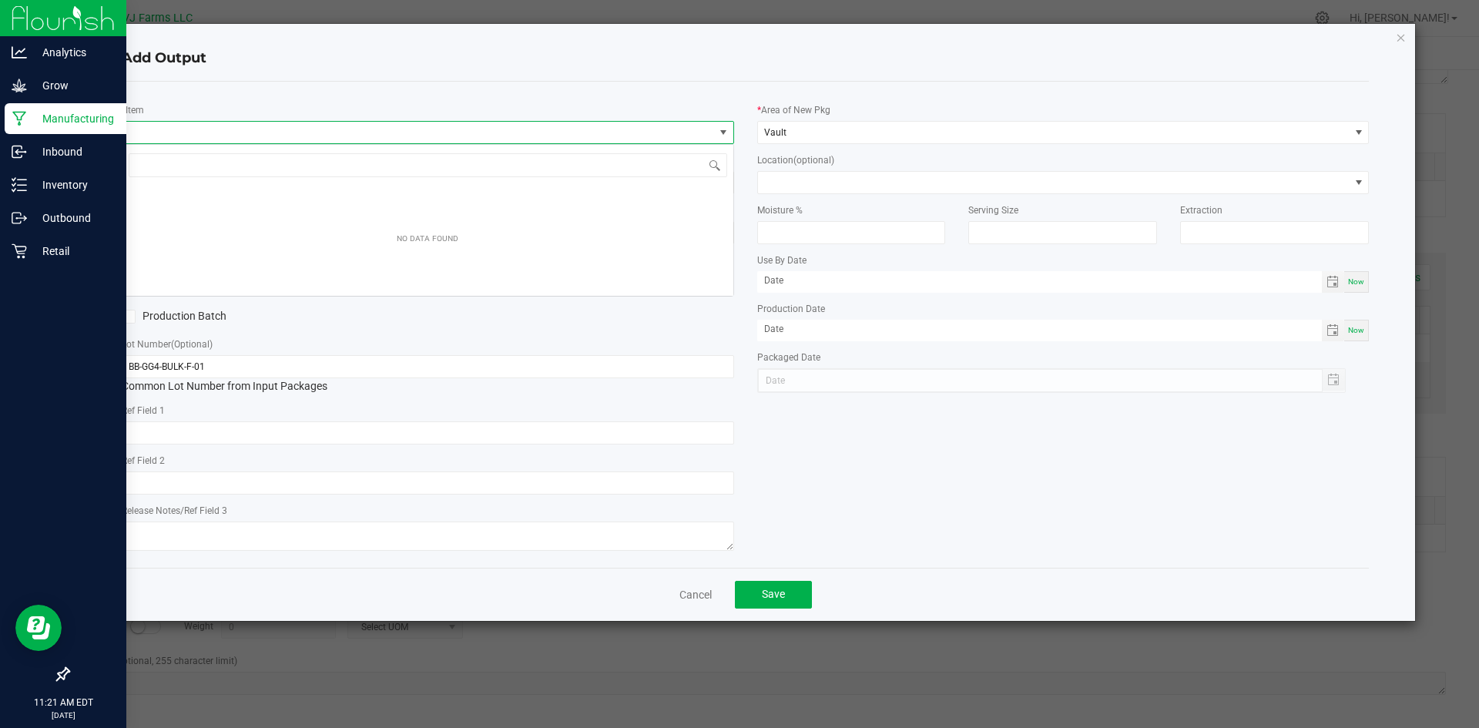
scroll to position [23, 612]
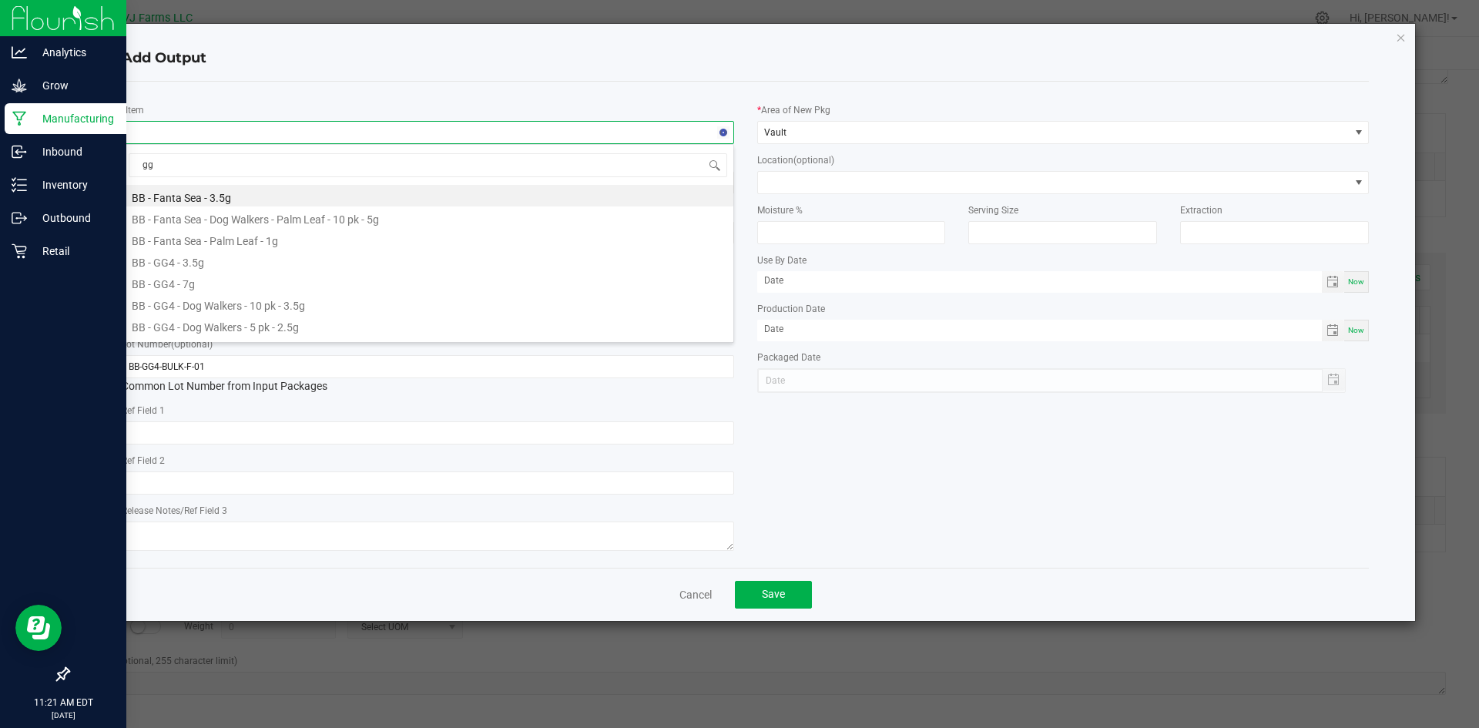
type input "gg4"
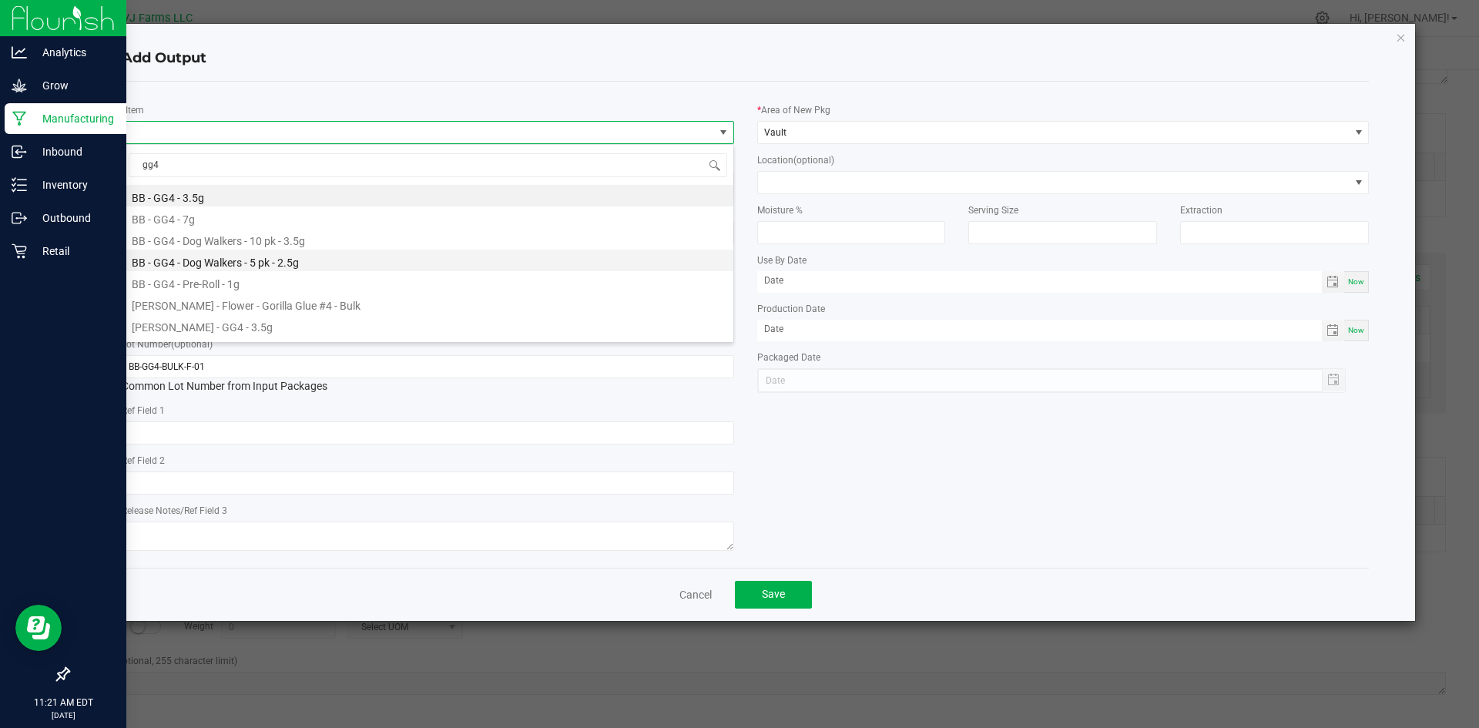
click at [295, 265] on li "BB - GG4 - Dog Walkers - 5 pk - 2.5g" at bounding box center [427, 261] width 611 height 22
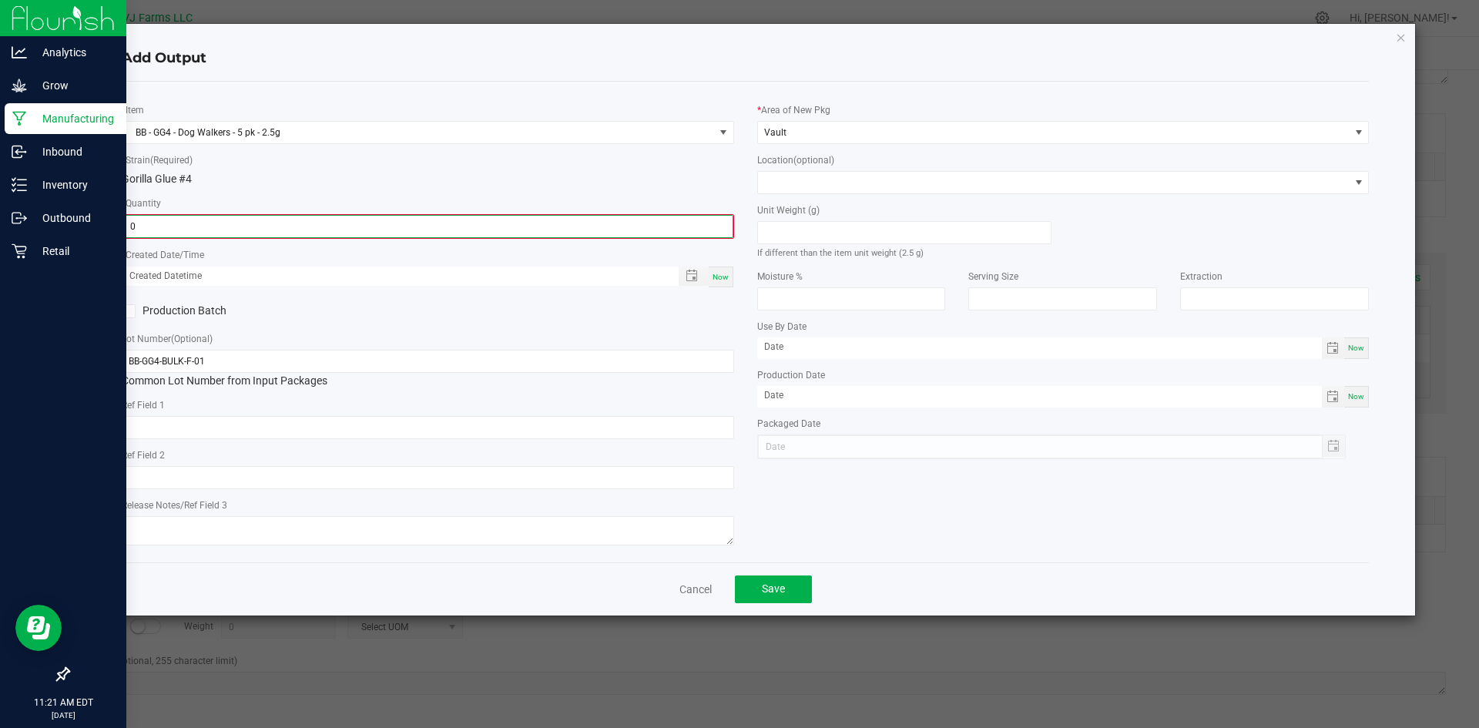
click at [300, 217] on input "0" at bounding box center [427, 227] width 609 height 22
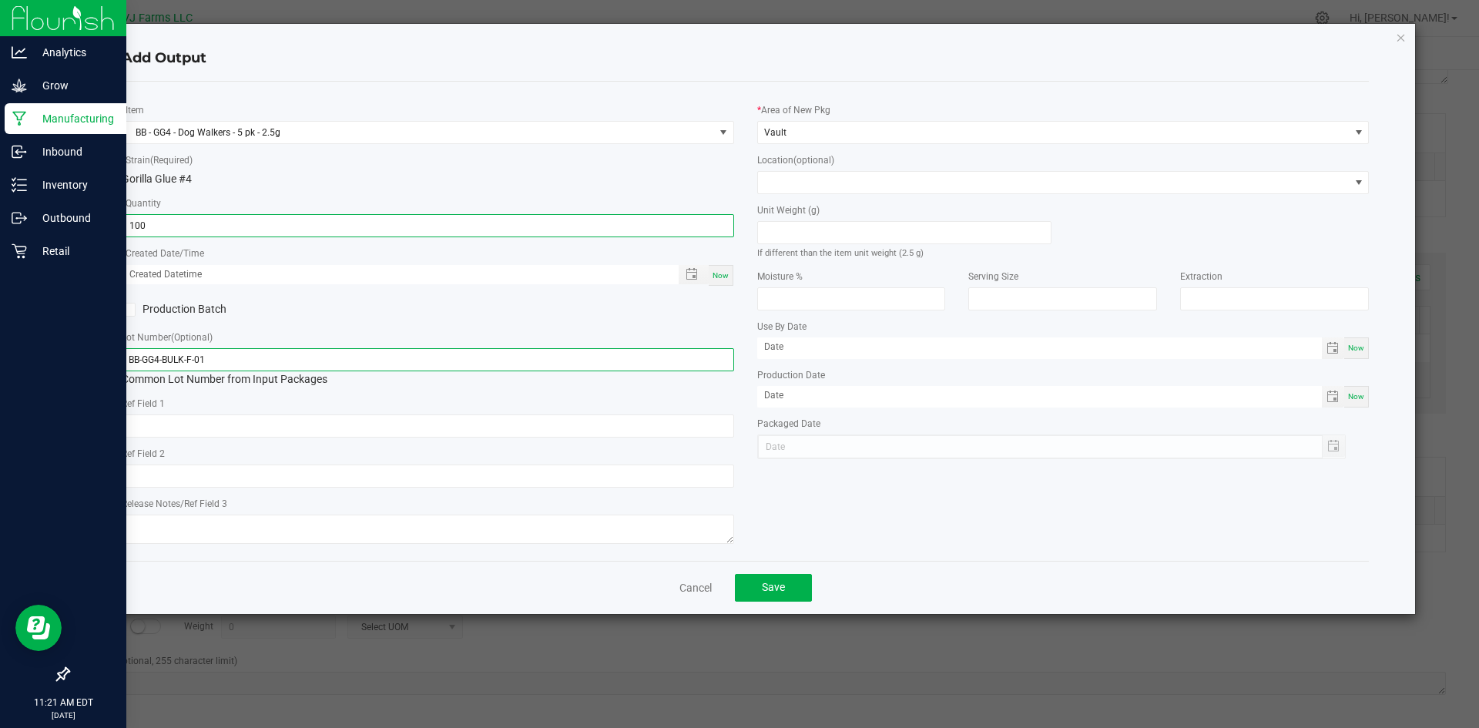
type input "100 ea"
drag, startPoint x: 530, startPoint y: 362, endPoint x: 648, endPoint y: 335, distance: 120.9
click at [532, 362] on input "BB-GG4-BULK-F-01" at bounding box center [428, 359] width 612 height 23
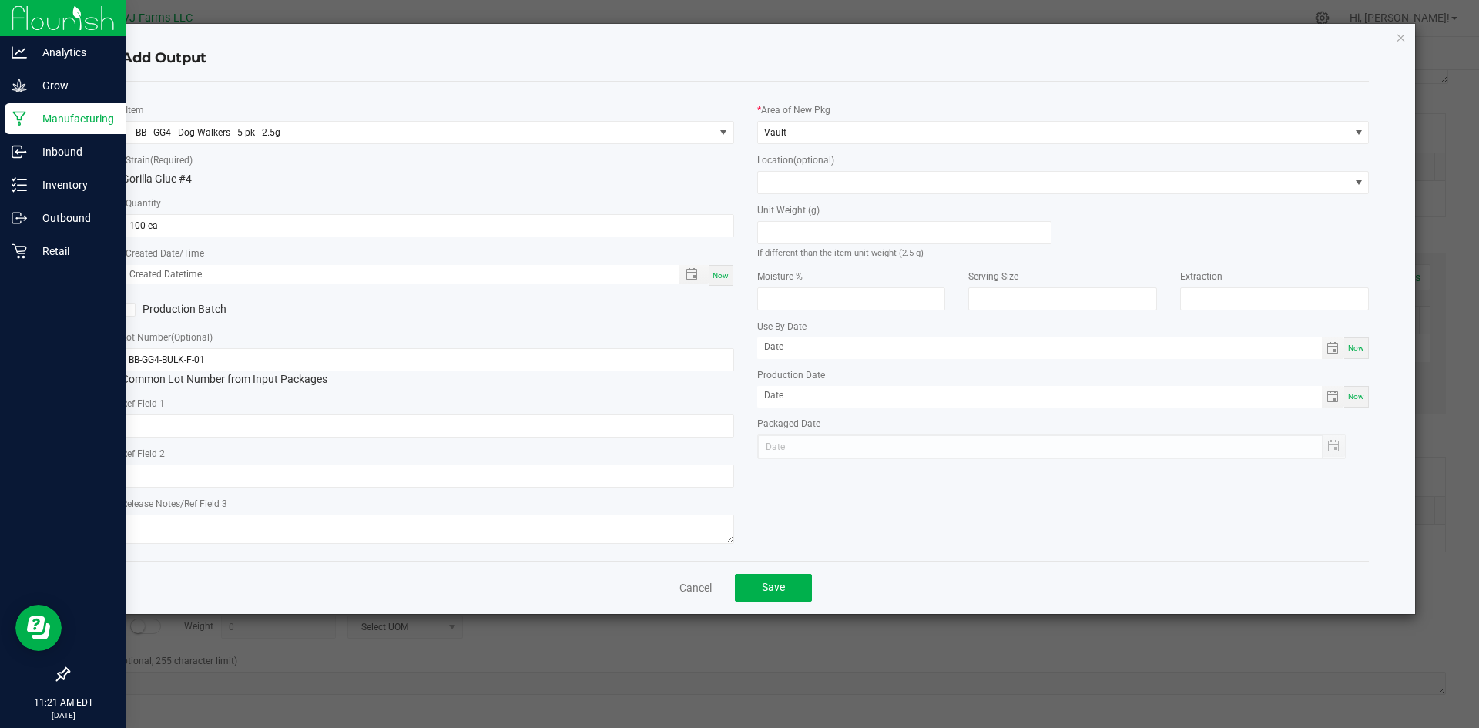
click at [728, 269] on div "Now" at bounding box center [720, 275] width 25 height 21
type input "08/27/2025 11:21 AM"
type input "[DATE]"
drag, startPoint x: 218, startPoint y: 357, endPoint x: 0, endPoint y: 368, distance: 218.2
click at [0, 368] on ngb-modal-window "Add Output * Item BB - GG4 - Dog Walkers - 5 pk - 2.5g * Strain (Required) Gori…" at bounding box center [745, 364] width 1490 height 728
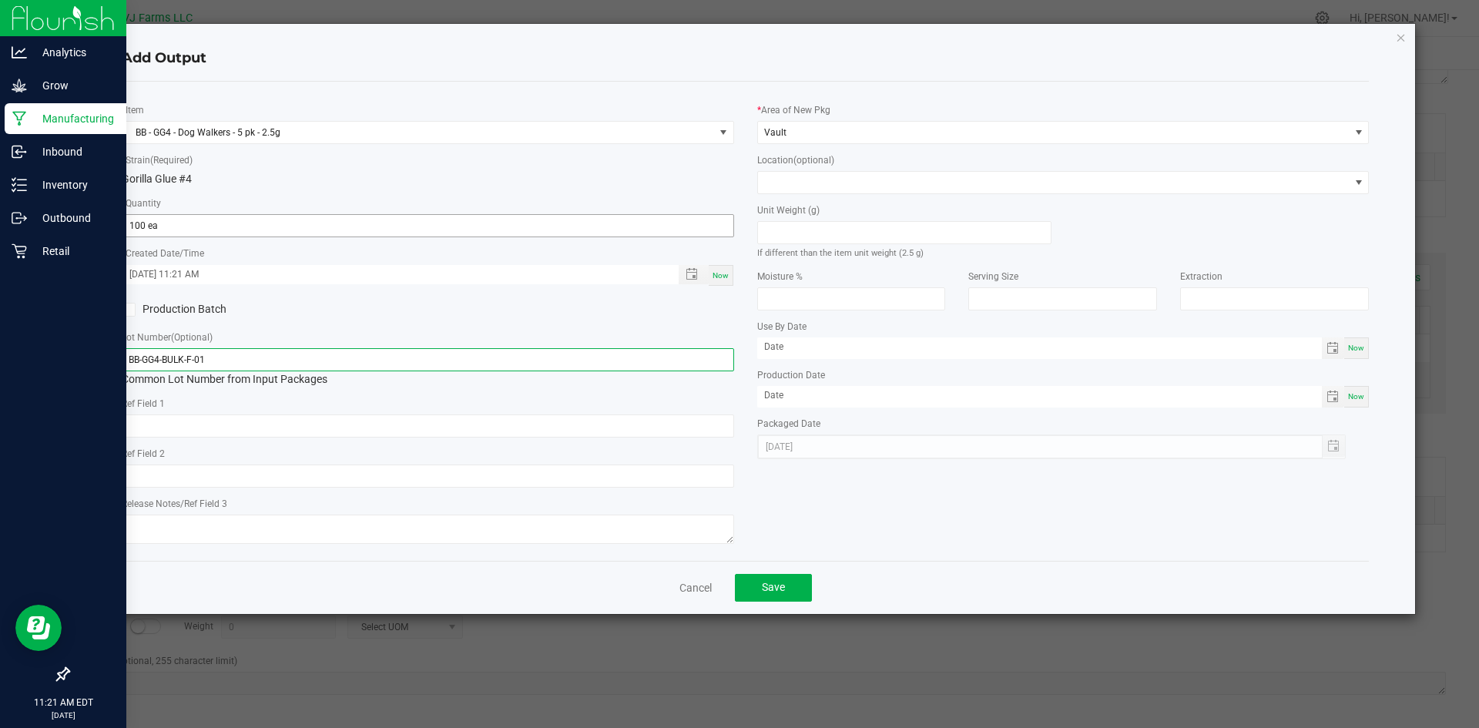
paste input "PBB-GG4-PR05-5PK-02"
type input "PBB-GG4-PR05-5PK-02"
click at [585, 291] on div "* Item BB - GG4 - Dog Walkers - 5 pk - 2.5g * Strain (Required) Gorilla Glue #4…" at bounding box center [427, 321] width 635 height 454
click at [788, 574] on button "Save" at bounding box center [773, 588] width 77 height 28
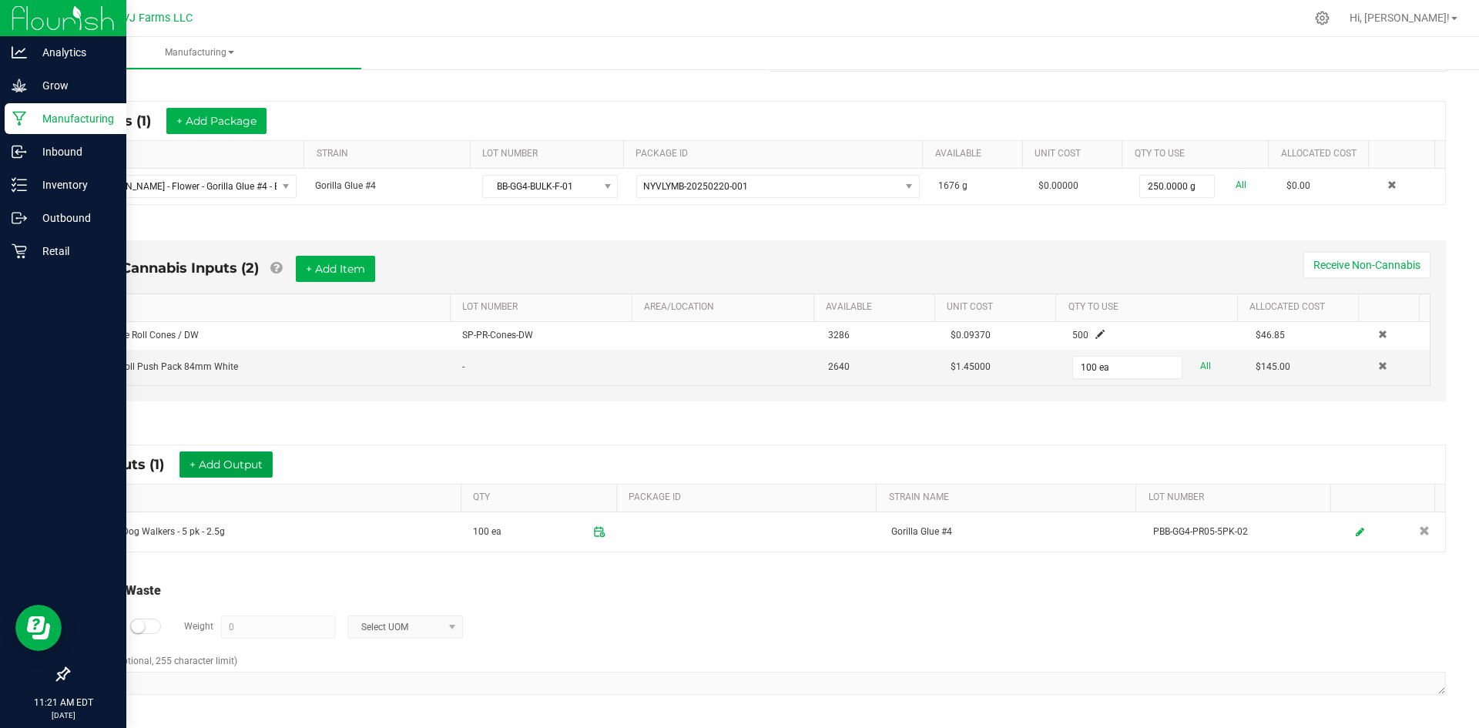
scroll to position [0, 0]
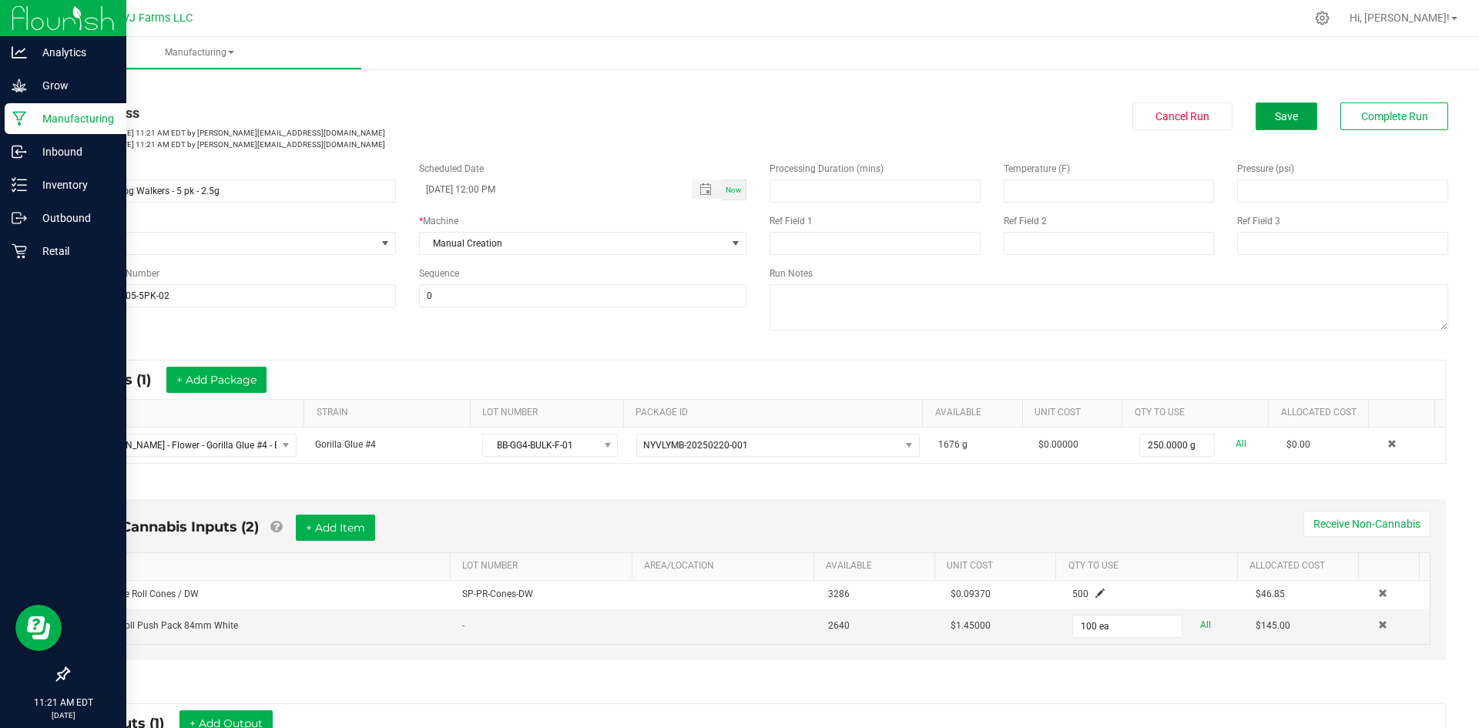
click at [1026, 111] on button "Save" at bounding box center [1286, 116] width 62 height 28
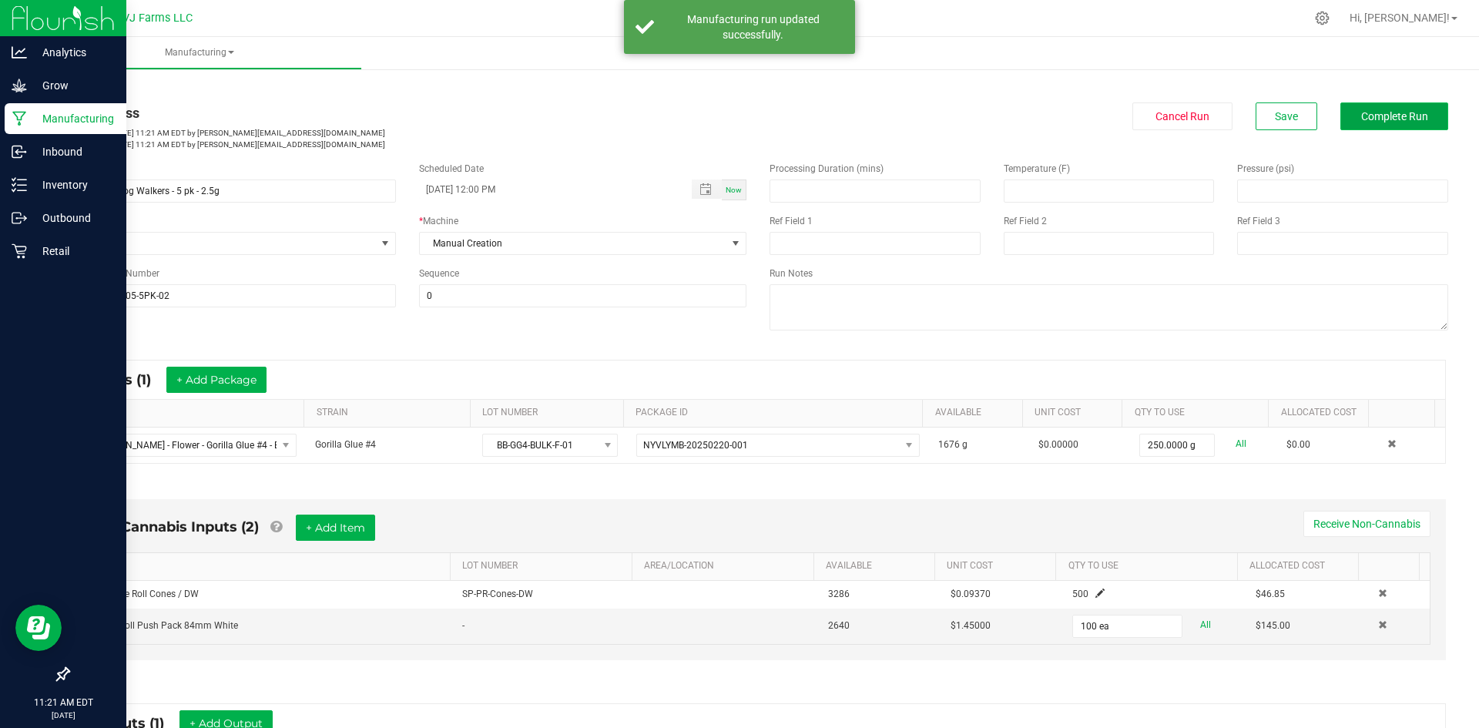
click at [1026, 121] on span "Complete Run" at bounding box center [1394, 116] width 67 height 12
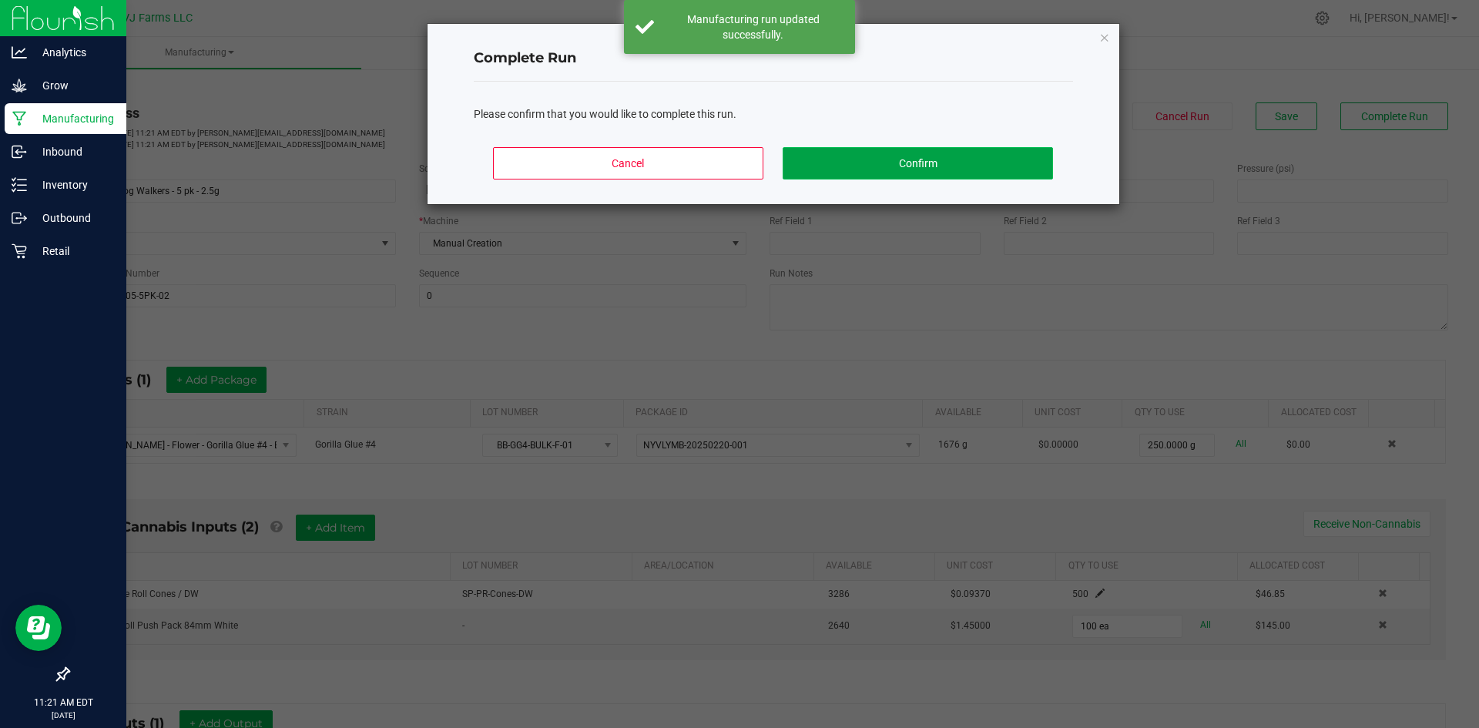
click at [857, 165] on button "Confirm" at bounding box center [917, 163] width 270 height 32
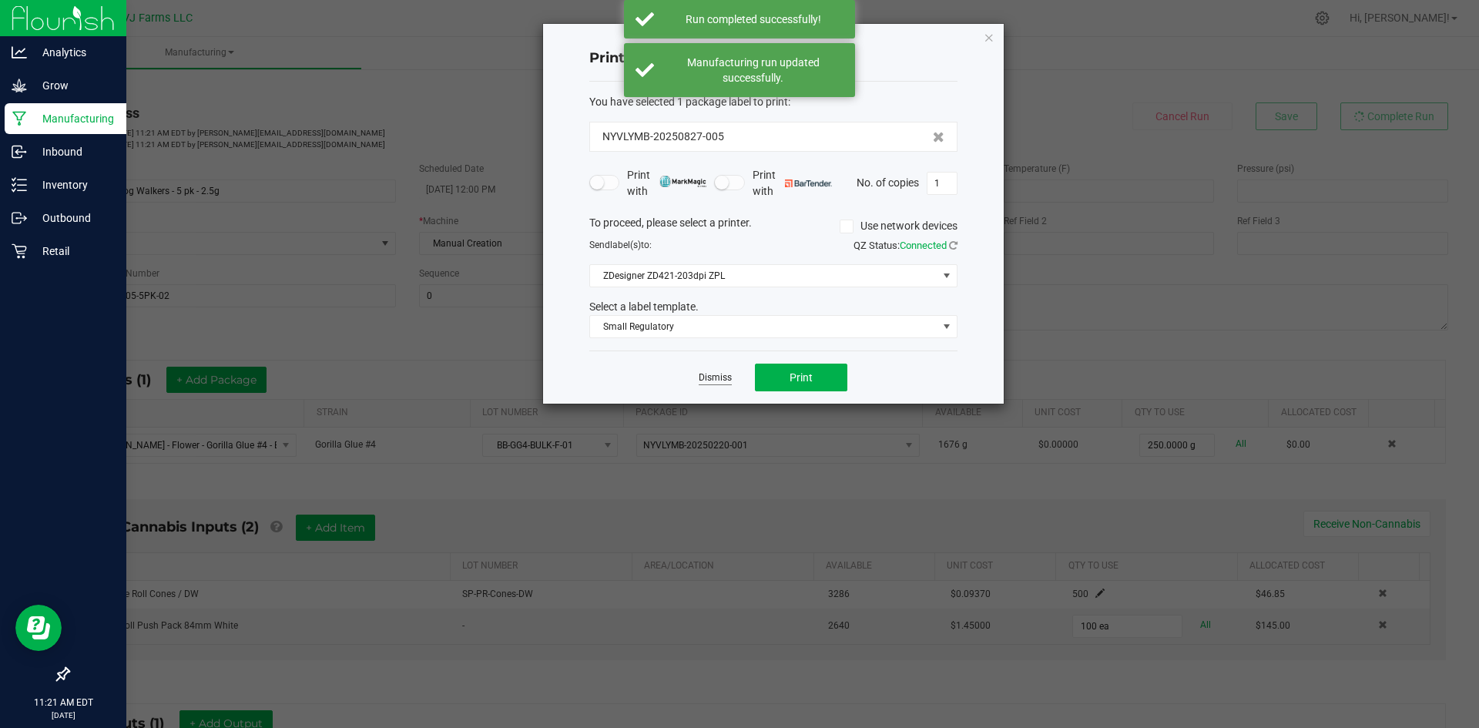
click at [730, 383] on link "Dismiss" at bounding box center [714, 377] width 33 height 13
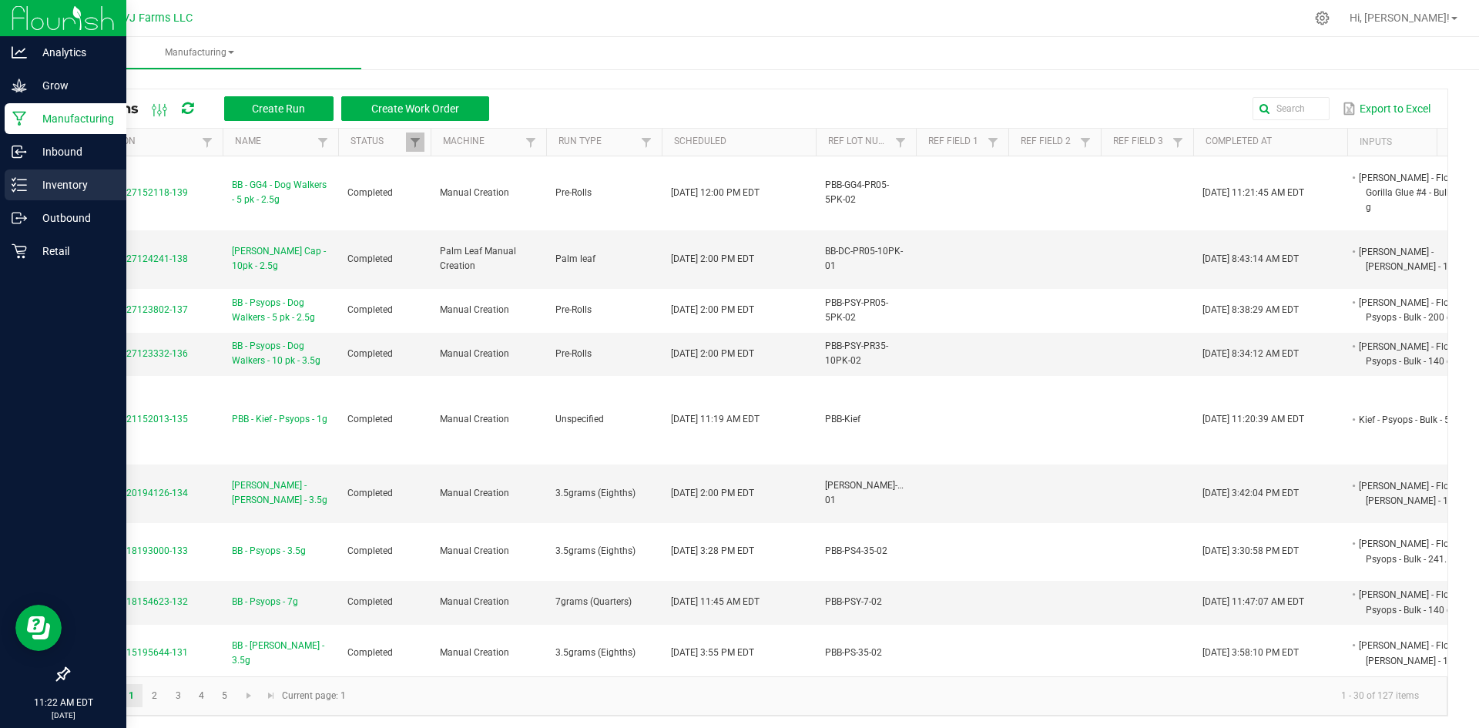
click at [33, 191] on p "Inventory" at bounding box center [73, 185] width 92 height 18
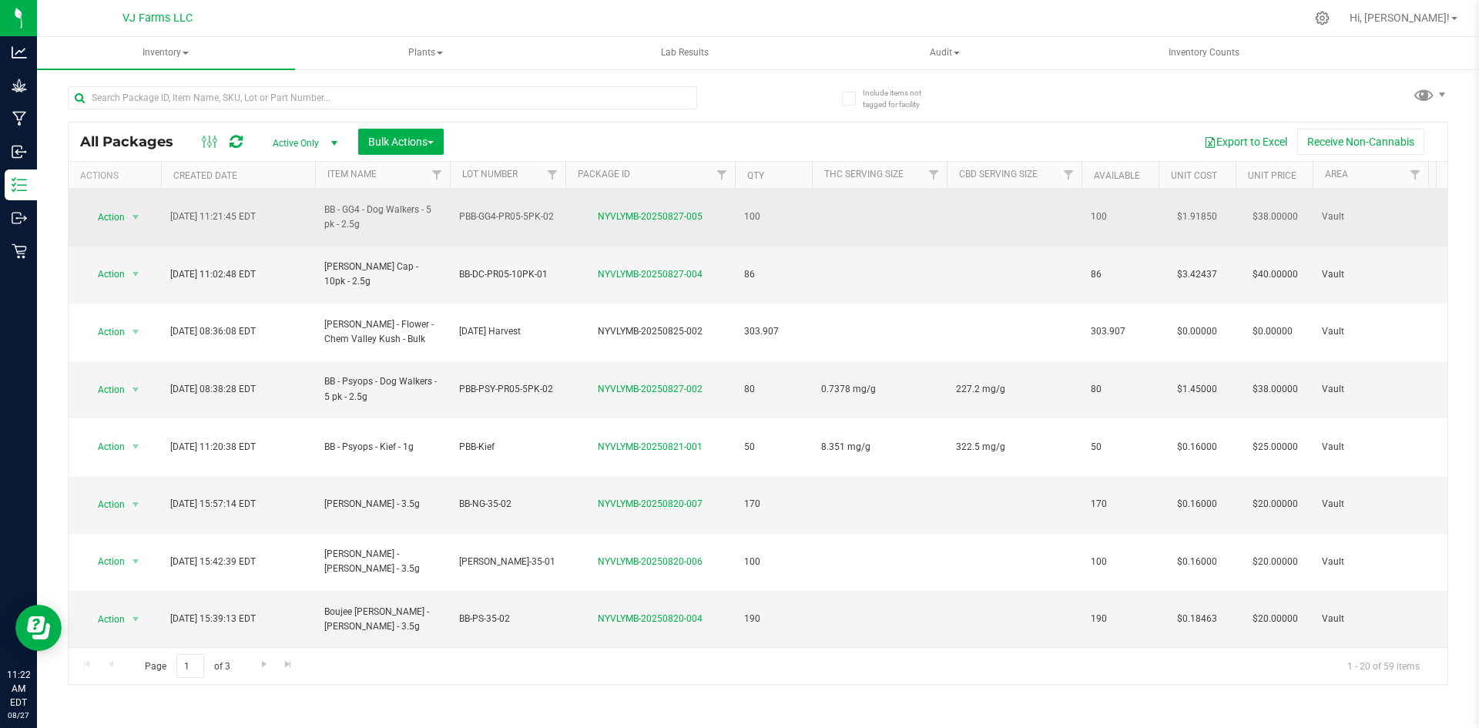
click at [862, 216] on td at bounding box center [879, 218] width 135 height 58
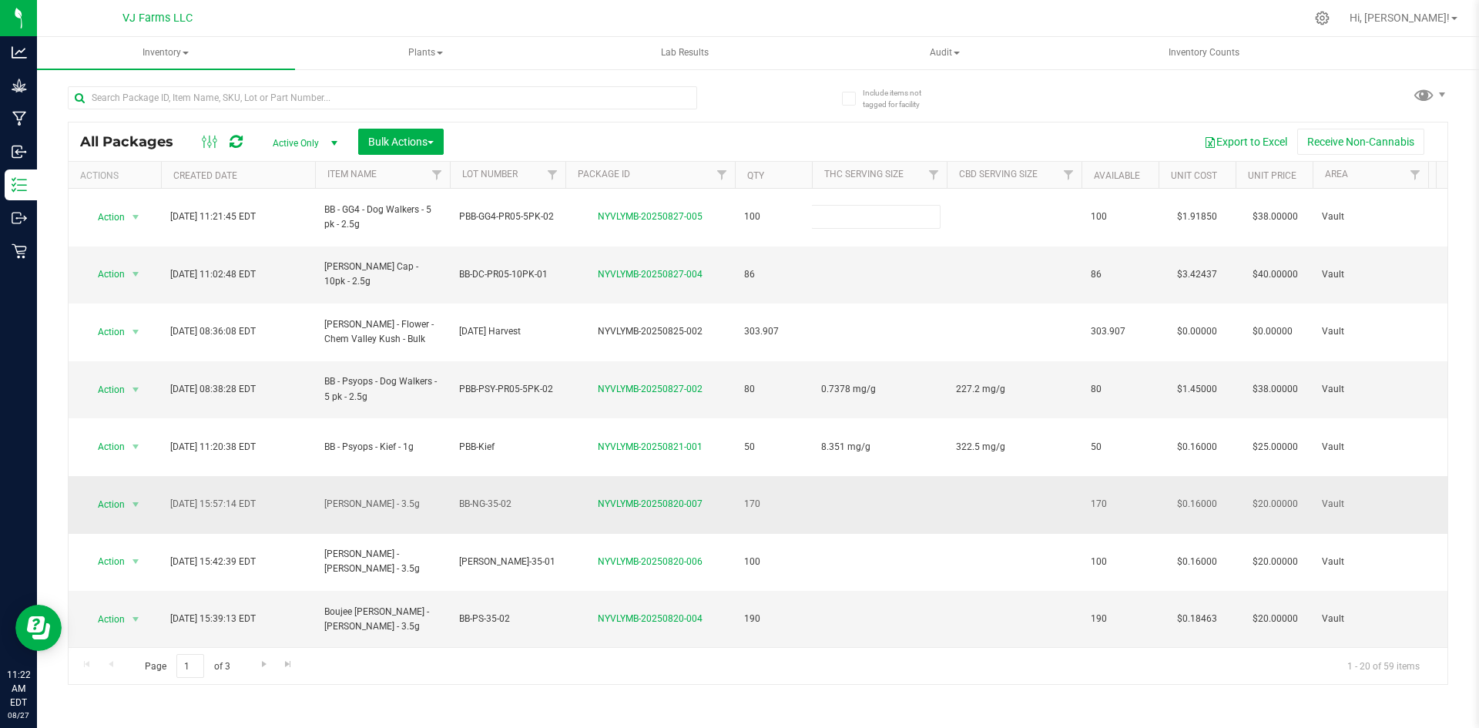
type input "0.7097 mg/g"
click at [762, 103] on div "All Packages Active Only Active Only Lab Samples Locked All Bulk Actions Add to…" at bounding box center [758, 378] width 1380 height 613
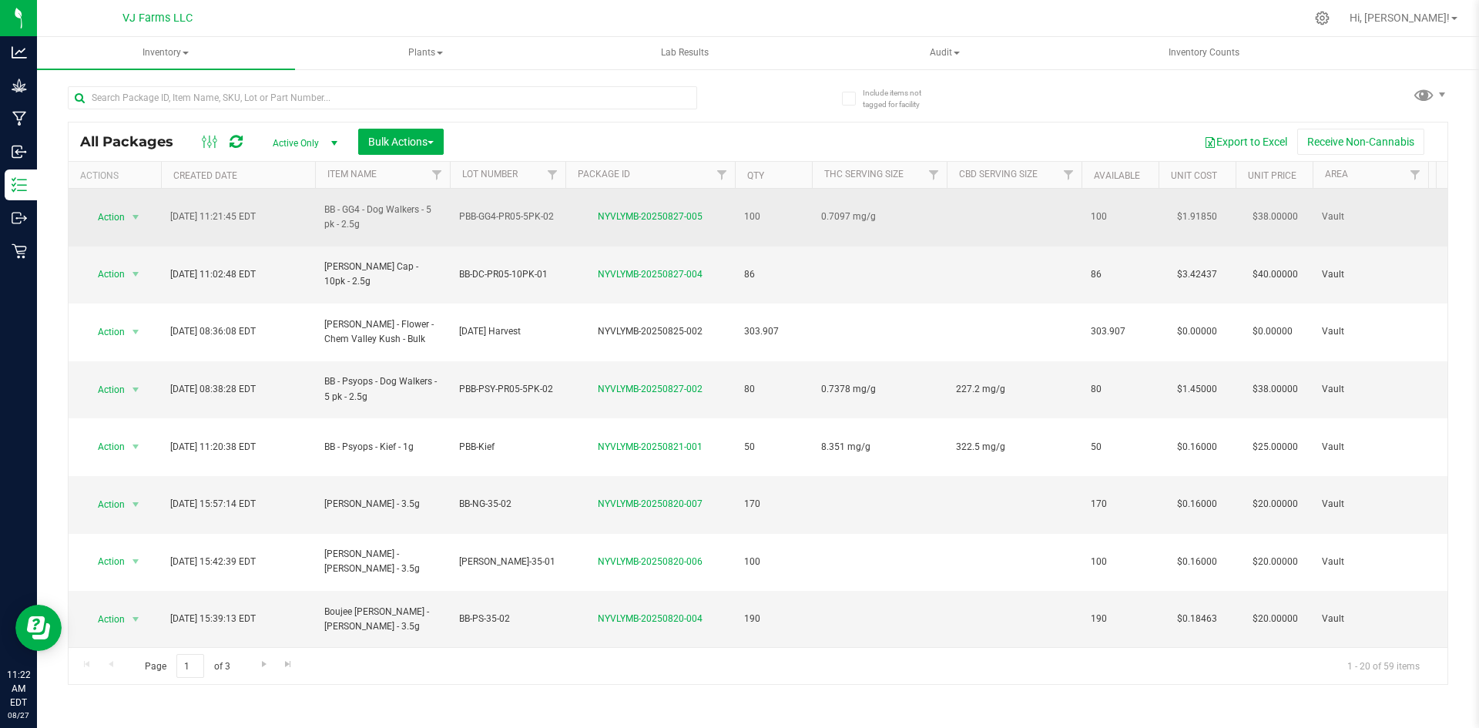
click at [978, 207] on td at bounding box center [1013, 218] width 135 height 58
type input "229.9 mg/g"
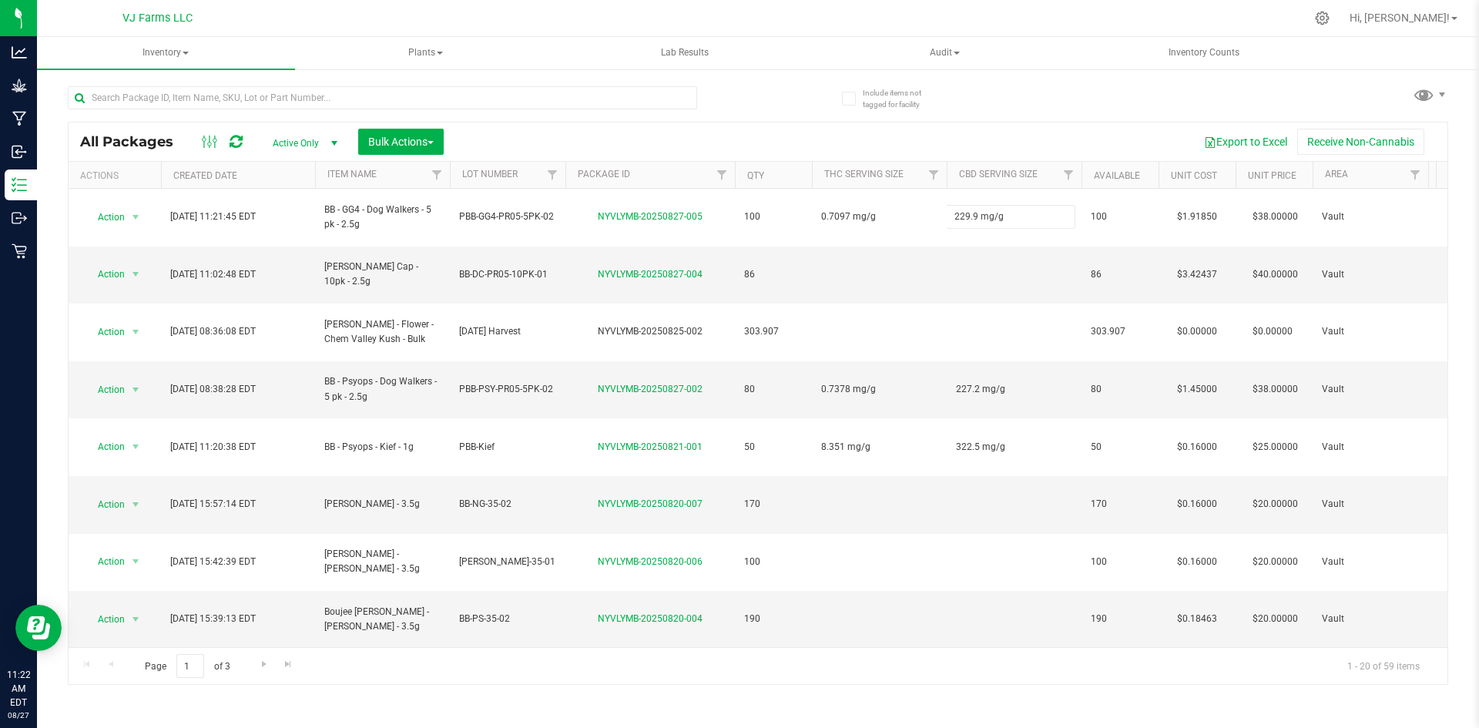
click at [1000, 115] on div "All Packages Active Only Active Only Lab Samples Locked All Bulk Actions Add to…" at bounding box center [758, 378] width 1380 height 613
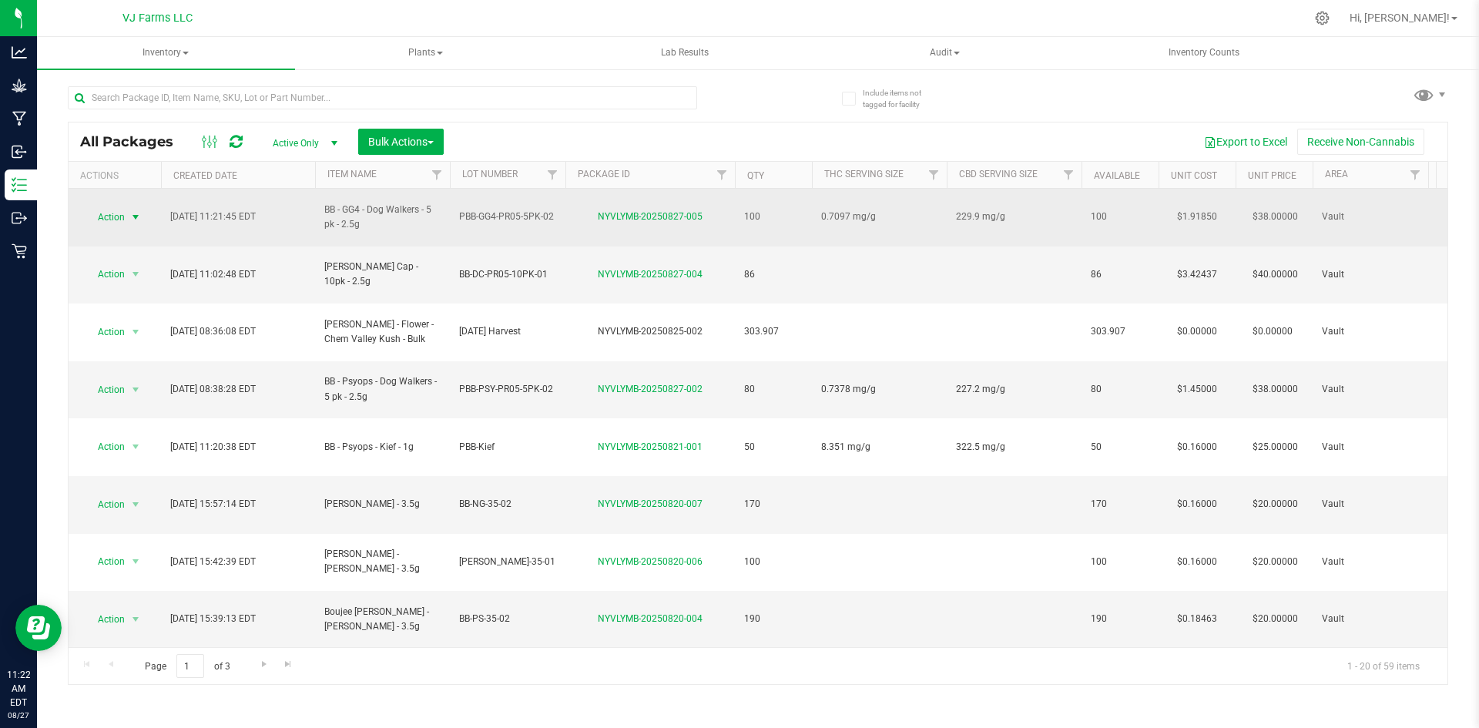
click at [136, 211] on span "select" at bounding box center [135, 217] width 12 height 12
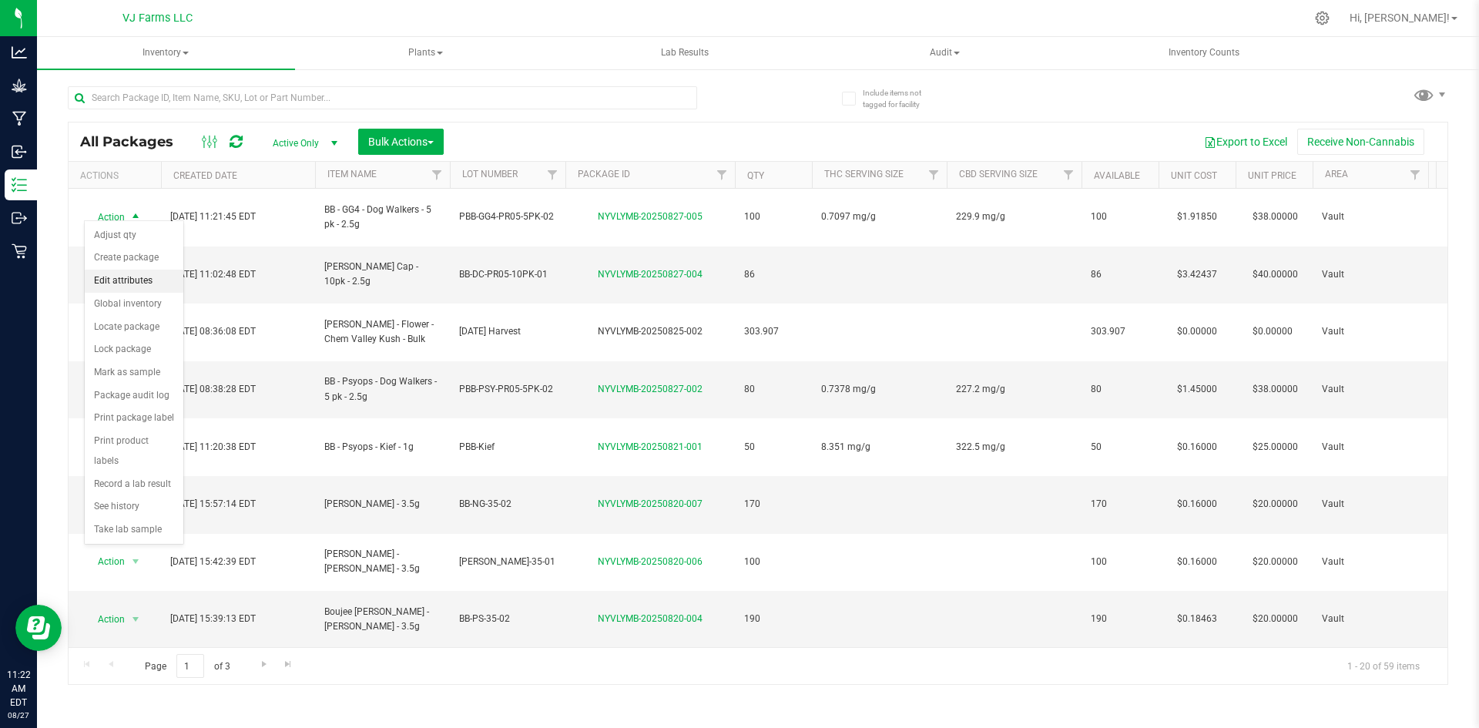
click at [136, 286] on li "Edit attributes" at bounding box center [134, 281] width 99 height 23
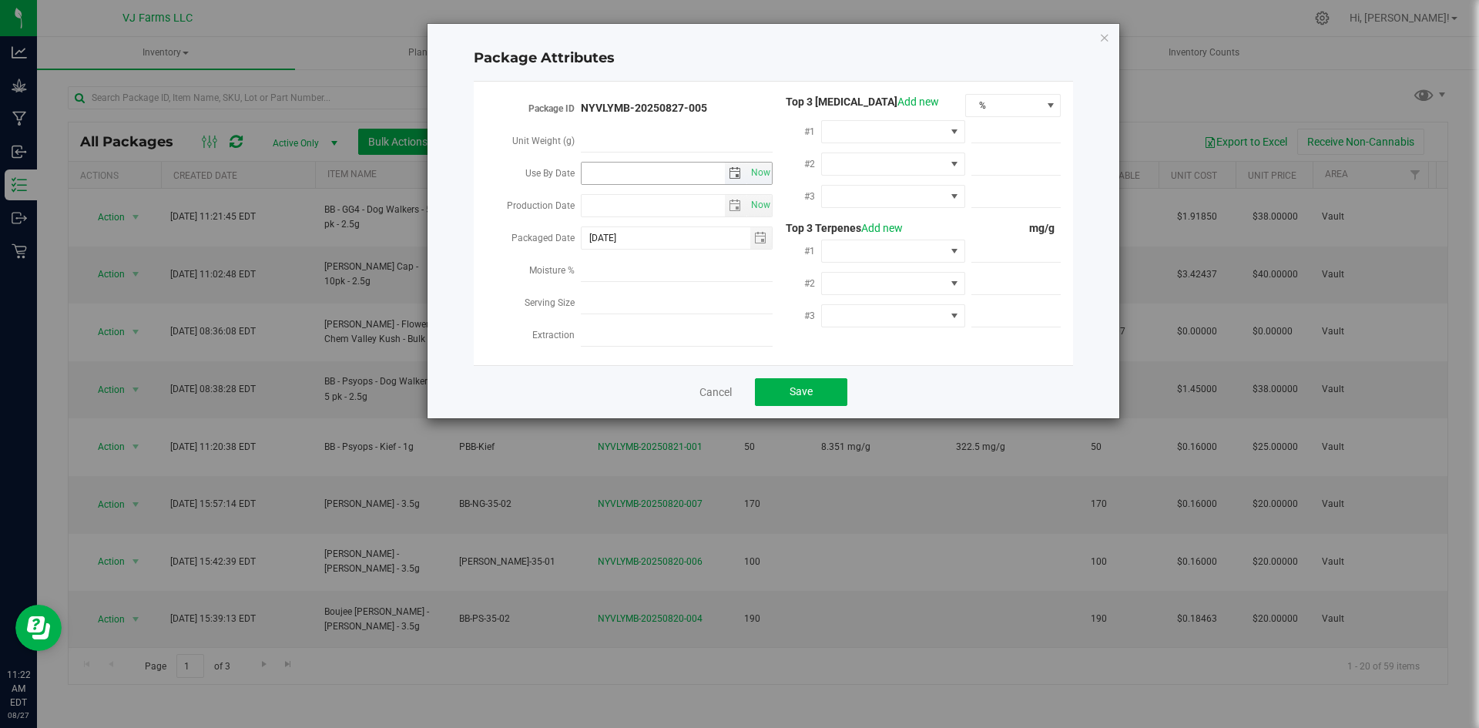
click at [733, 176] on span "select" at bounding box center [734, 173] width 12 height 12
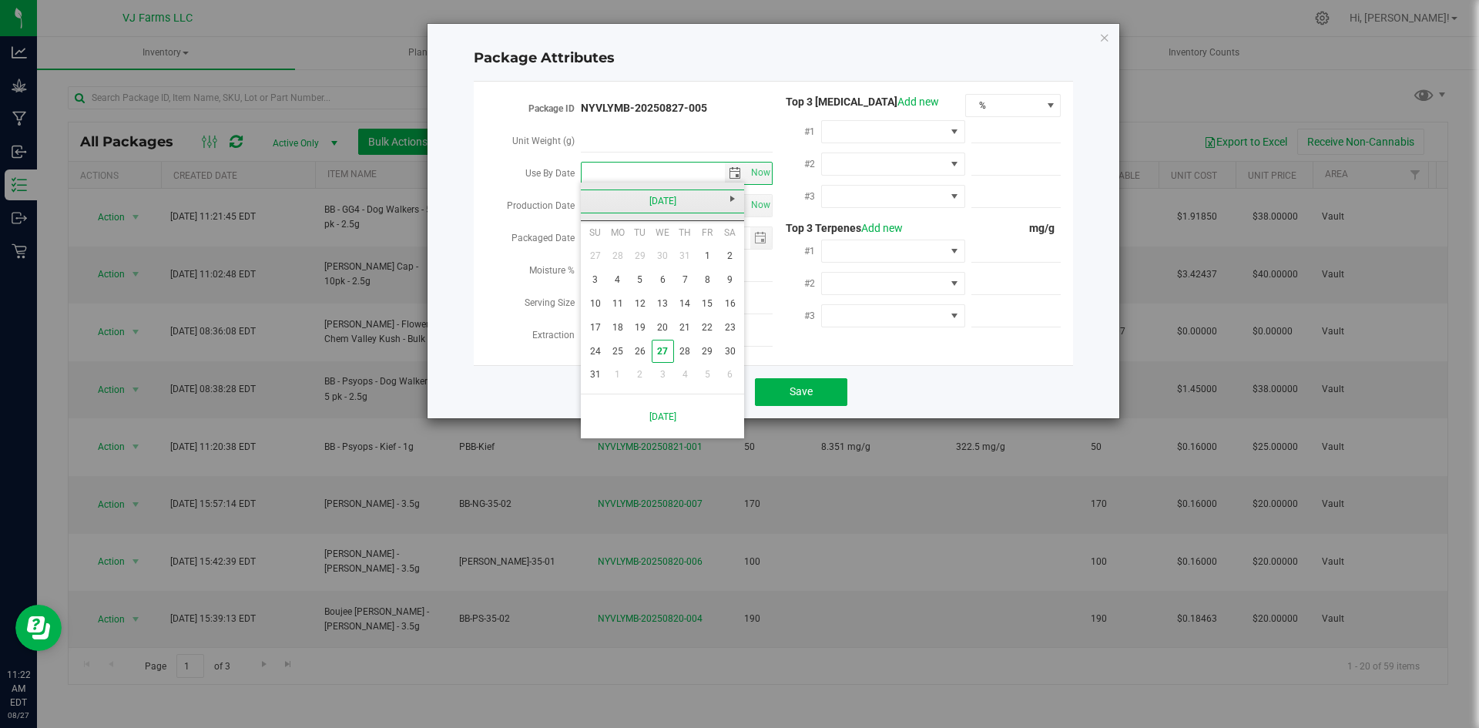
click at [695, 196] on link "August 2025" at bounding box center [663, 201] width 166 height 24
click at [742, 200] on link "Next" at bounding box center [732, 198] width 24 height 24
click at [609, 289] on link "May" at bounding box center [603, 286] width 39 height 39
click at [691, 305] on link "14" at bounding box center [685, 304] width 22 height 24
type input "2026-05-14"
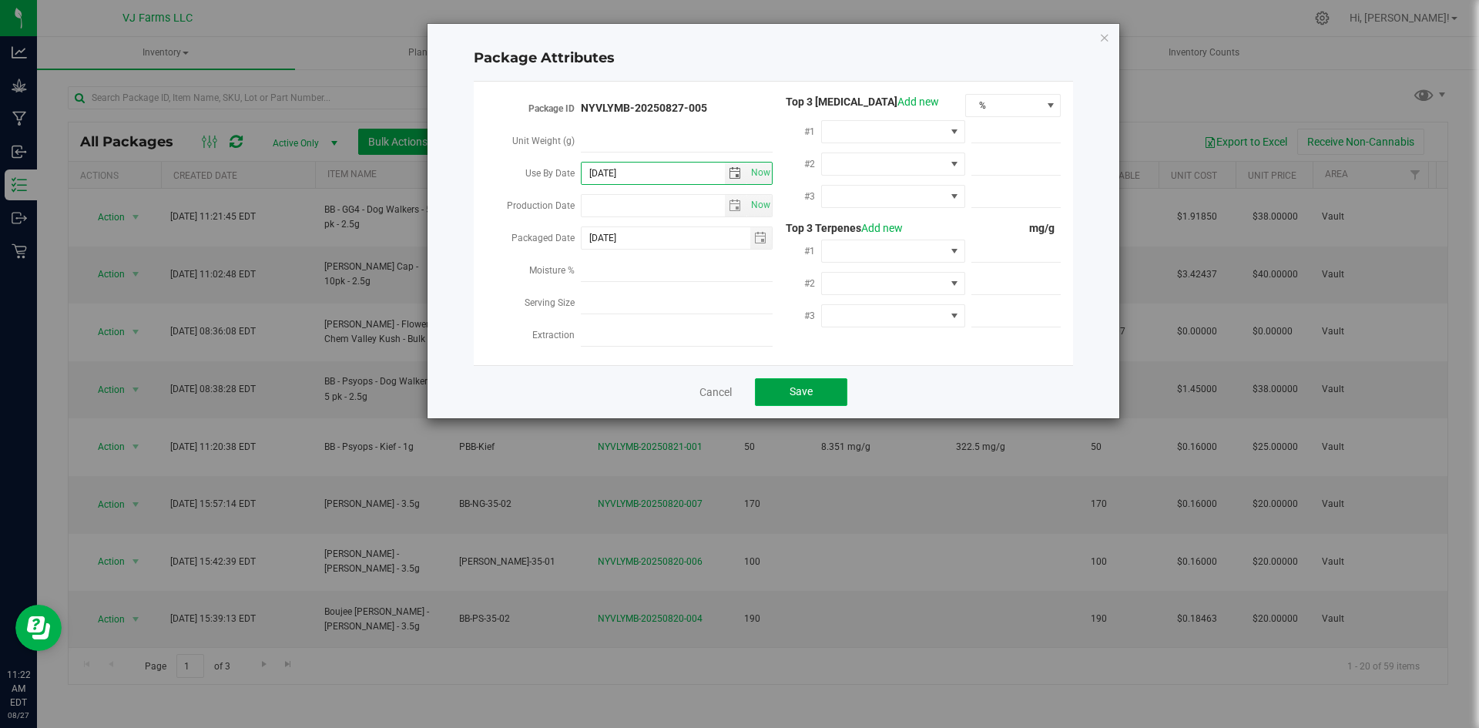
click at [801, 378] on button "Save" at bounding box center [801, 392] width 92 height 28
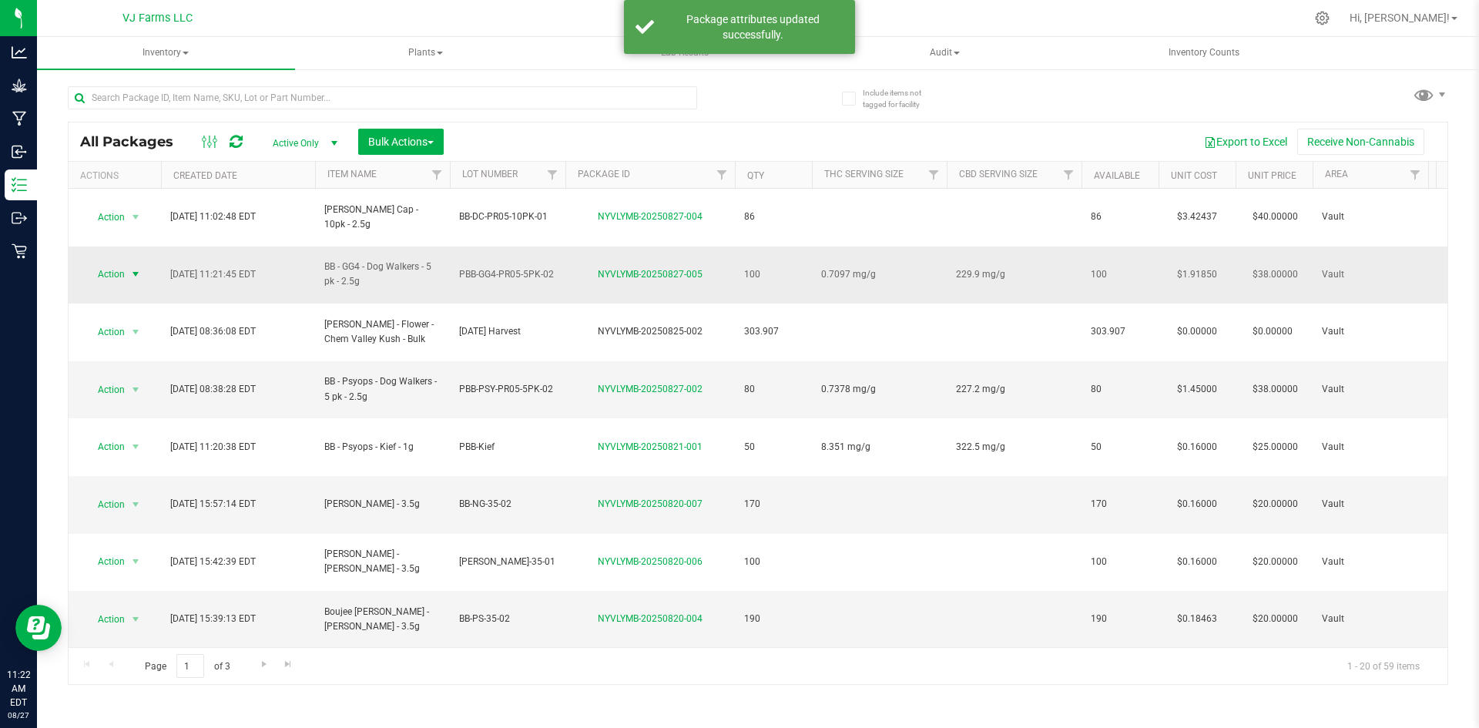
click at [139, 268] on span "select" at bounding box center [135, 274] width 12 height 12
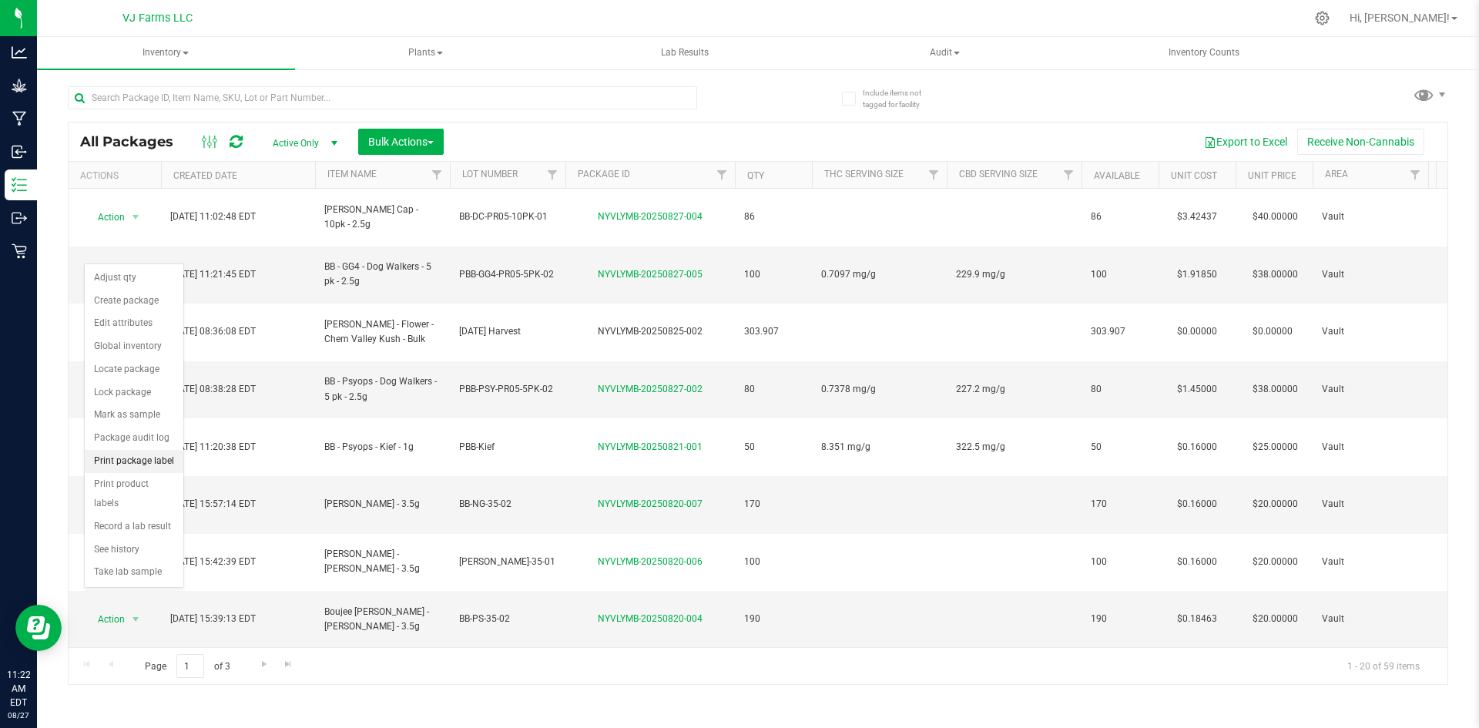
click at [146, 463] on li "Print package label" at bounding box center [134, 461] width 99 height 23
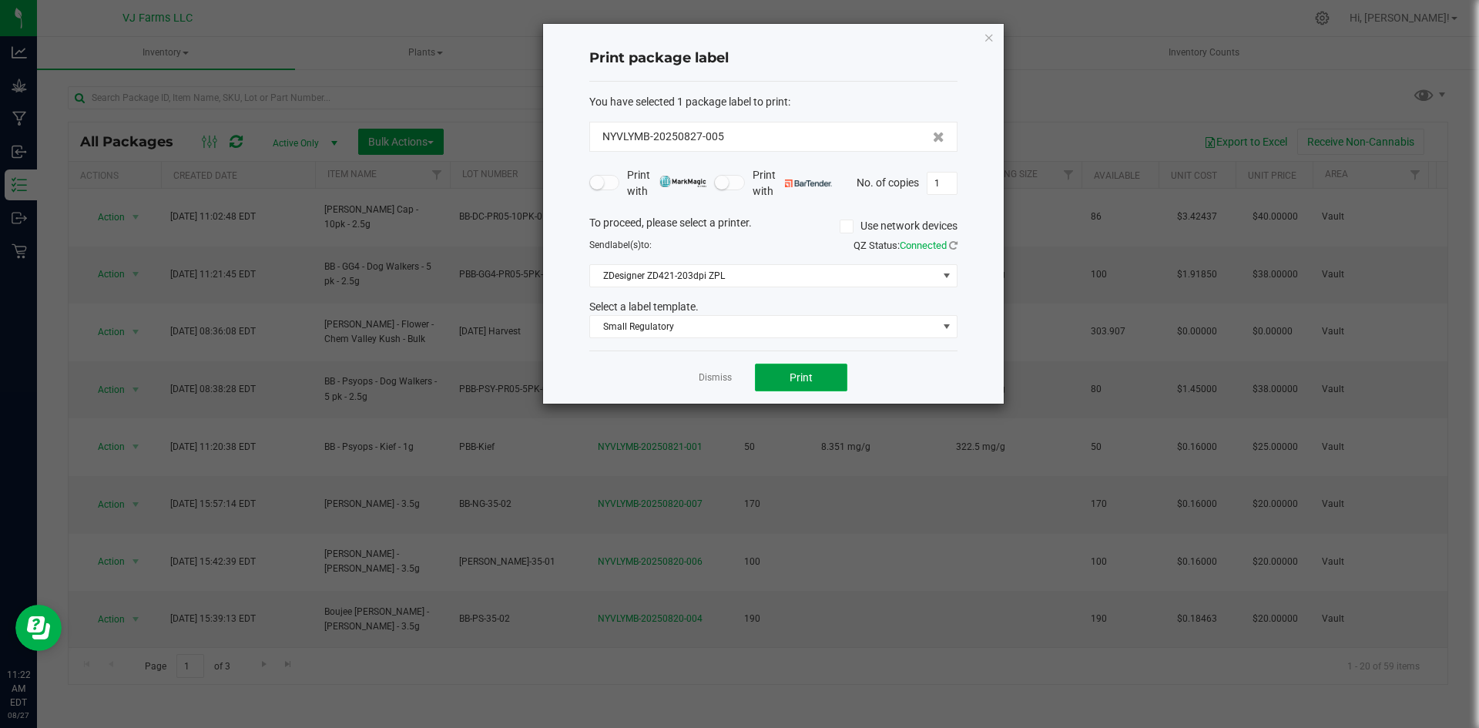
click at [797, 380] on span "Print" at bounding box center [800, 377] width 23 height 12
click at [946, 189] on input "1" at bounding box center [941, 183] width 29 height 22
type input "99"
click at [802, 380] on span "Print" at bounding box center [800, 377] width 23 height 12
click at [712, 376] on link "Dismiss" at bounding box center [714, 377] width 33 height 13
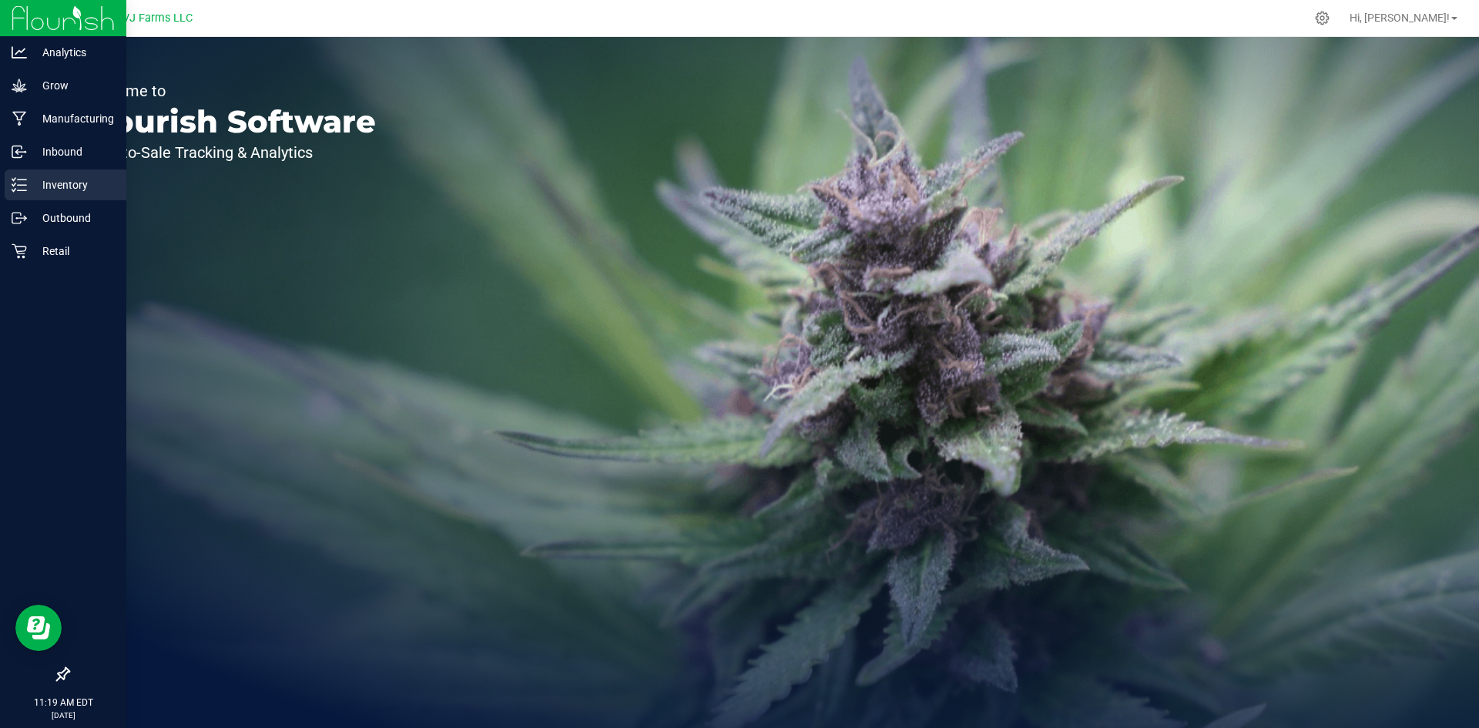
click at [46, 191] on p "Inventory" at bounding box center [73, 185] width 92 height 18
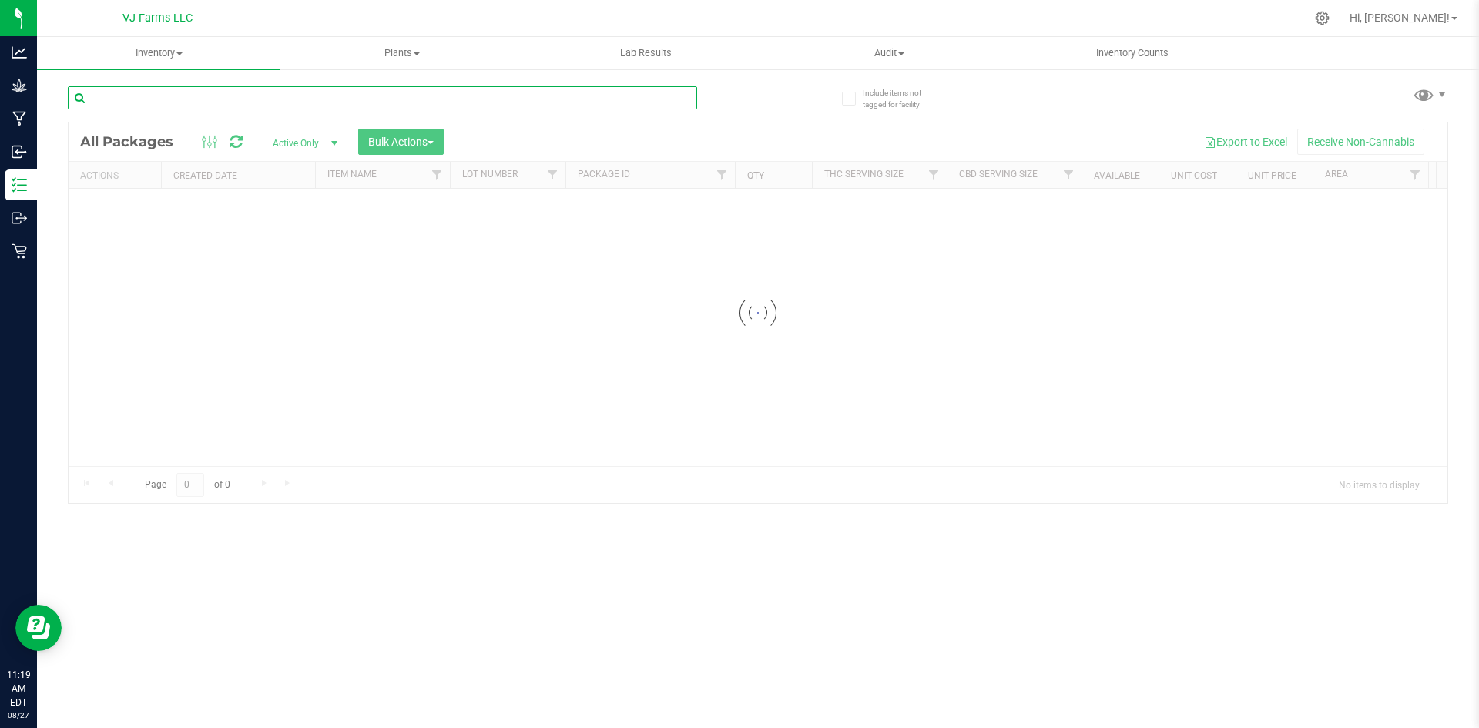
click at [284, 95] on input "text" at bounding box center [382, 97] width 629 height 23
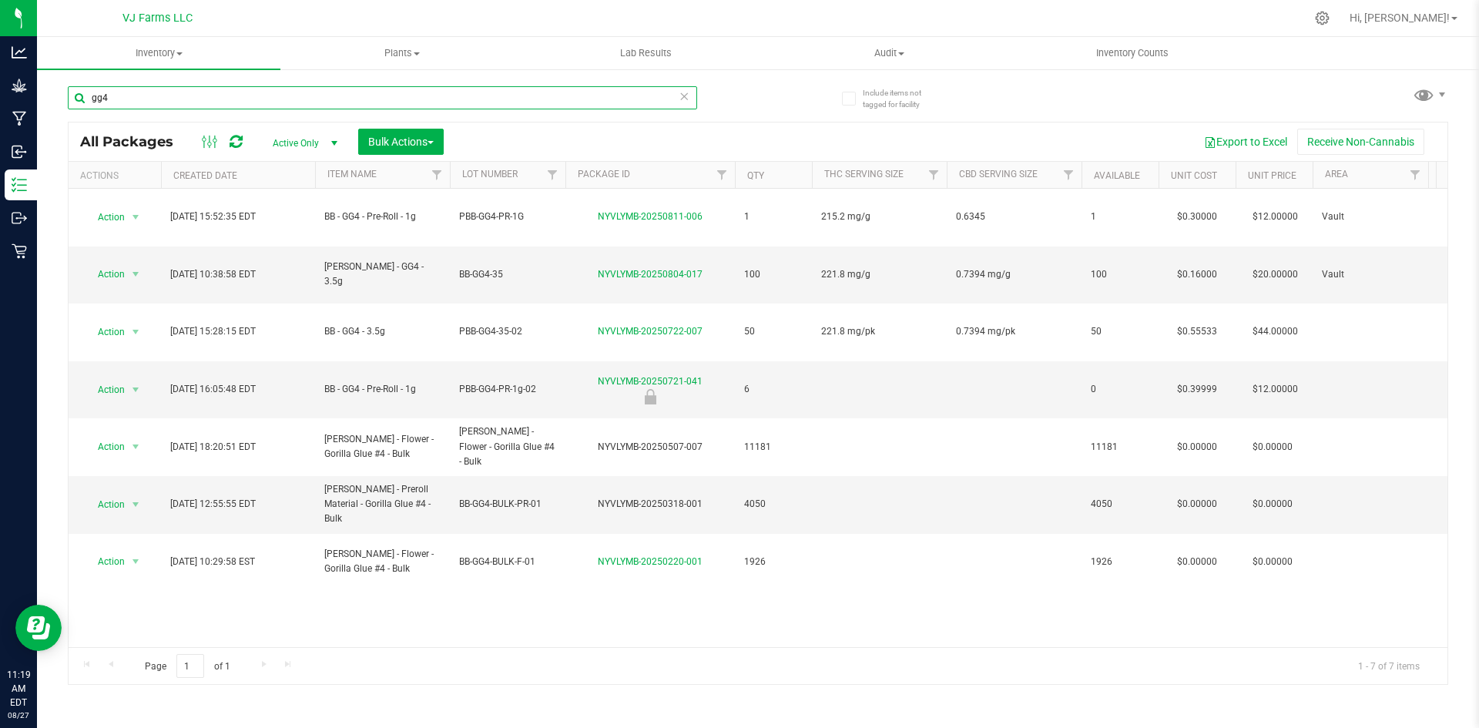
type input "gg4"
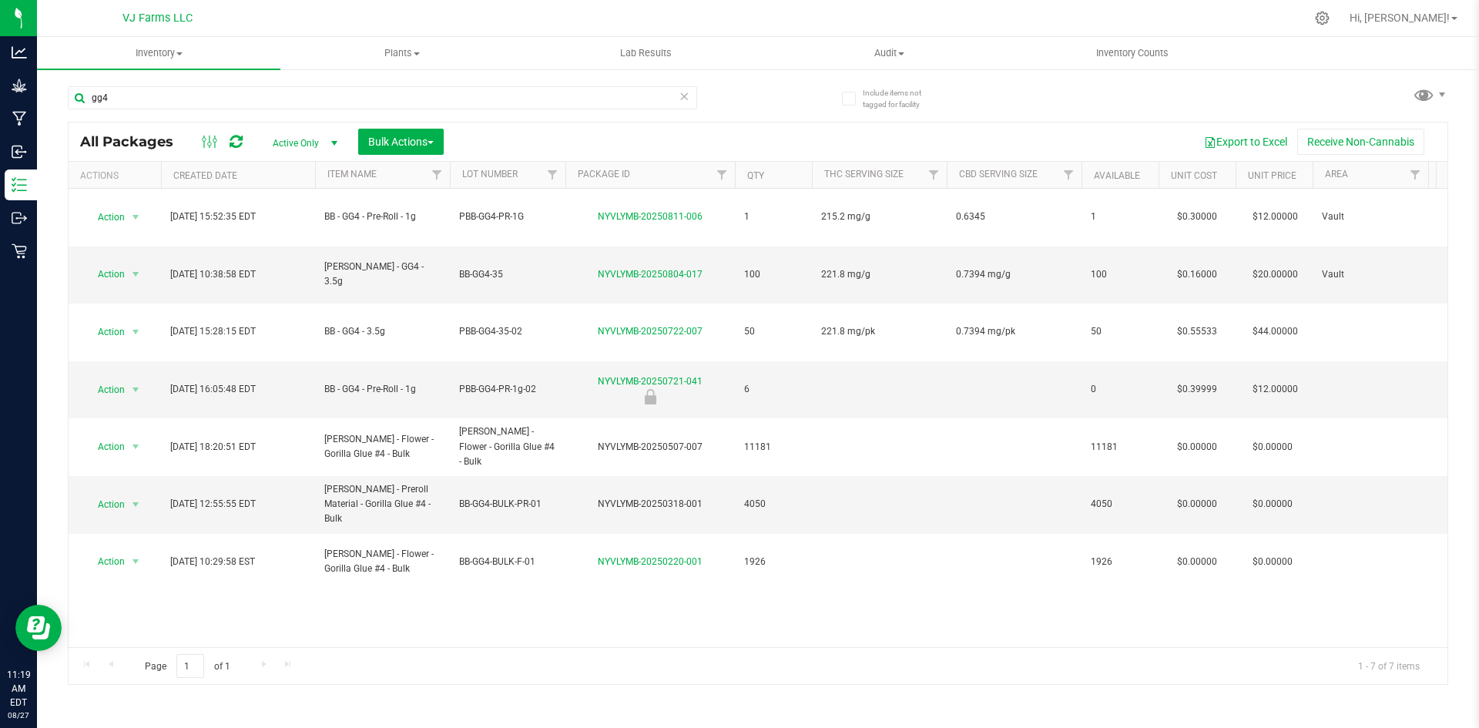
click at [288, 145] on span "Active Only" at bounding box center [302, 143] width 85 height 22
click at [296, 236] on li "All" at bounding box center [301, 236] width 83 height 23
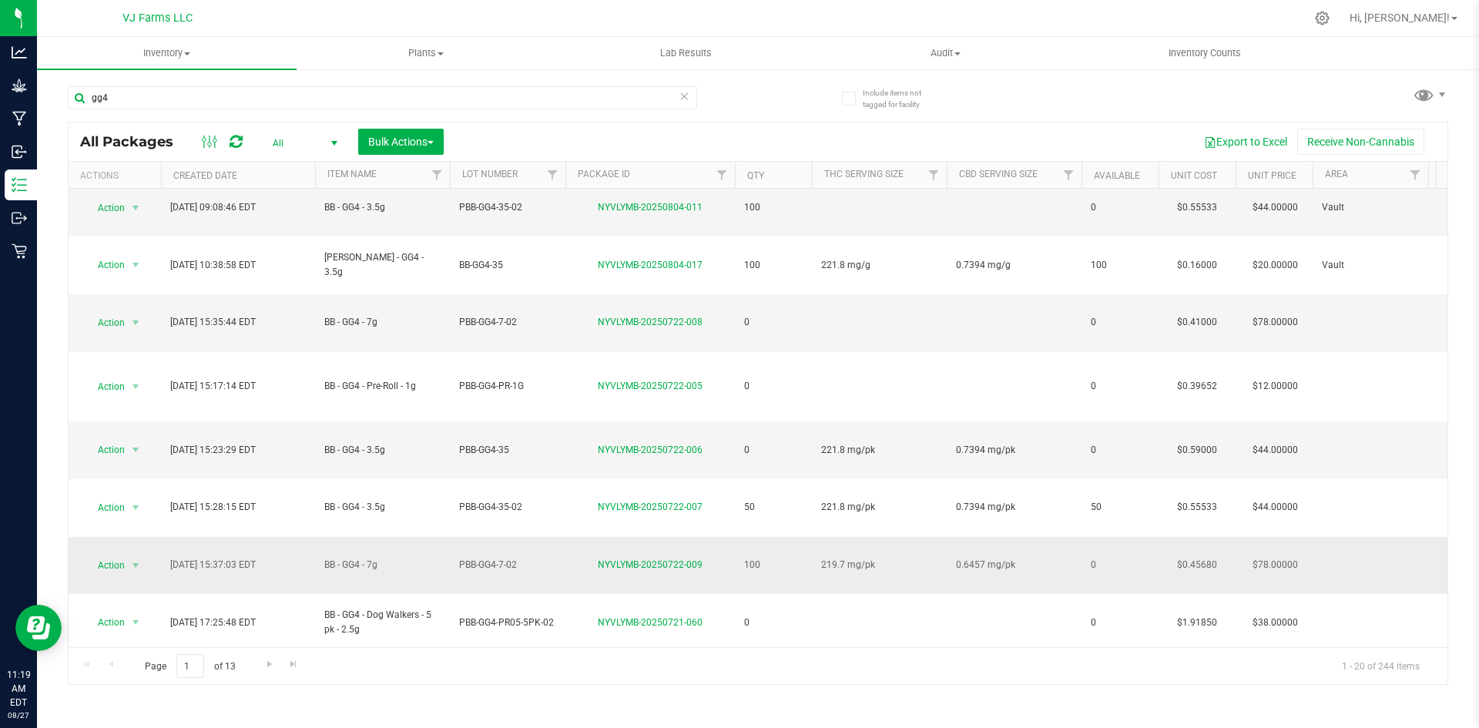
scroll to position [231, 0]
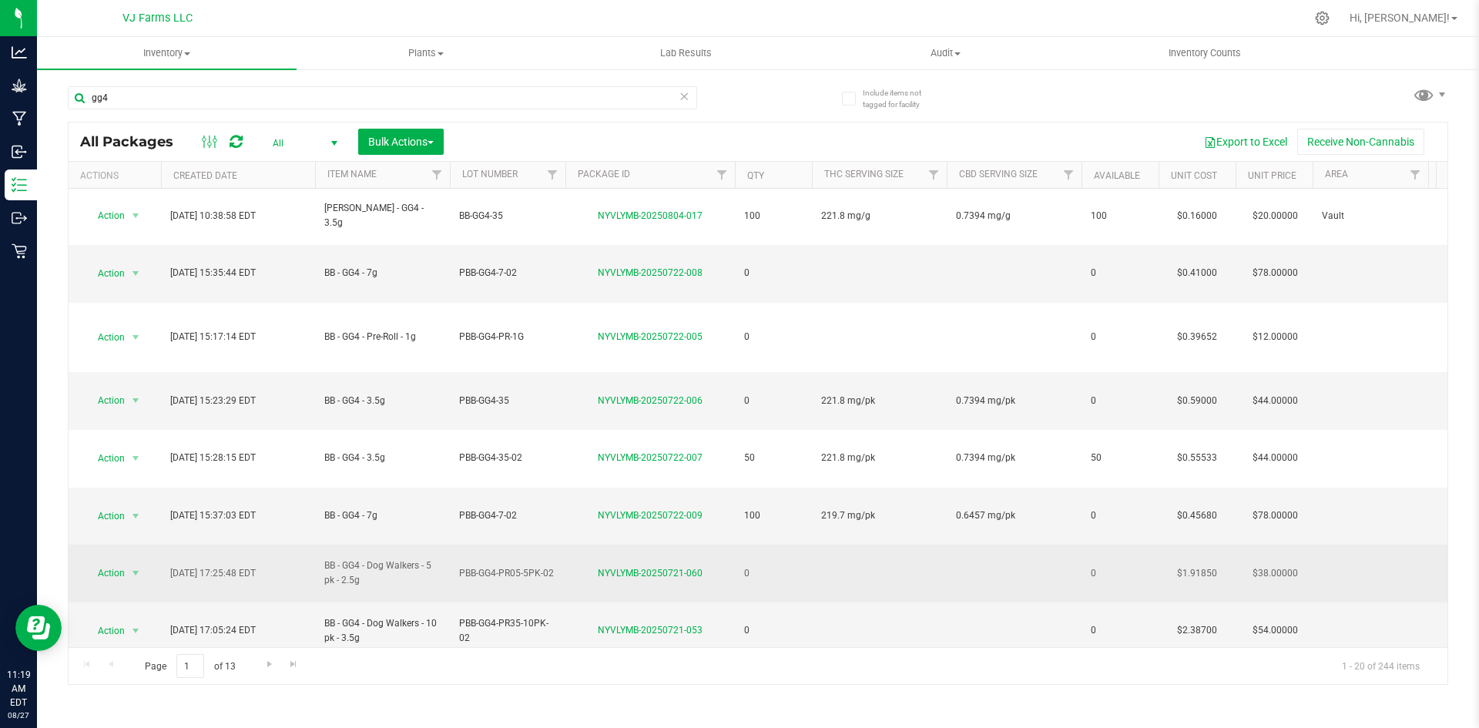
drag, startPoint x: 373, startPoint y: 383, endPoint x: 322, endPoint y: 373, distance: 51.8
click at [322, 544] on td "BB - GG4 - Dog Walkers - 5 pk - 2.5g" at bounding box center [382, 573] width 135 height 58
copy span "BB - GG4 - Dog Walkers - 5 pk - 2.5g"
click at [487, 544] on td "PBB-GG4-PR05-5PK-02" at bounding box center [508, 573] width 116 height 58
drag, startPoint x: 554, startPoint y: 377, endPoint x: 380, endPoint y: 388, distance: 173.6
